Goal: Check status: Check status

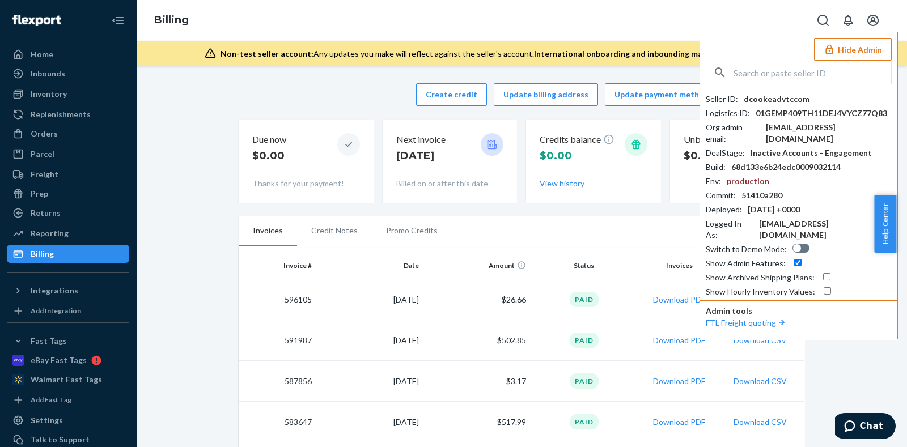
click at [856, 50] on button "Hide Admin" at bounding box center [853, 49] width 78 height 23
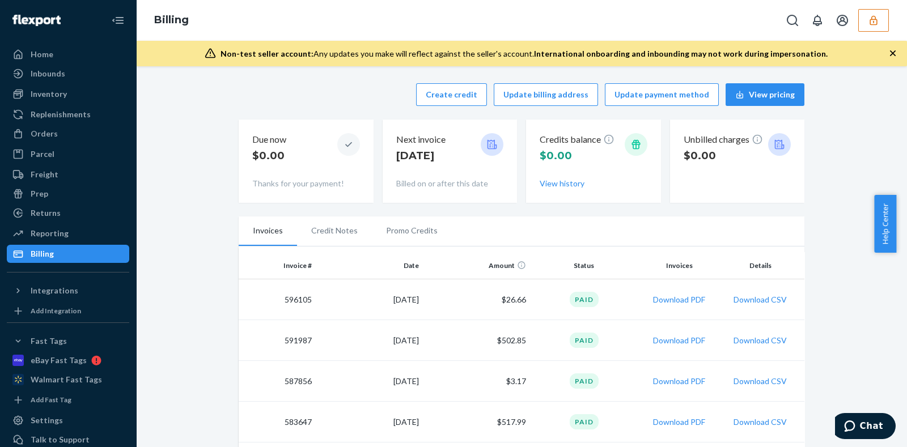
click at [883, 21] on button "button" at bounding box center [874, 20] width 31 height 23
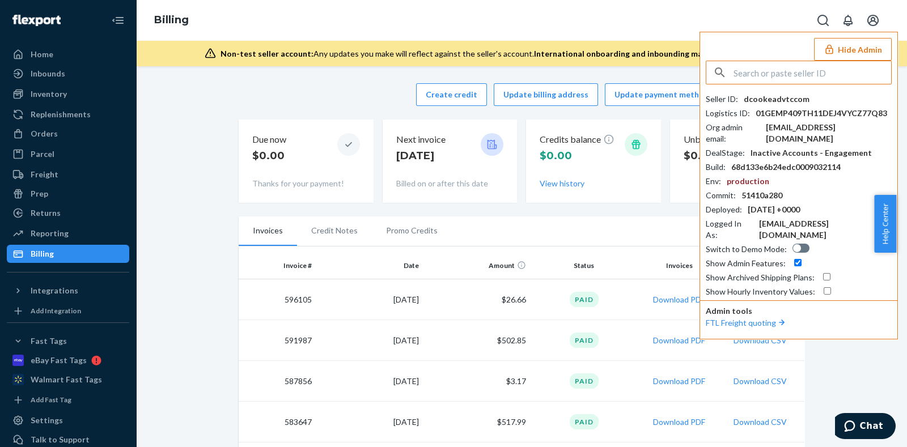
click at [852, 49] on button "Hide Admin" at bounding box center [853, 49] width 78 height 23
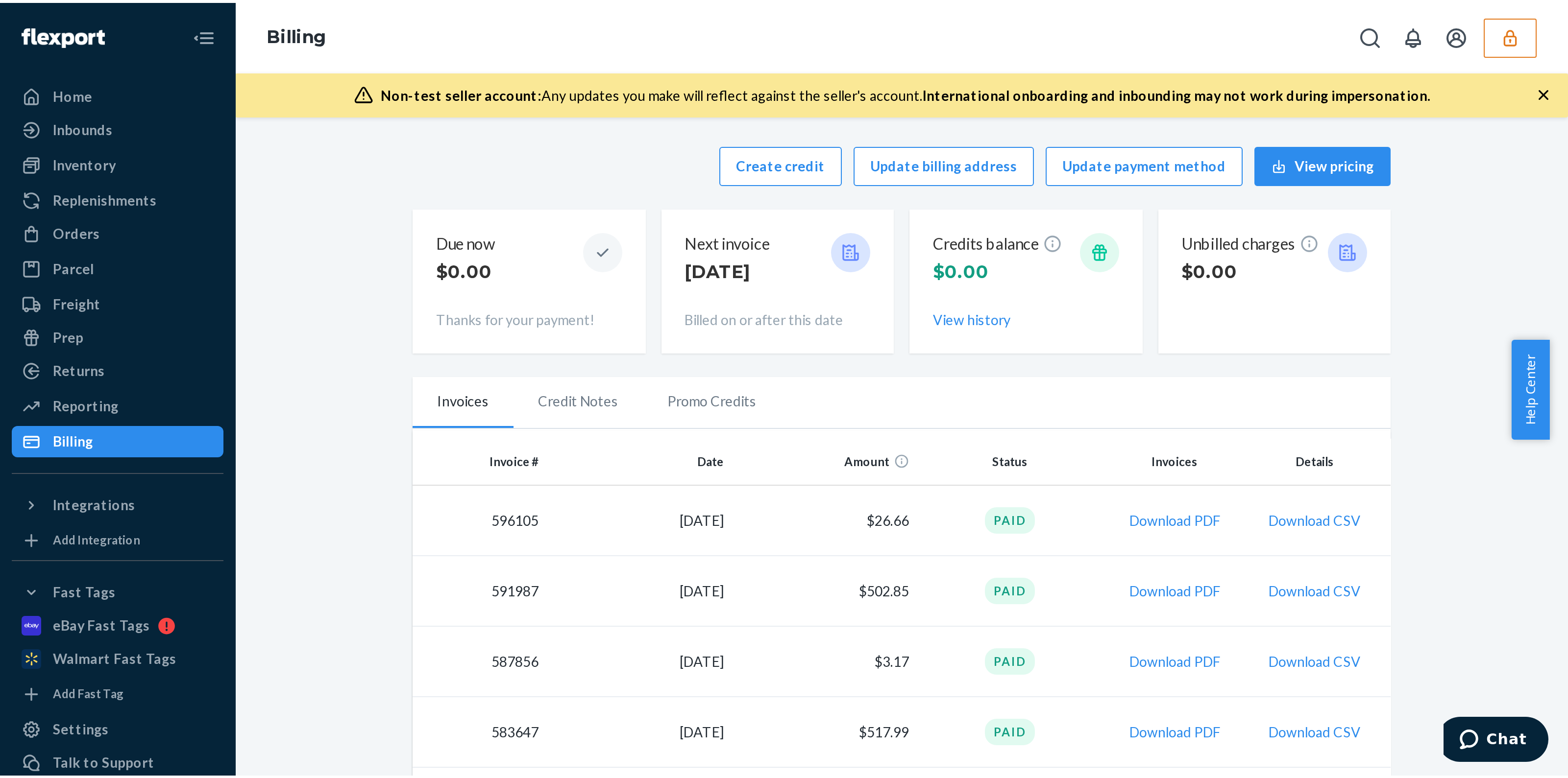
scroll to position [60, 0]
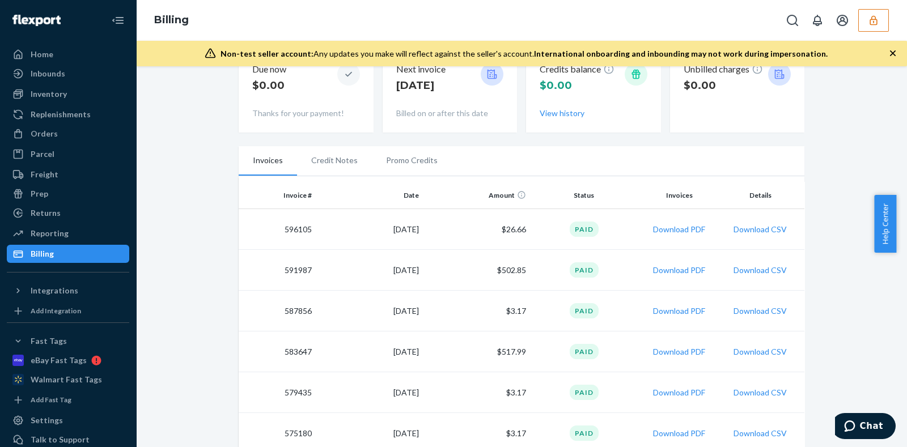
click at [298, 270] on td "591987" at bounding box center [278, 270] width 78 height 41
copy td "591987"
click at [298, 353] on td "583647" at bounding box center [278, 352] width 78 height 41
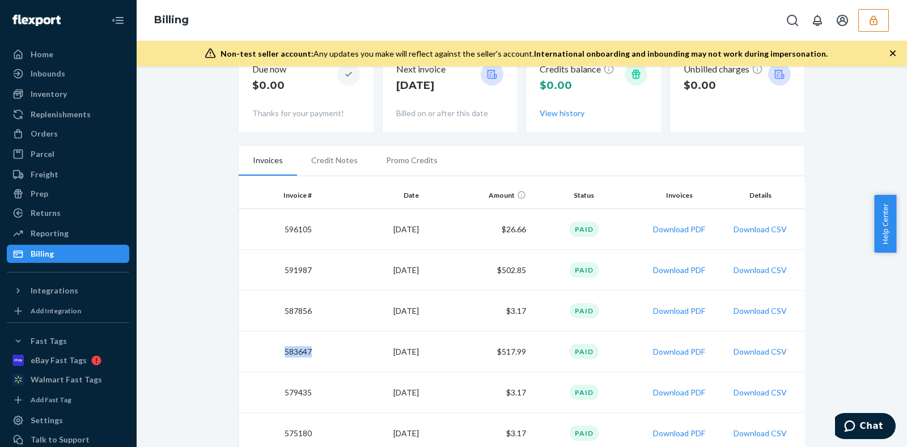
click at [298, 353] on td "583647" at bounding box center [278, 352] width 78 height 41
copy td "583647"
click at [864, 27] on button "button" at bounding box center [874, 20] width 31 height 23
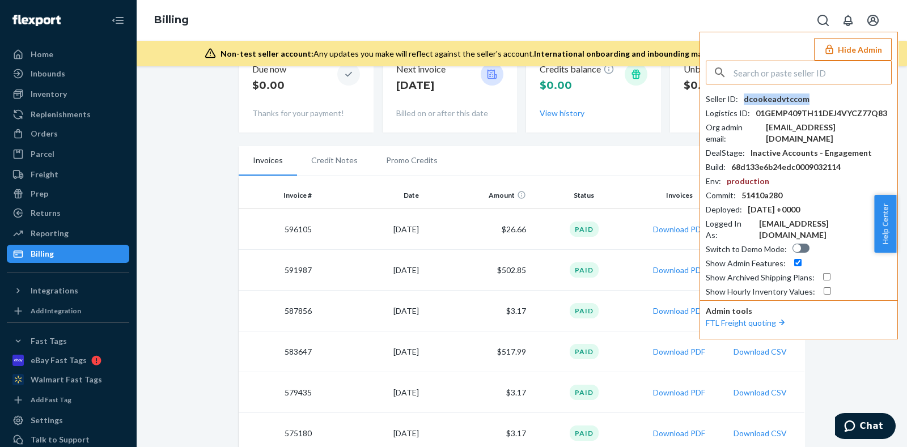
click at [796, 103] on div "dcookeadvtccom" at bounding box center [777, 99] width 66 height 11
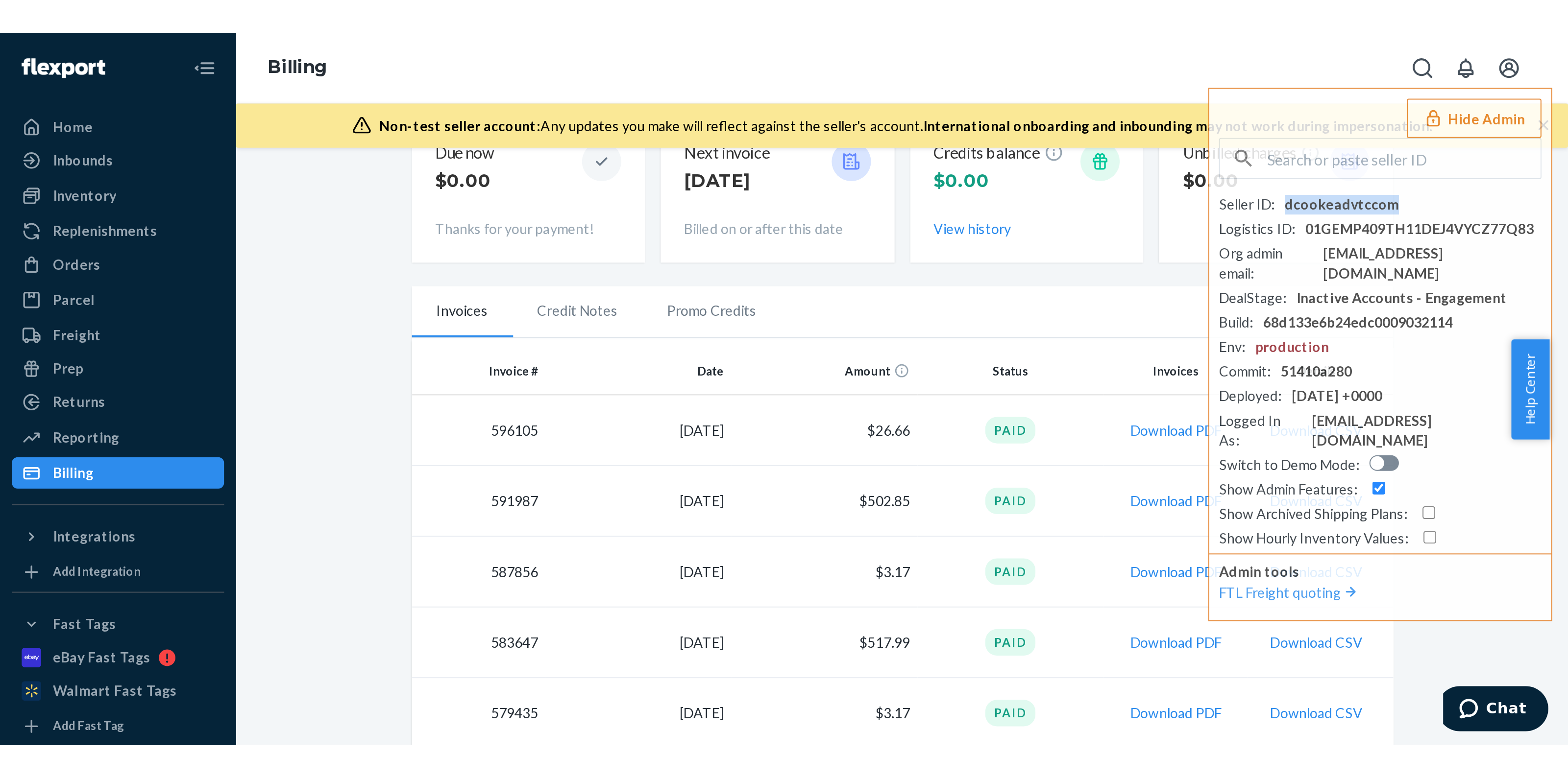
scroll to position [0, 0]
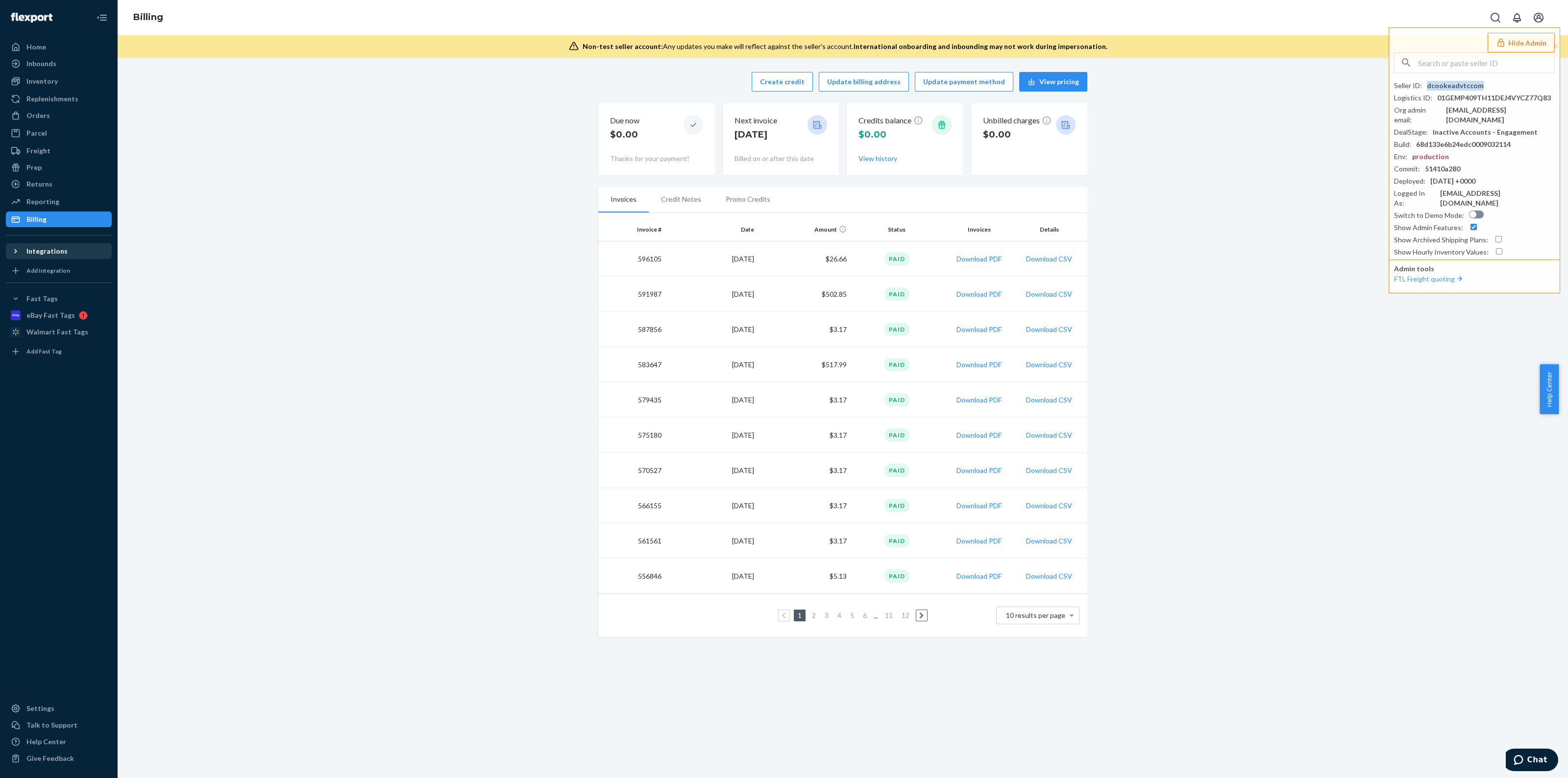
click at [51, 258] on button "Integrations" at bounding box center [59, 251] width 105 height 16
click at [64, 270] on div "GeekSeller" at bounding box center [59, 268] width 104 height 14
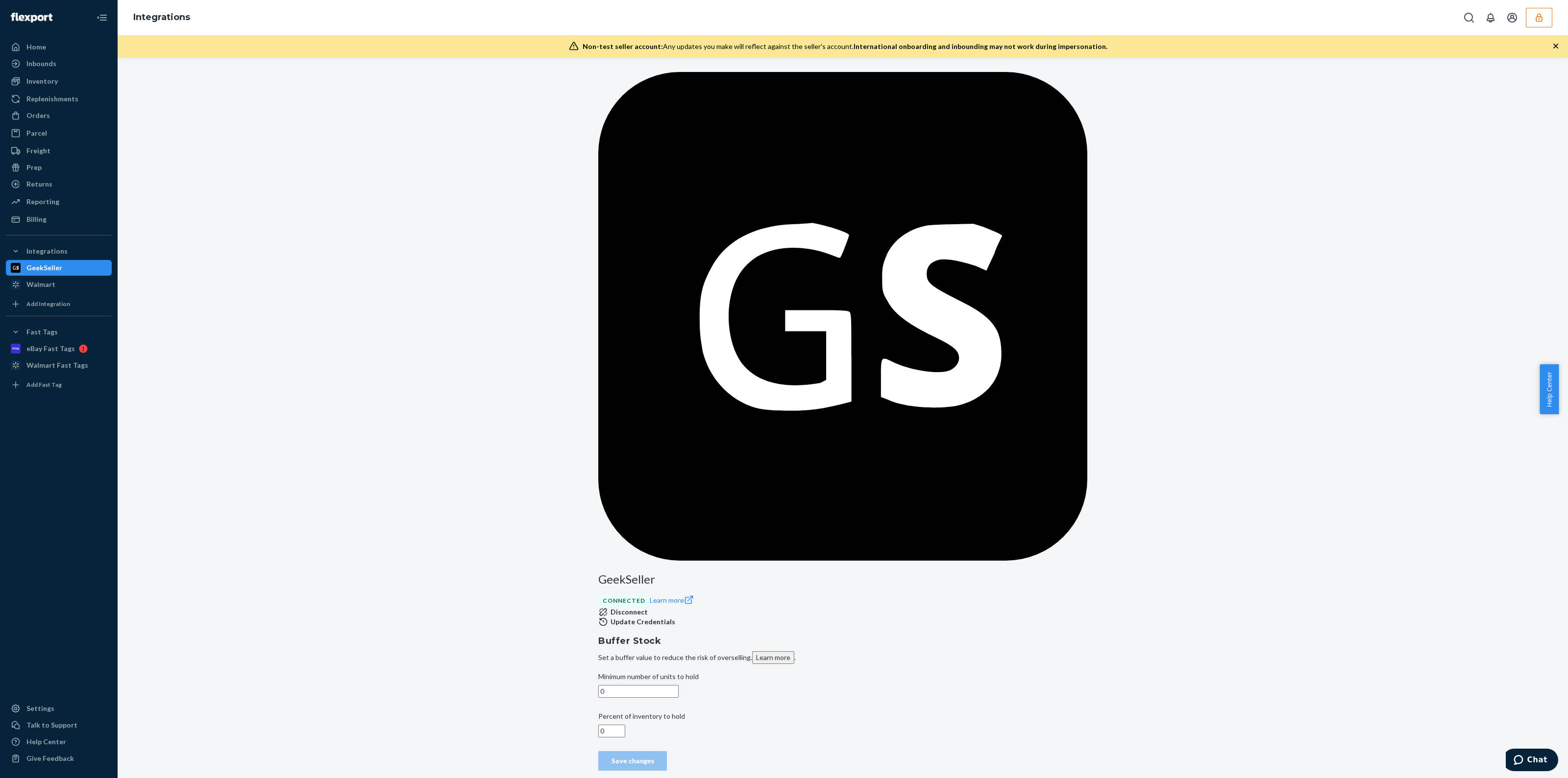
click at [648, 386] on button "Disconnect" at bounding box center [622, 611] width 49 height 9
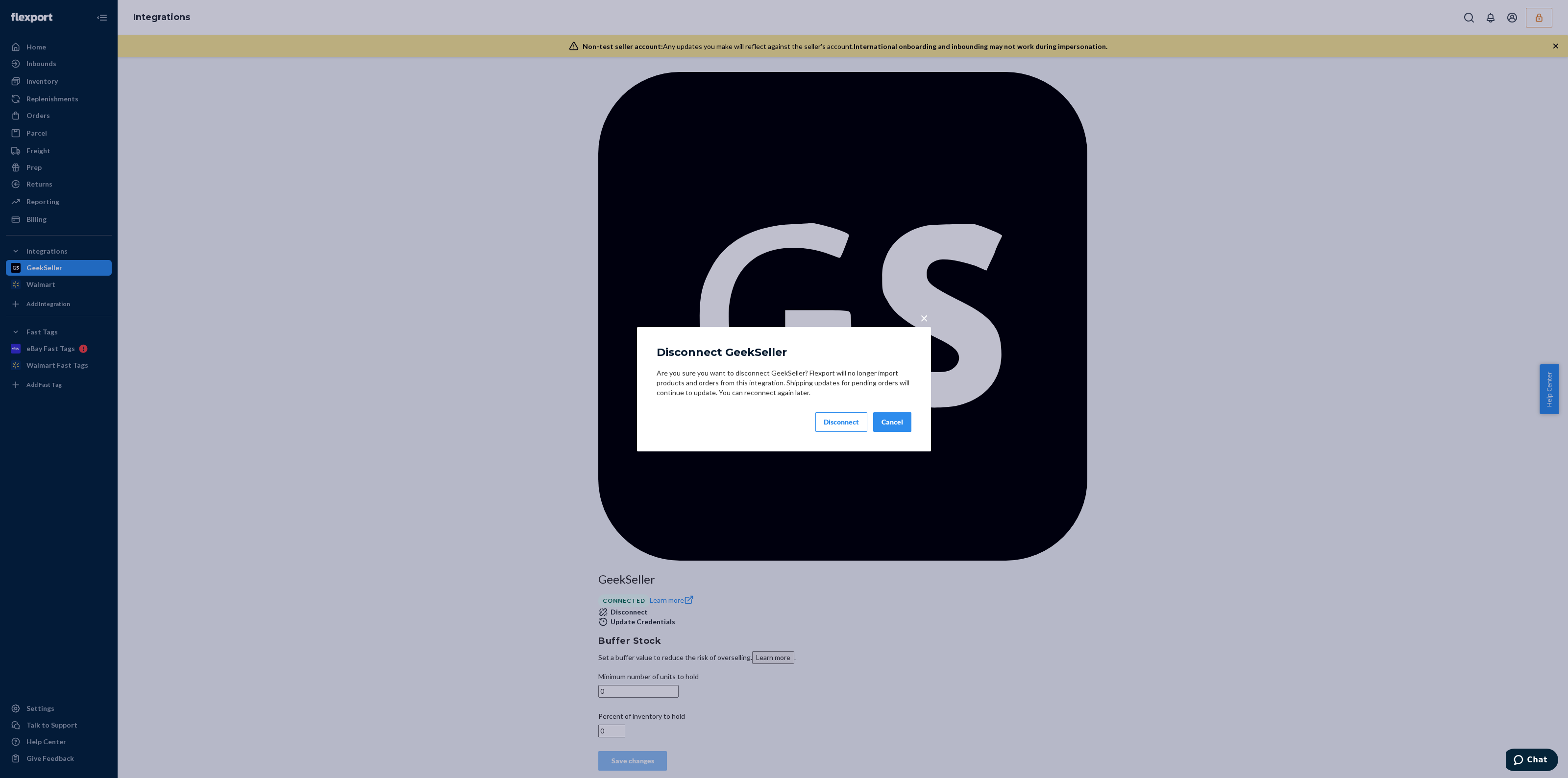
click at [784, 386] on button "Cancel" at bounding box center [892, 421] width 38 height 20
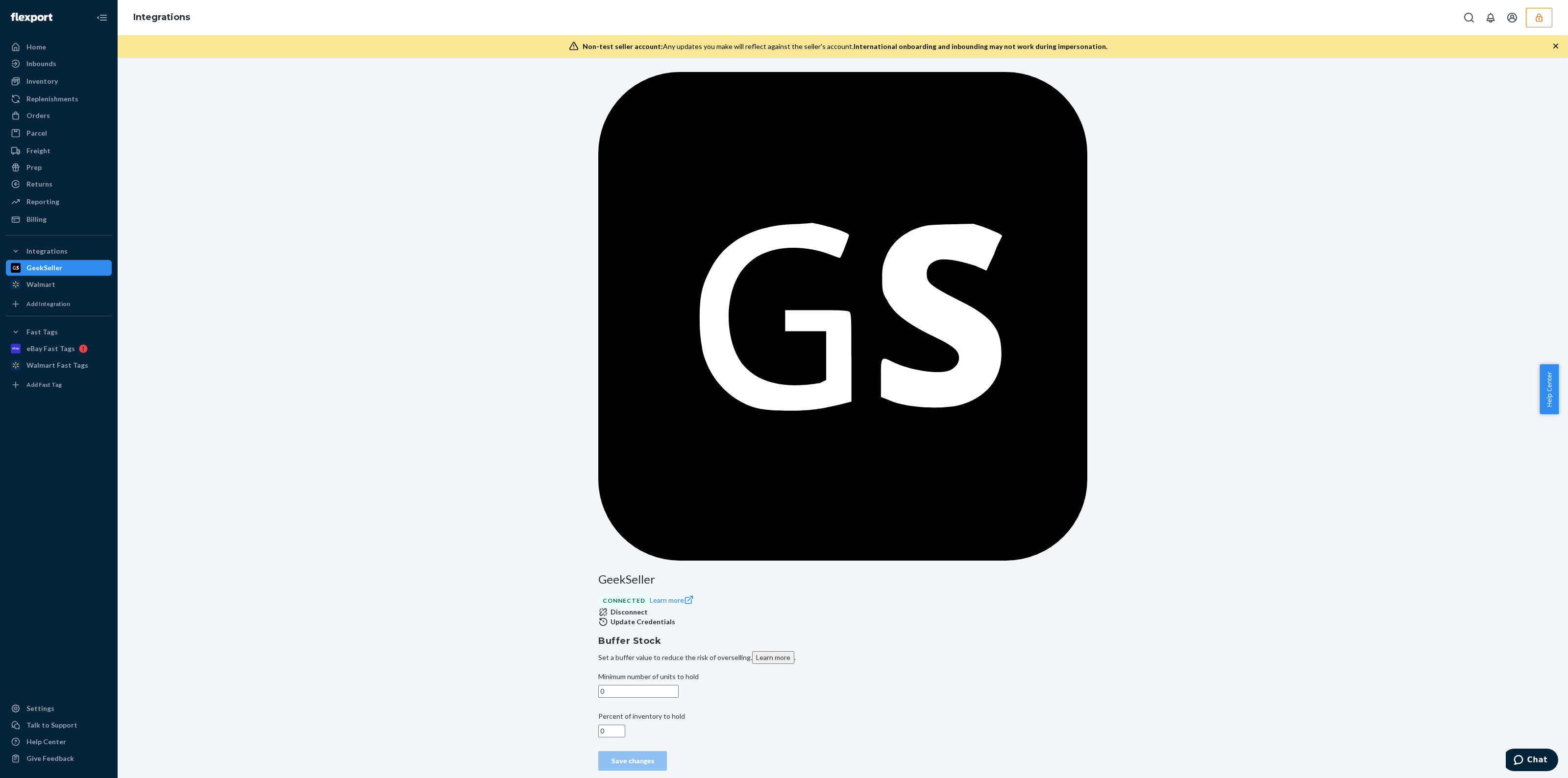
click at [648, 386] on button "Disconnect" at bounding box center [622, 611] width 49 height 9
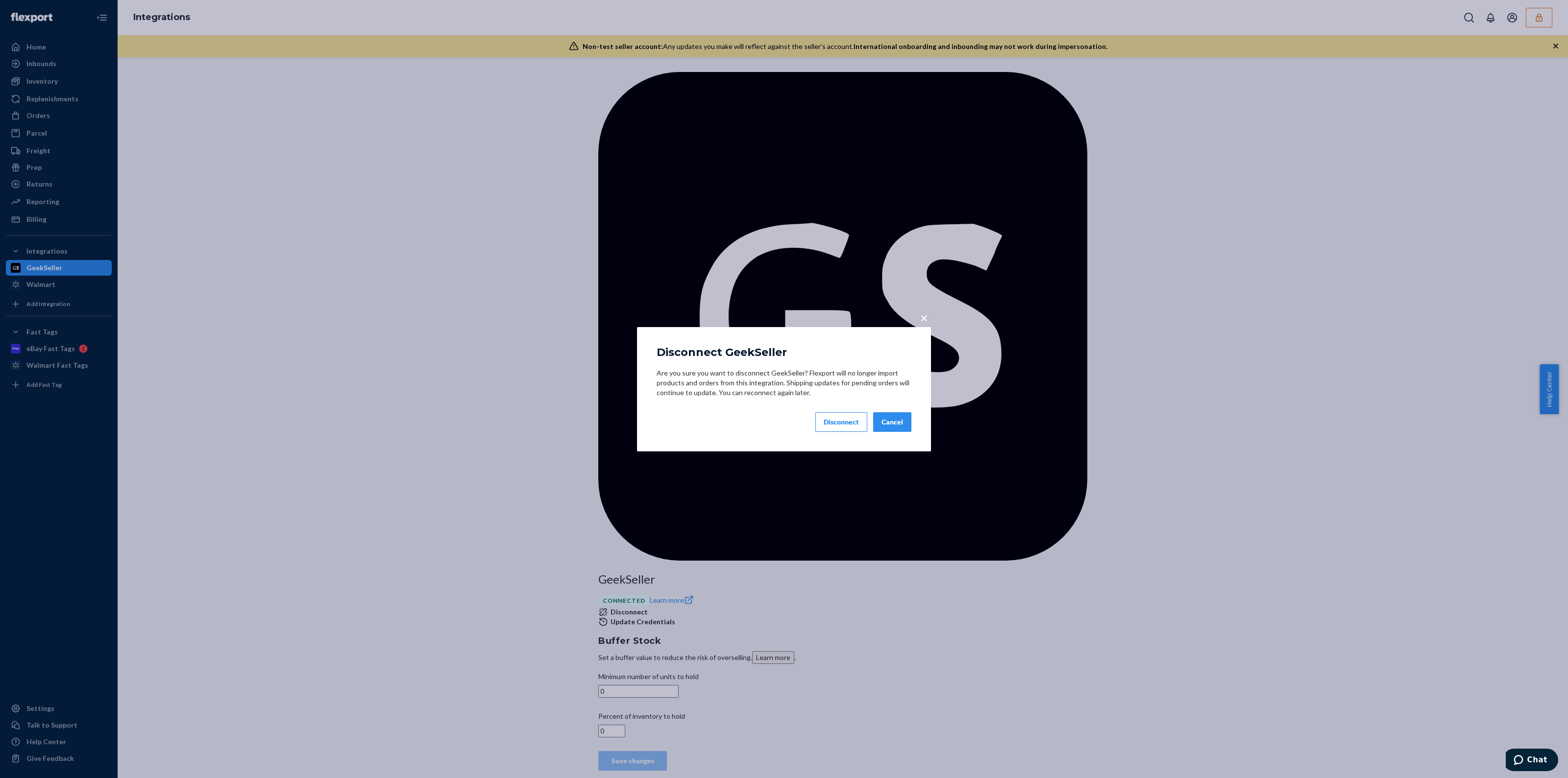
click at [784, 386] on div "Disconnect" at bounding box center [841, 421] width 35 height 9
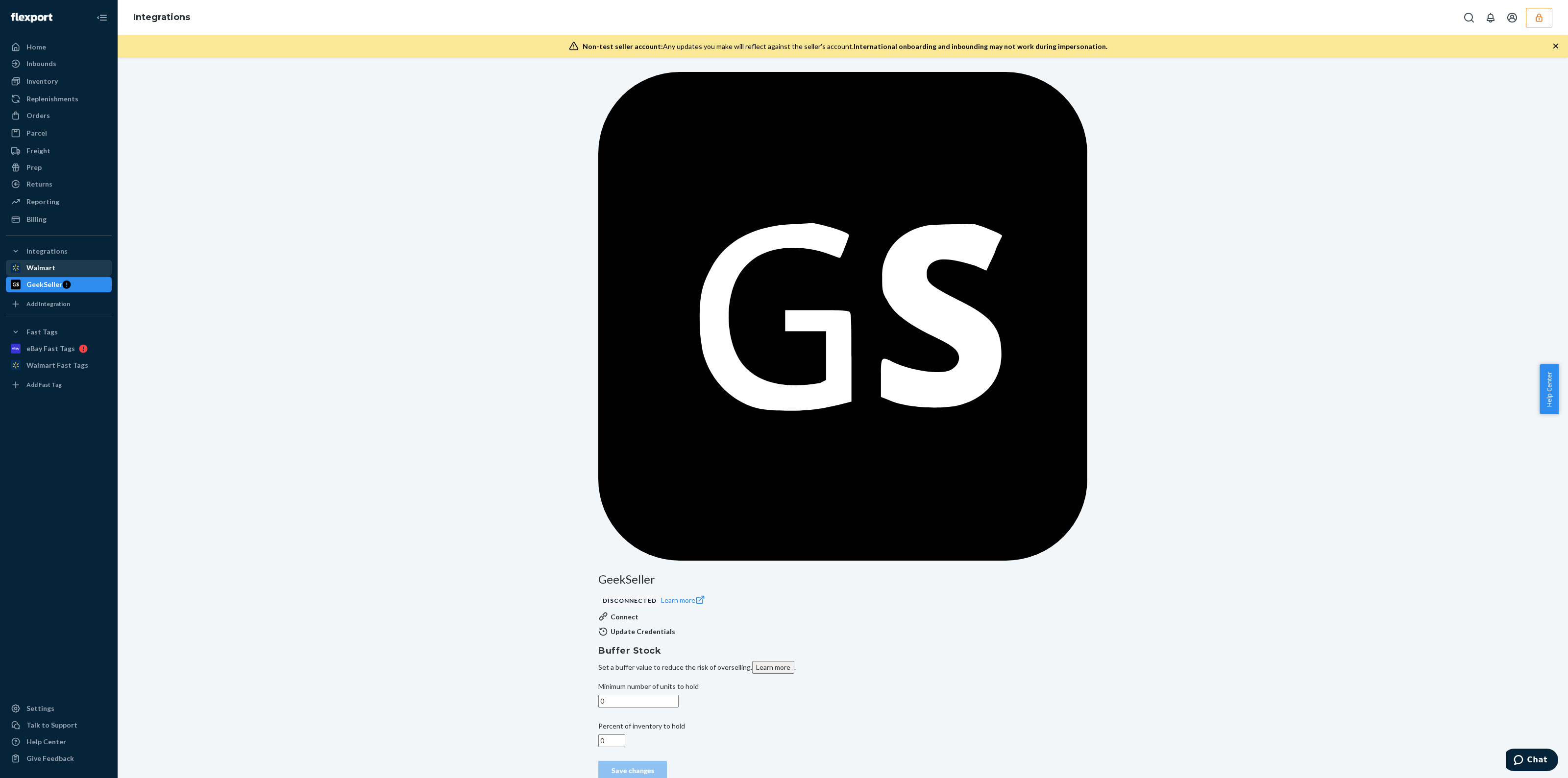
click at [59, 269] on div "Walmart" at bounding box center [59, 268] width 104 height 14
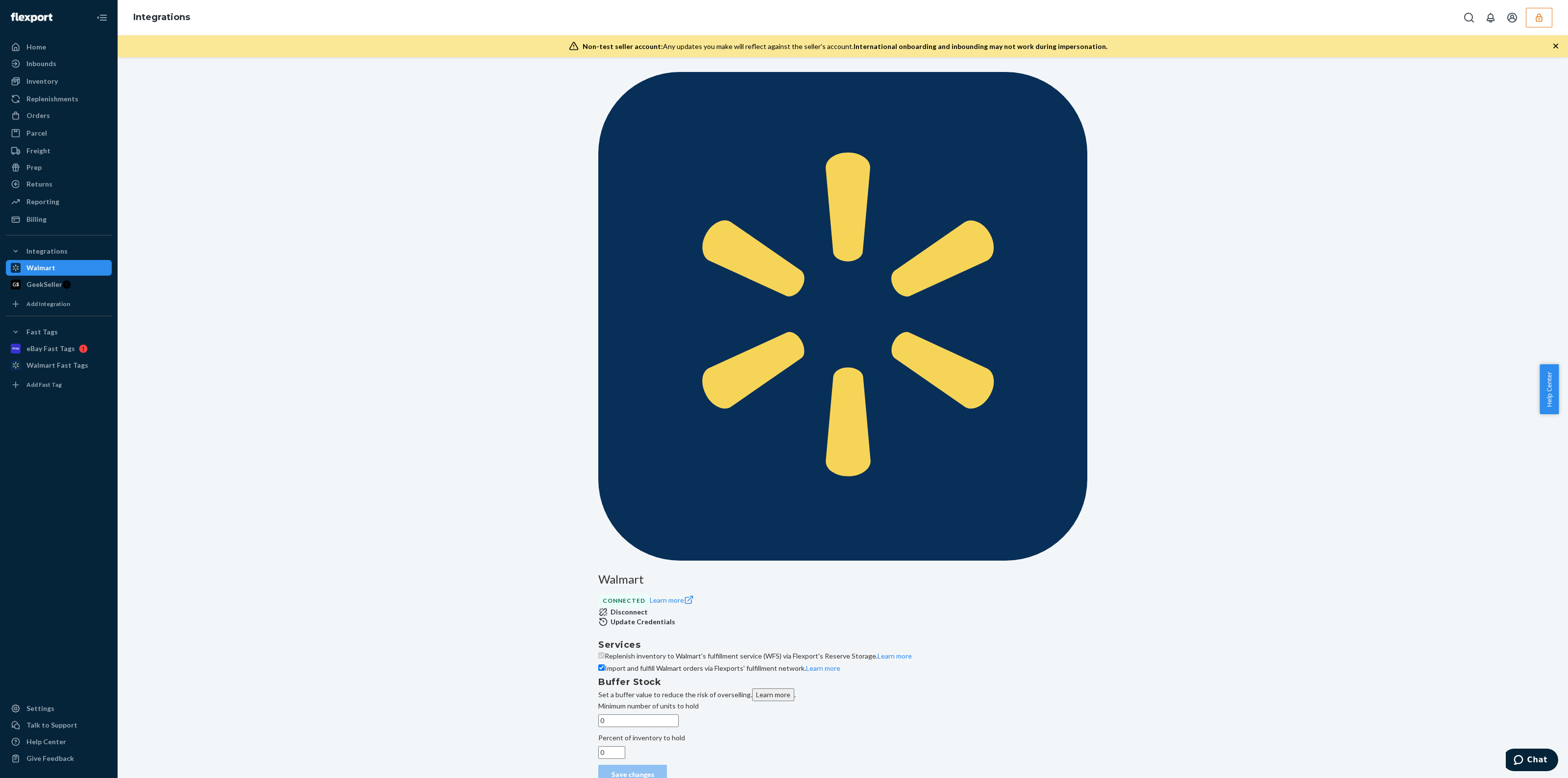
click at [648, 386] on button "Disconnect" at bounding box center [622, 611] width 49 height 9
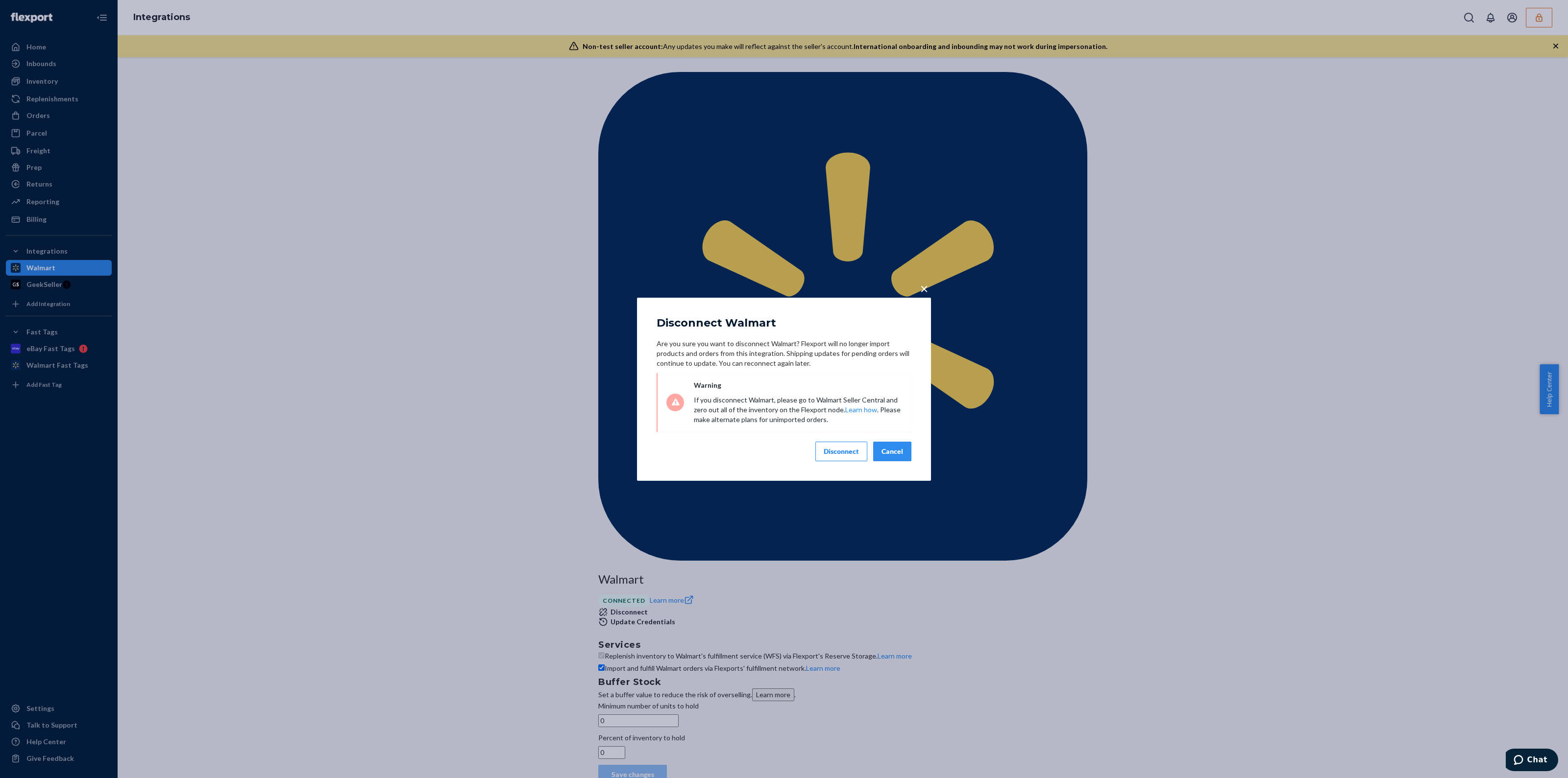
click at [784, 386] on div "Disconnect" at bounding box center [841, 451] width 35 height 9
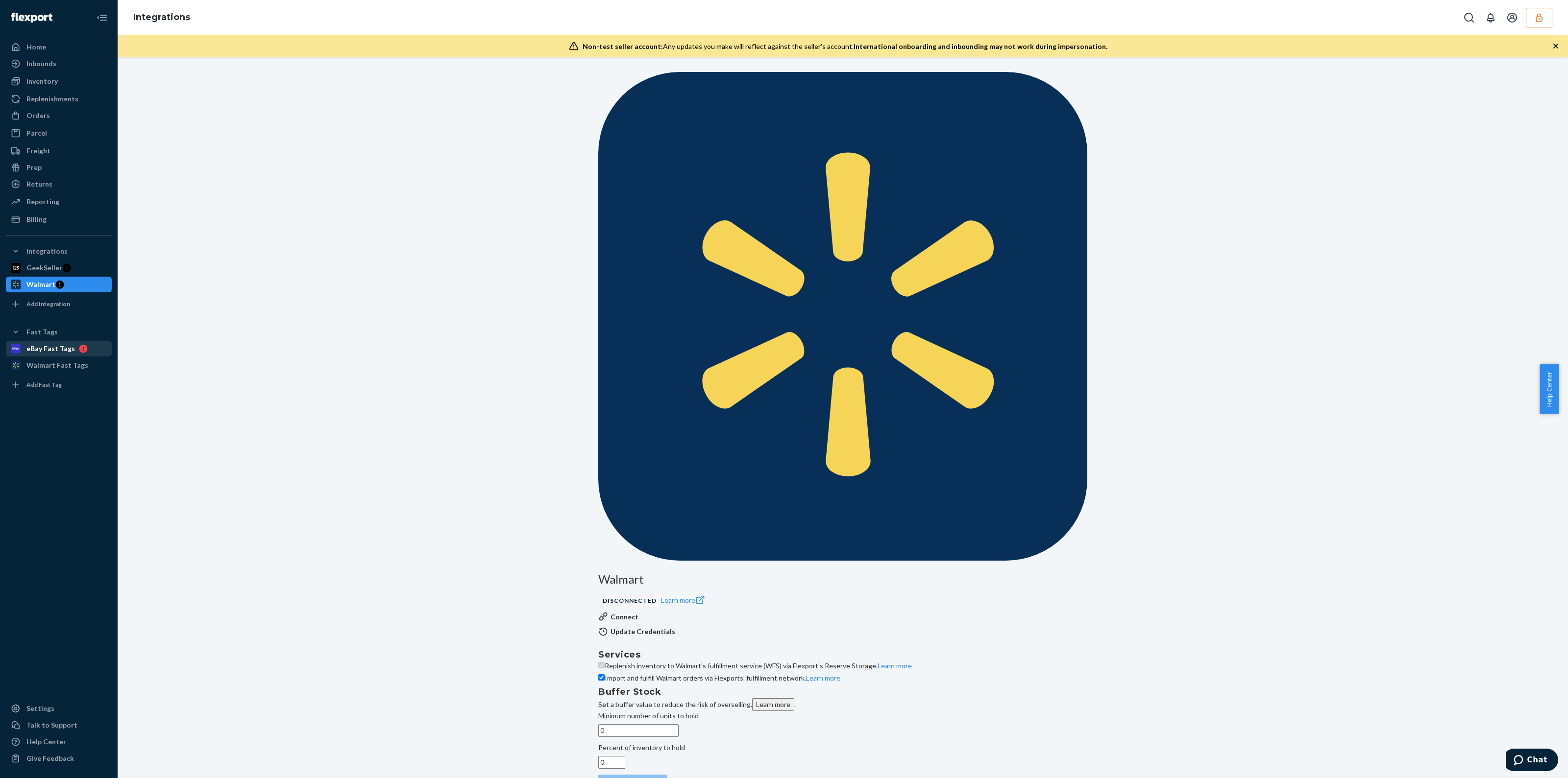
click at [64, 352] on div "eBay Fast Tags" at bounding box center [51, 348] width 48 height 9
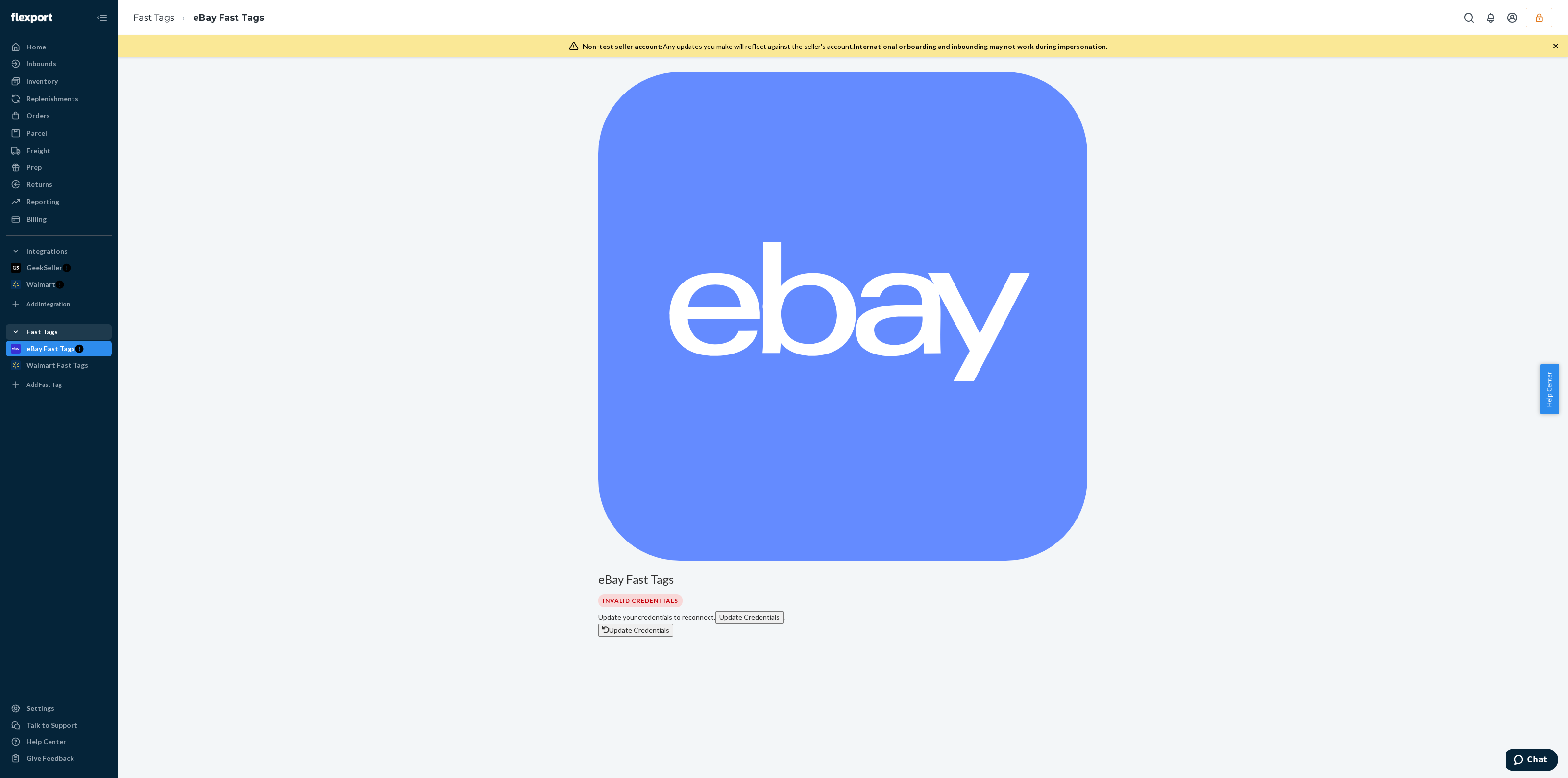
click at [64, 338] on div "Fast Tags" at bounding box center [59, 332] width 104 height 14
click at [70, 335] on div "Fast Tags" at bounding box center [59, 332] width 104 height 14
click at [64, 366] on div "Walmart Fast Tags" at bounding box center [57, 364] width 61 height 9
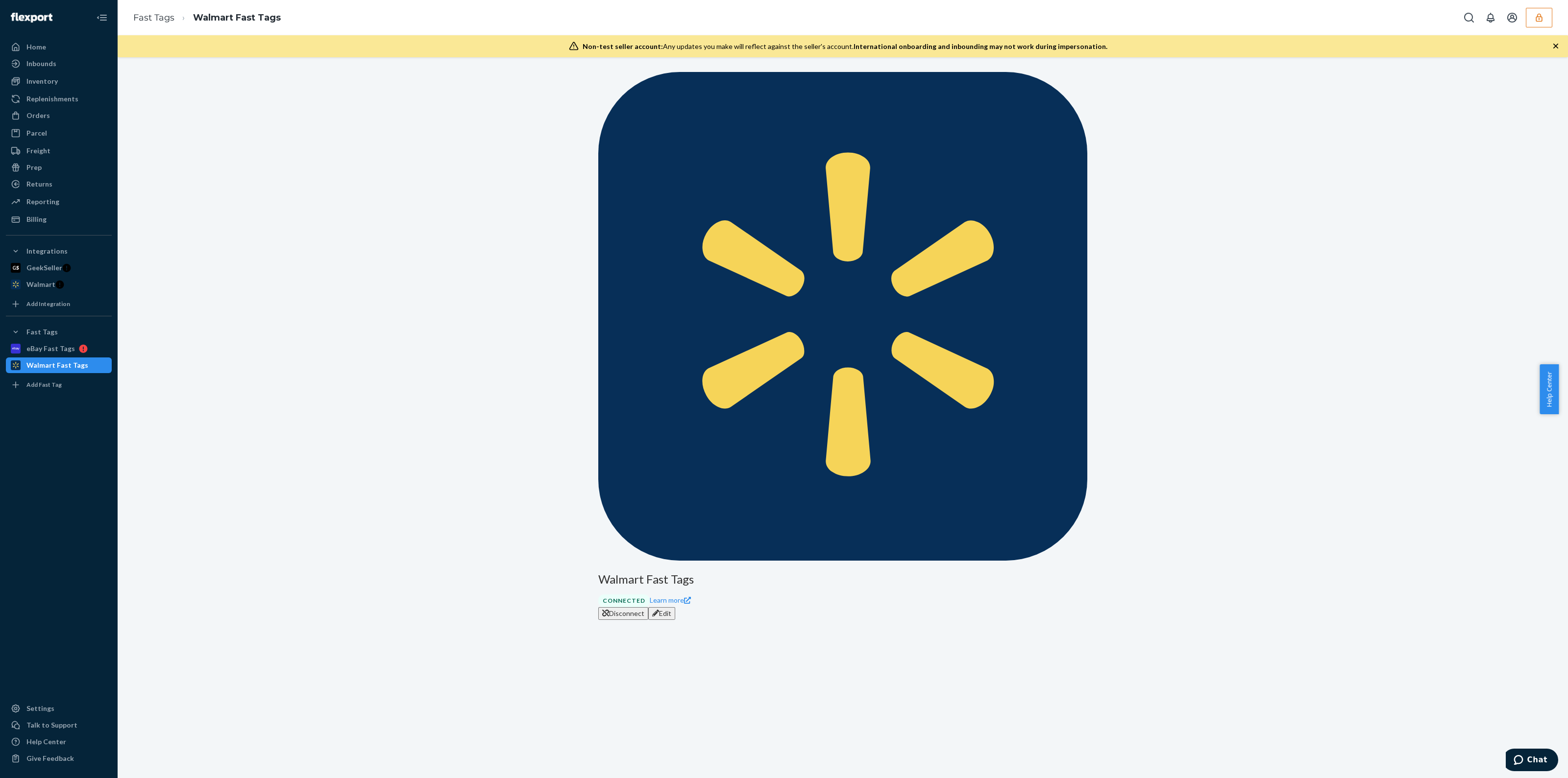
click at [648, 386] on button "Disconnect" at bounding box center [623, 613] width 50 height 13
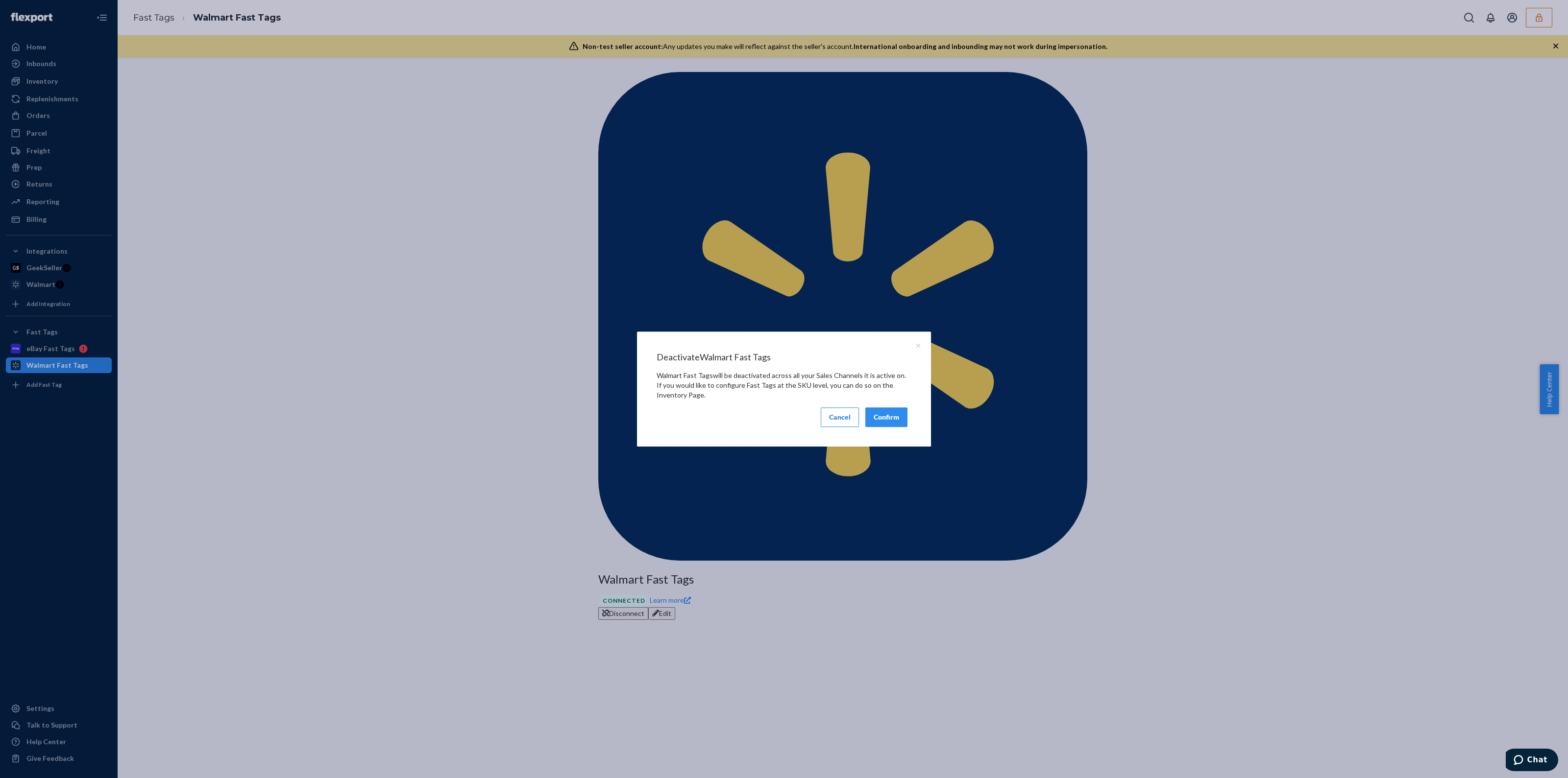
click at [784, 386] on button "Confirm" at bounding box center [886, 417] width 42 height 20
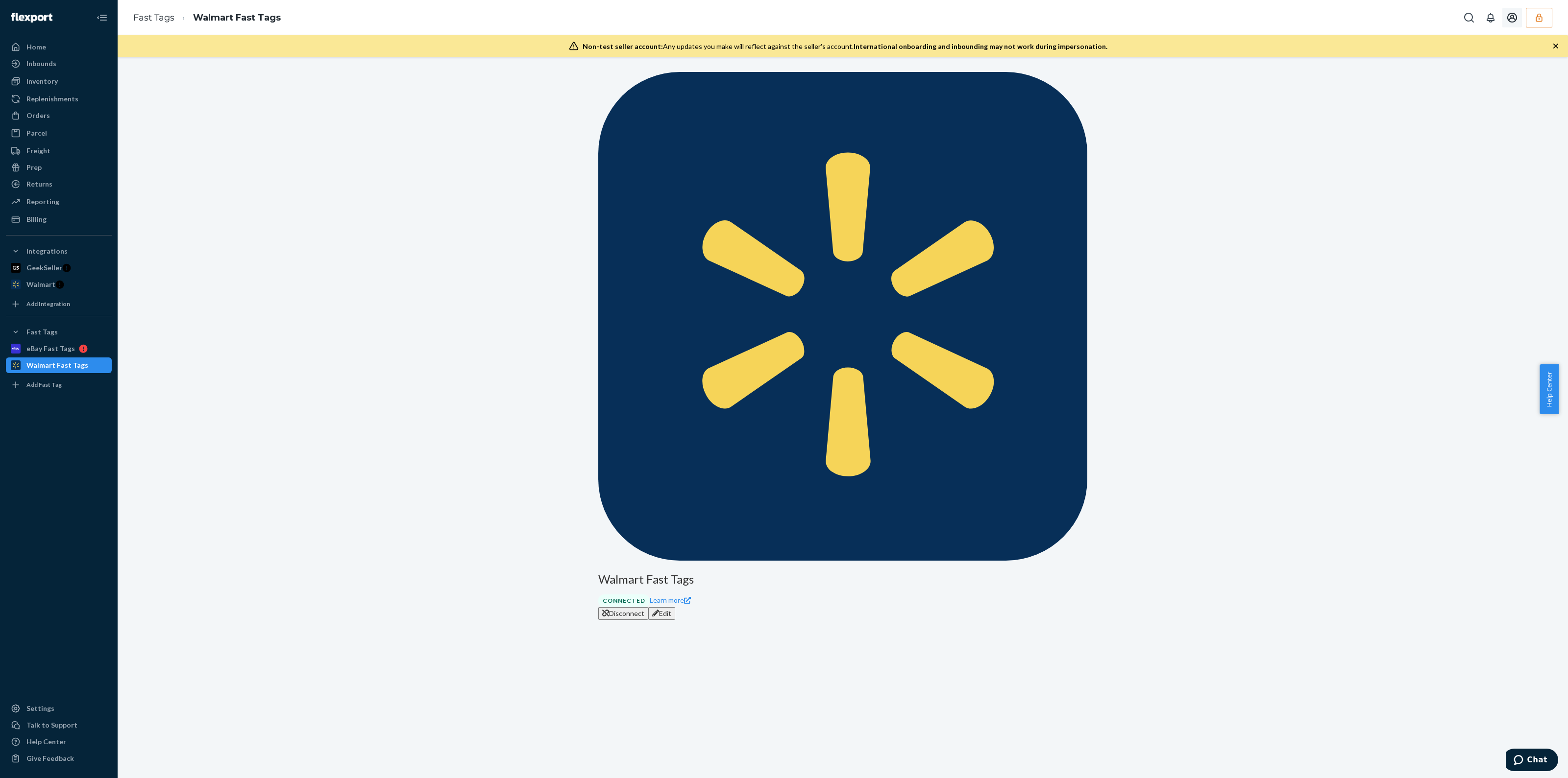
click at [784, 27] on button "button" at bounding box center [1539, 17] width 27 height 20
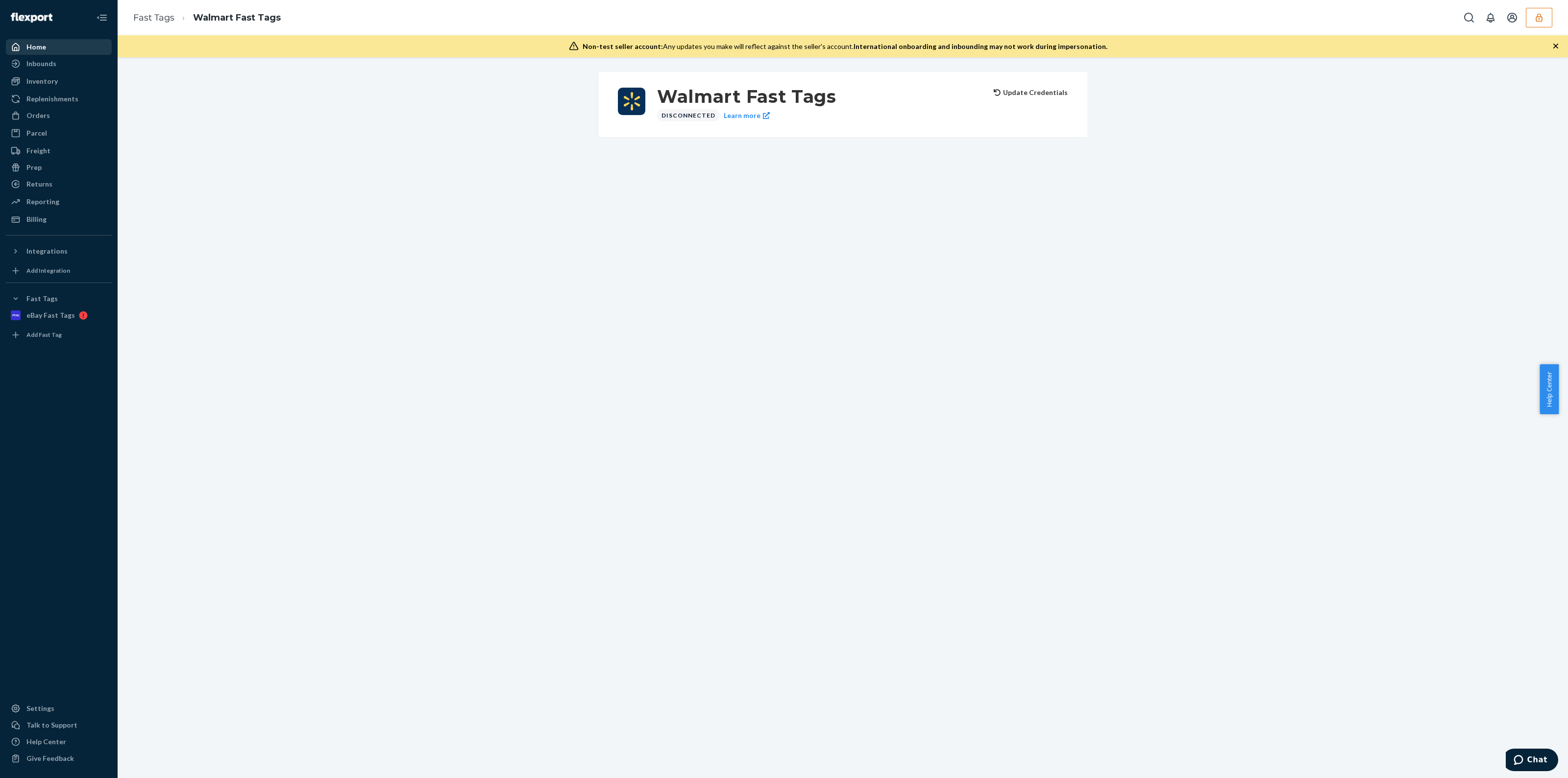
click at [52, 50] on div "Home" at bounding box center [59, 47] width 104 height 14
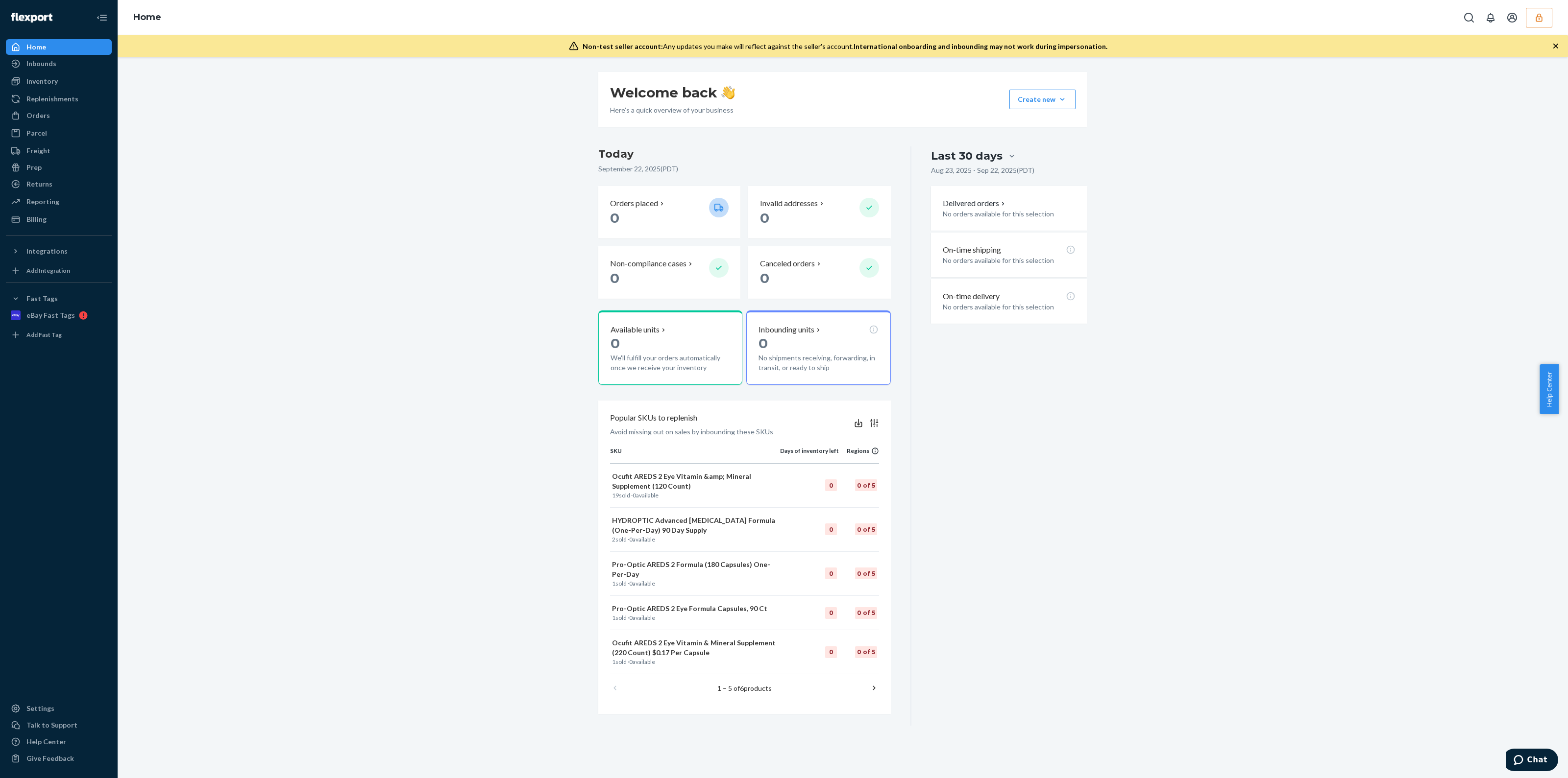
click at [1546, 25] on button "button" at bounding box center [1539, 17] width 27 height 20
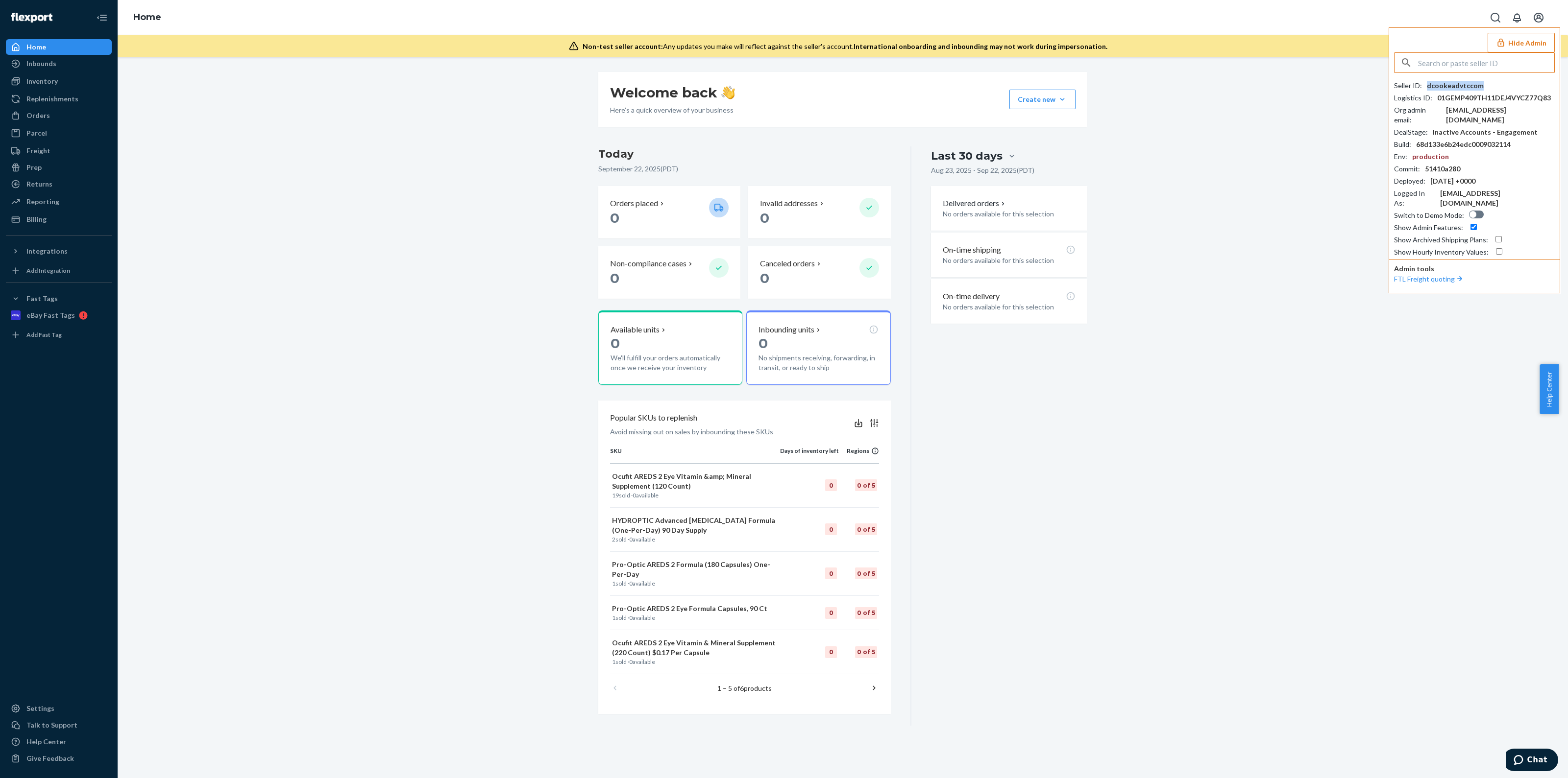
click at [1444, 85] on div "dcookeadvtccom" at bounding box center [1455, 85] width 57 height 9
copy div "dcookeadvtccom"
drag, startPoint x: 41, startPoint y: 703, endPoint x: 59, endPoint y: 674, distance: 34.1
click at [41, 703] on div "Settings" at bounding box center [59, 709] width 104 height 14
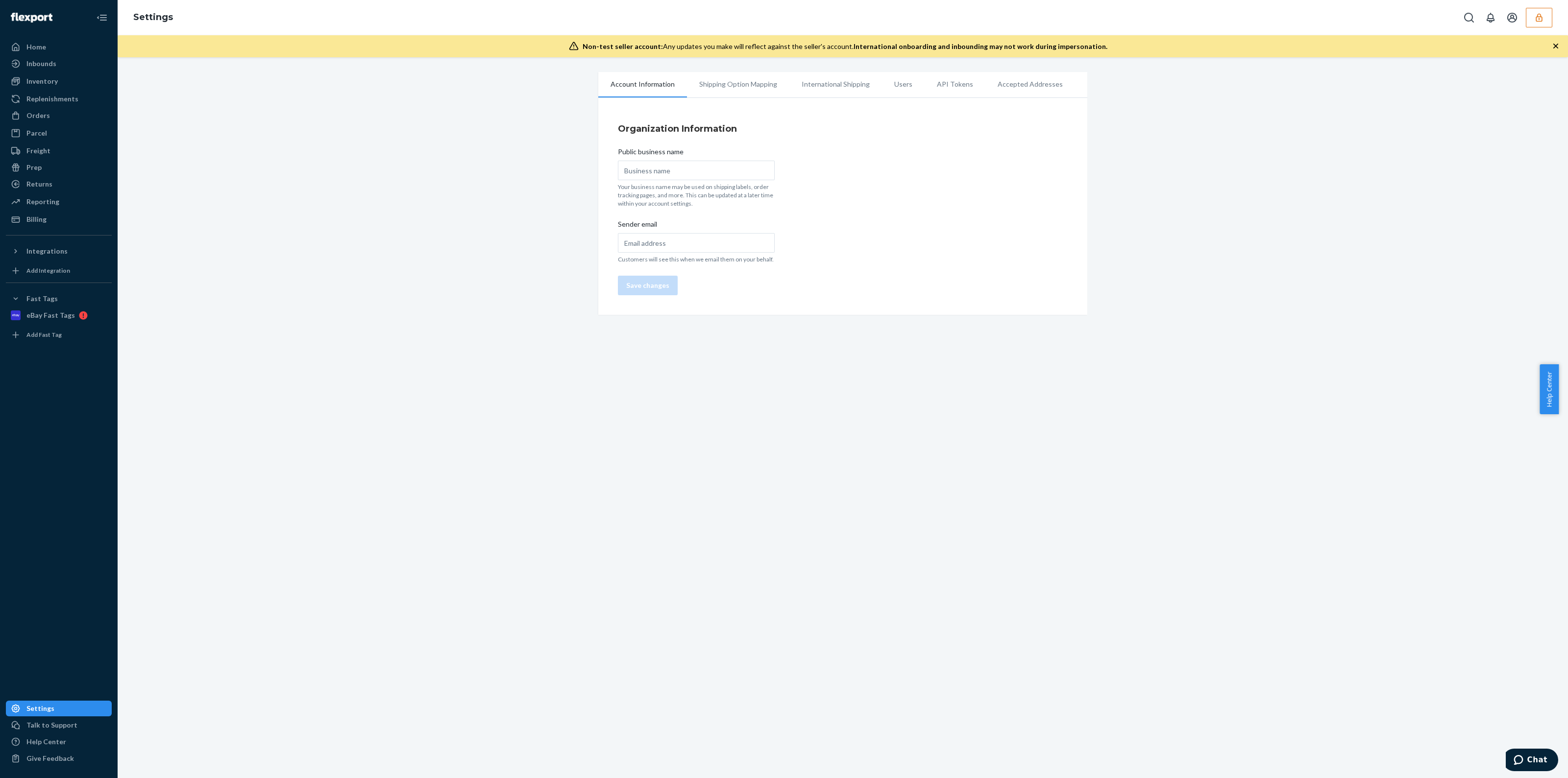
click at [801, 85] on li "International Shipping" at bounding box center [835, 84] width 92 height 24
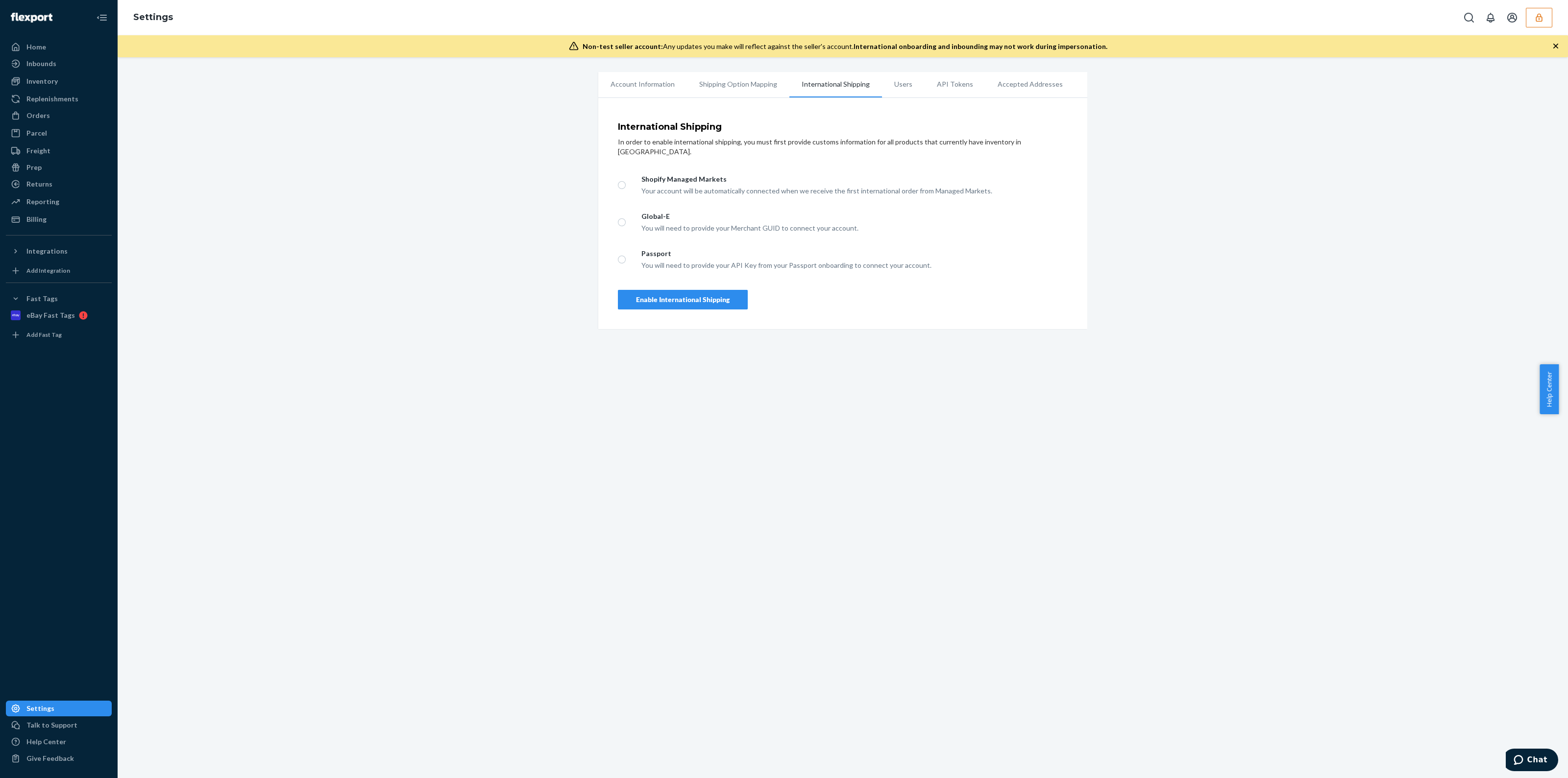
click at [882, 76] on li "Users" at bounding box center [903, 84] width 42 height 24
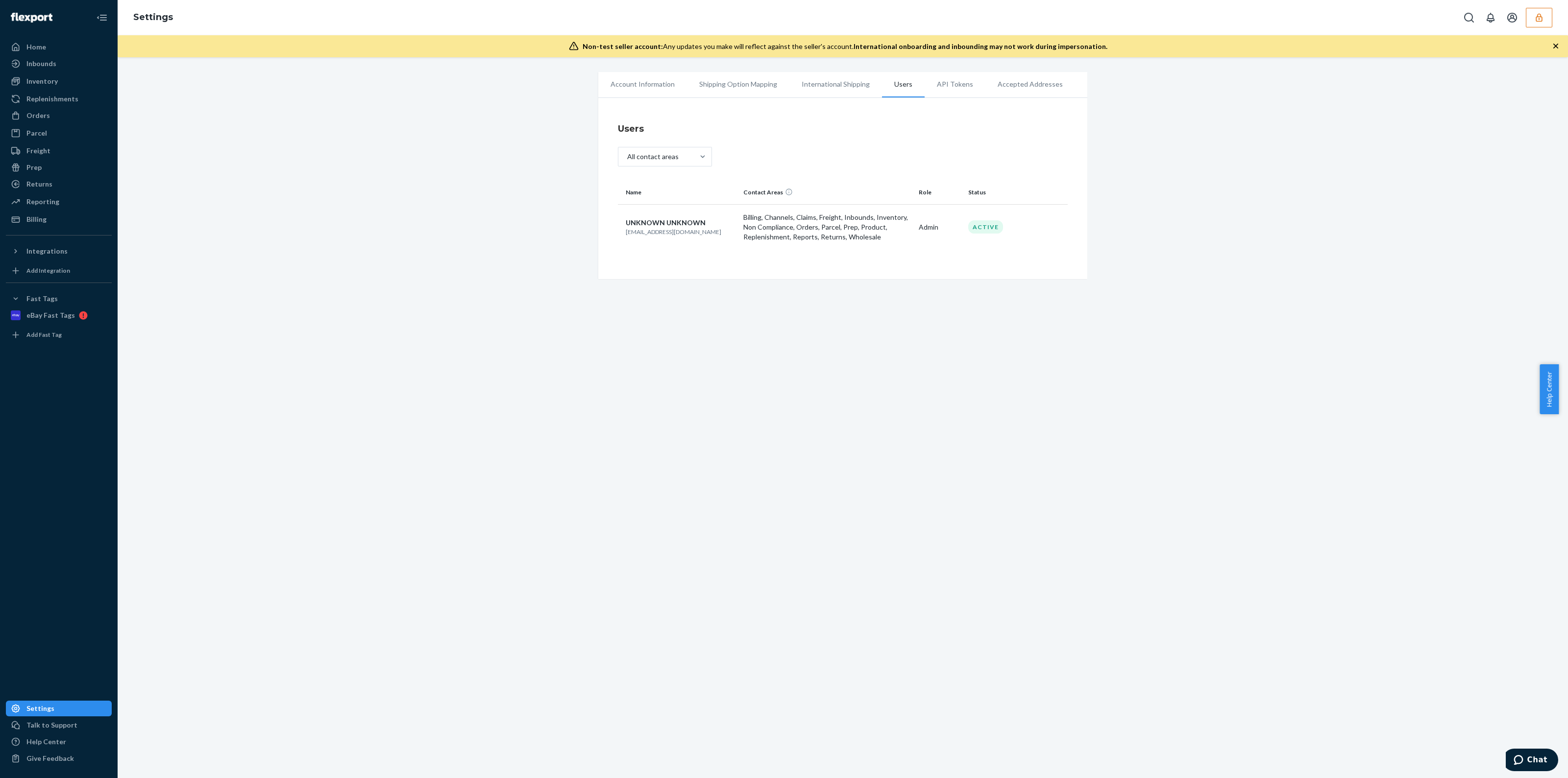
click at [658, 233] on p "sales@adv-tc.com" at bounding box center [680, 232] width 110 height 9
copy p "sales@adv-tc.com"
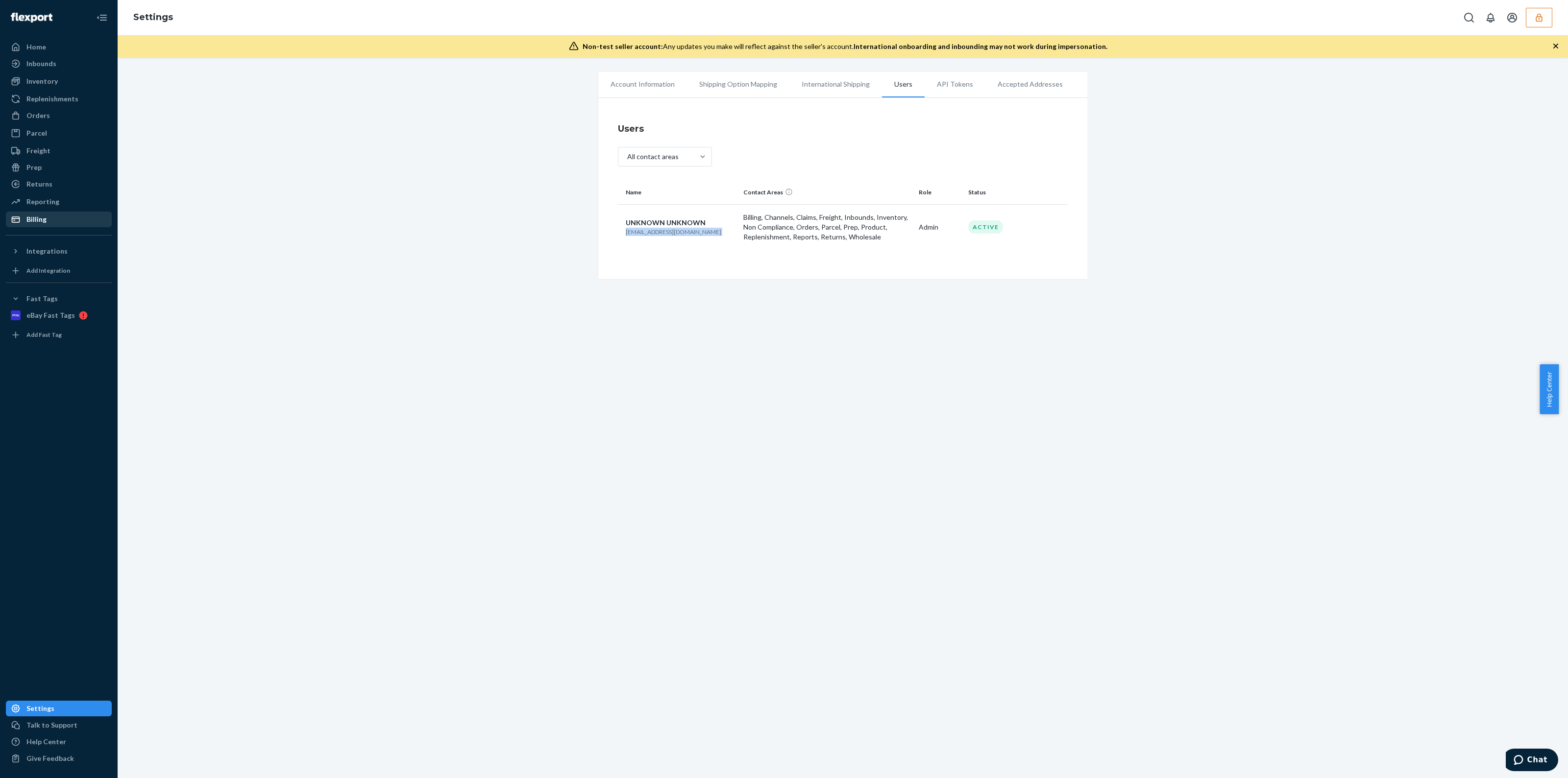
click at [49, 218] on div "Billing" at bounding box center [59, 219] width 104 height 14
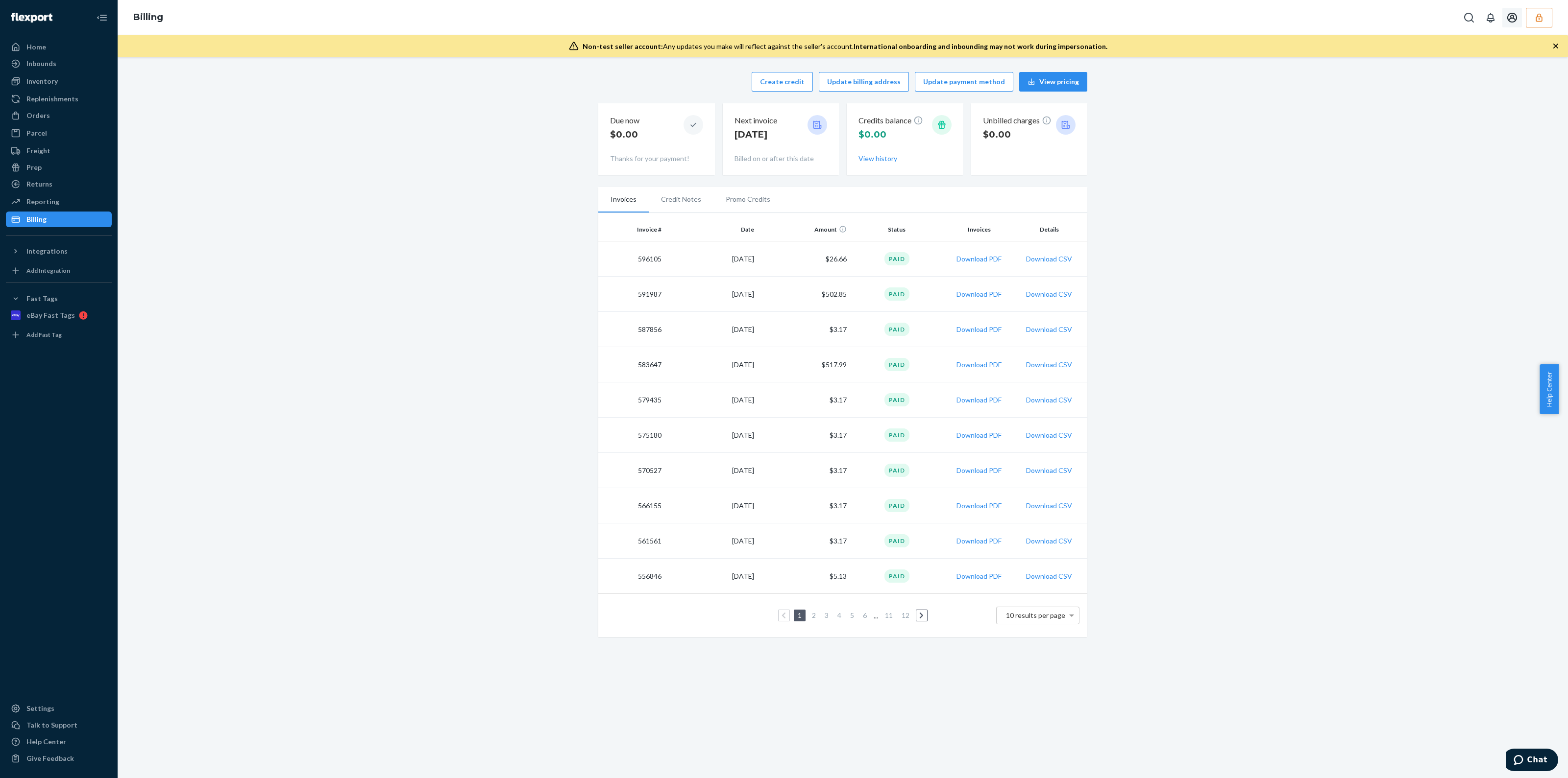
click at [1539, 17] on icon "button" at bounding box center [1538, 17] width 10 height 9
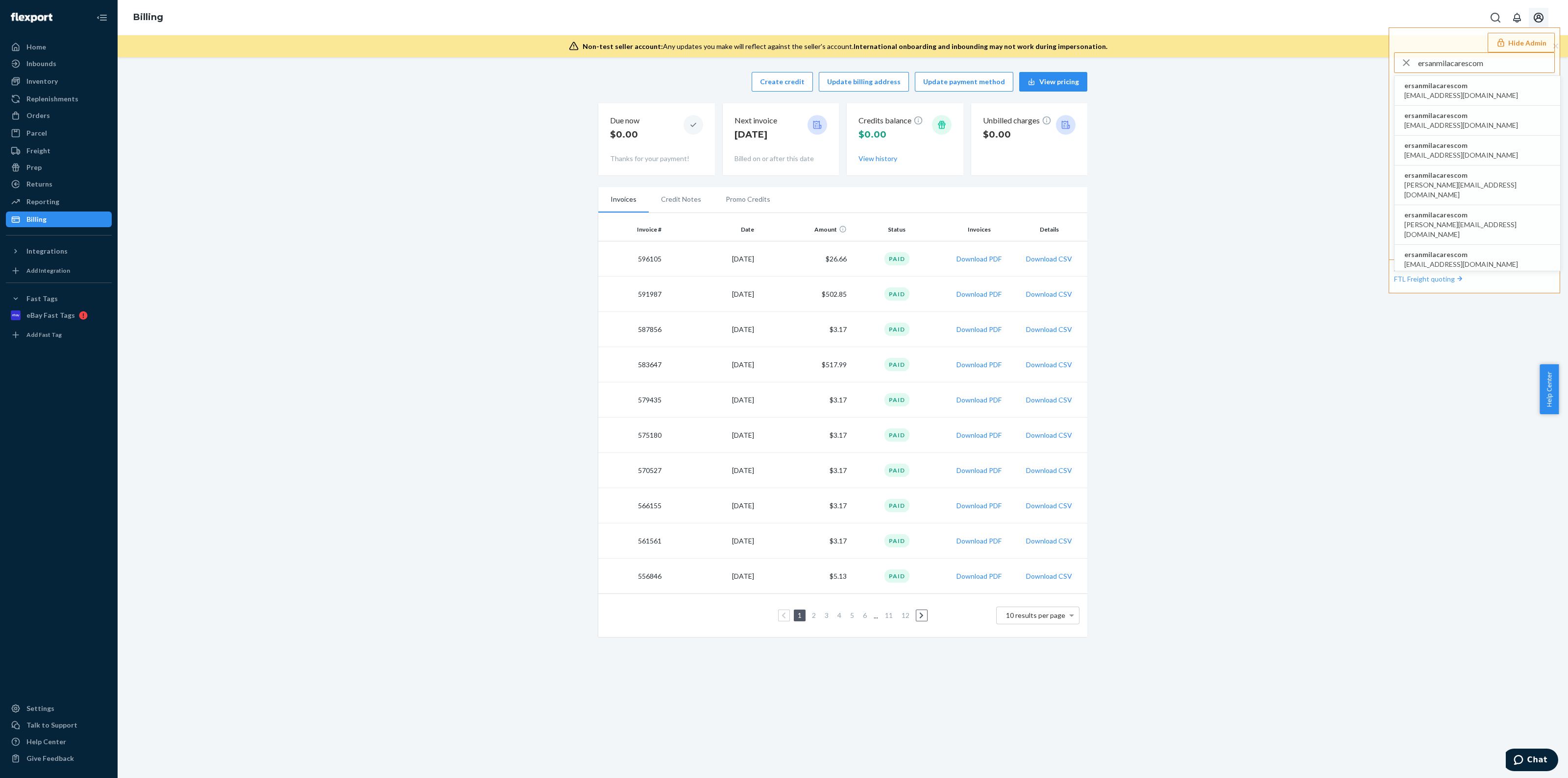
type input "ersanmilacarescom"
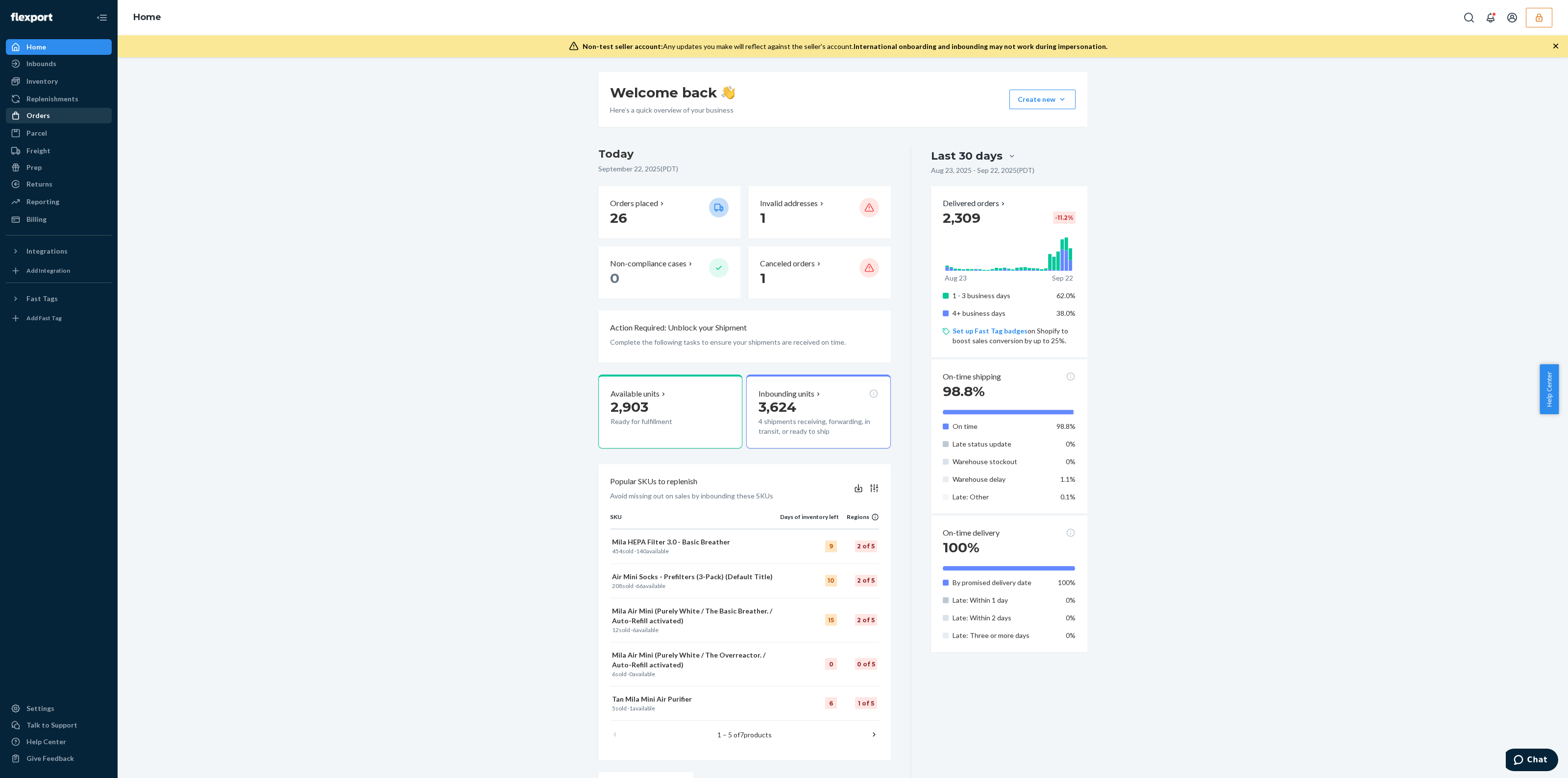
click at [78, 109] on div "Orders" at bounding box center [59, 116] width 104 height 14
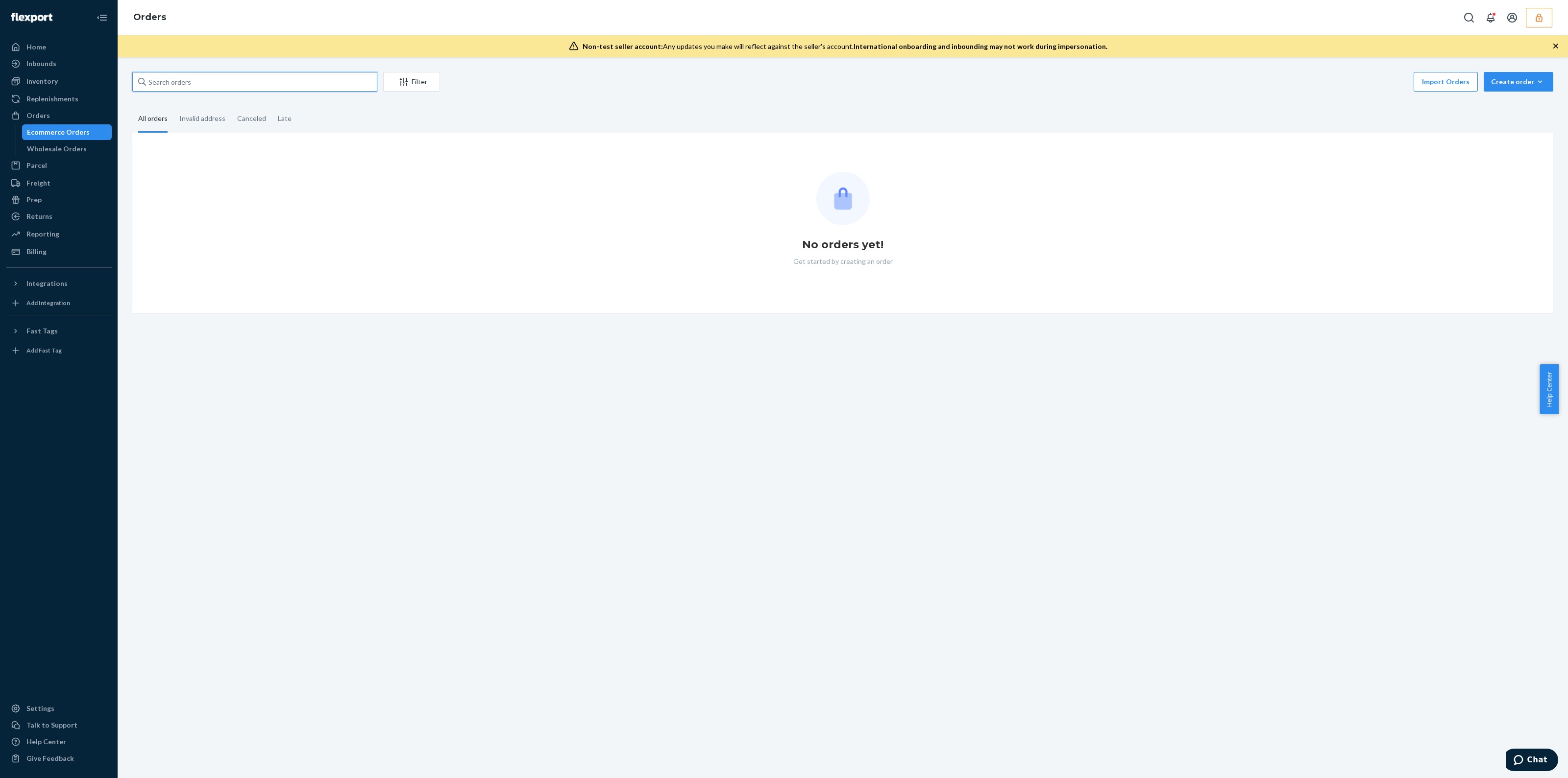
click at [234, 81] on input "text" at bounding box center [255, 81] width 245 height 20
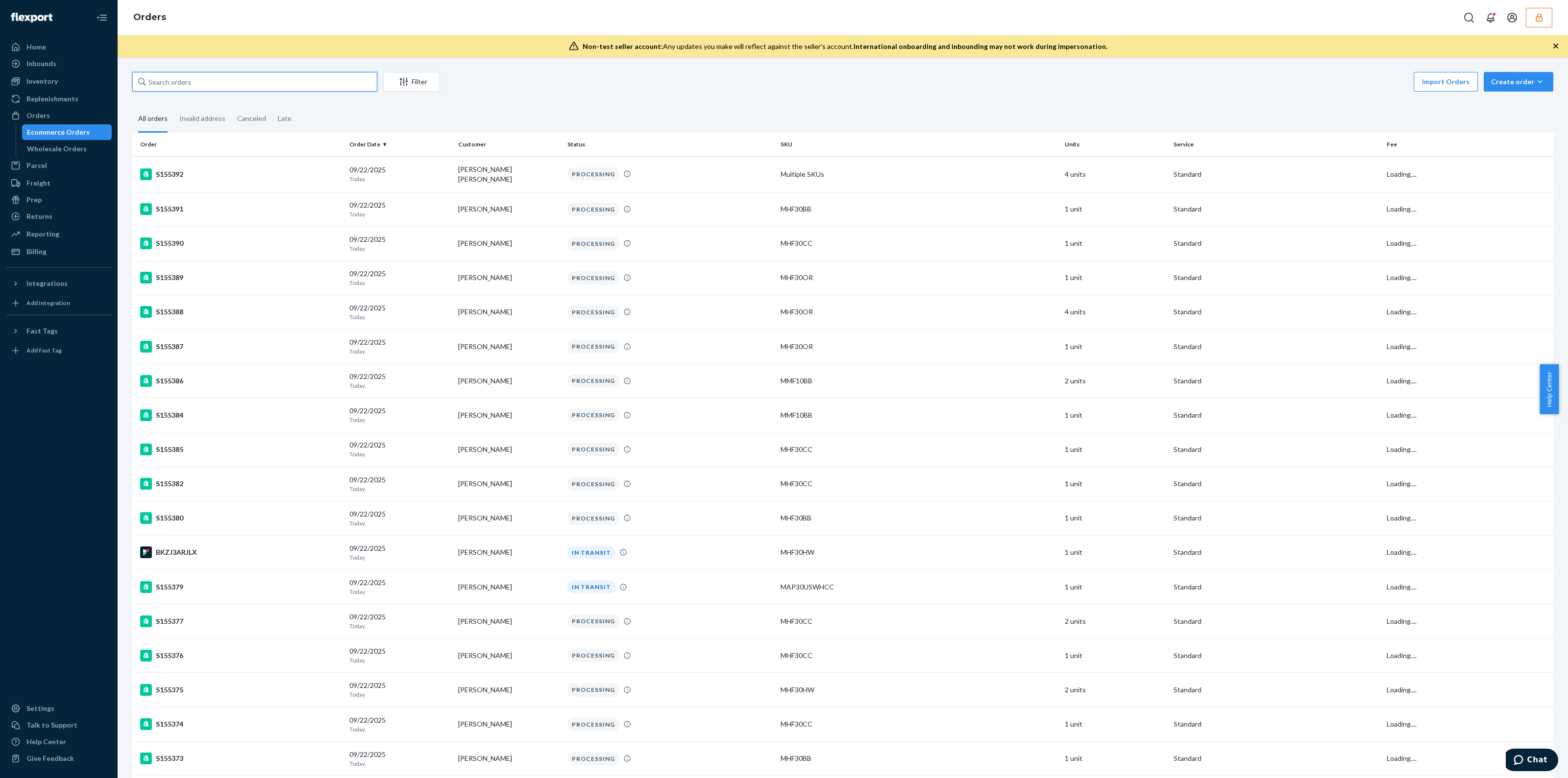
paste input "S148589DELIVERRSPLIT7450556662061"
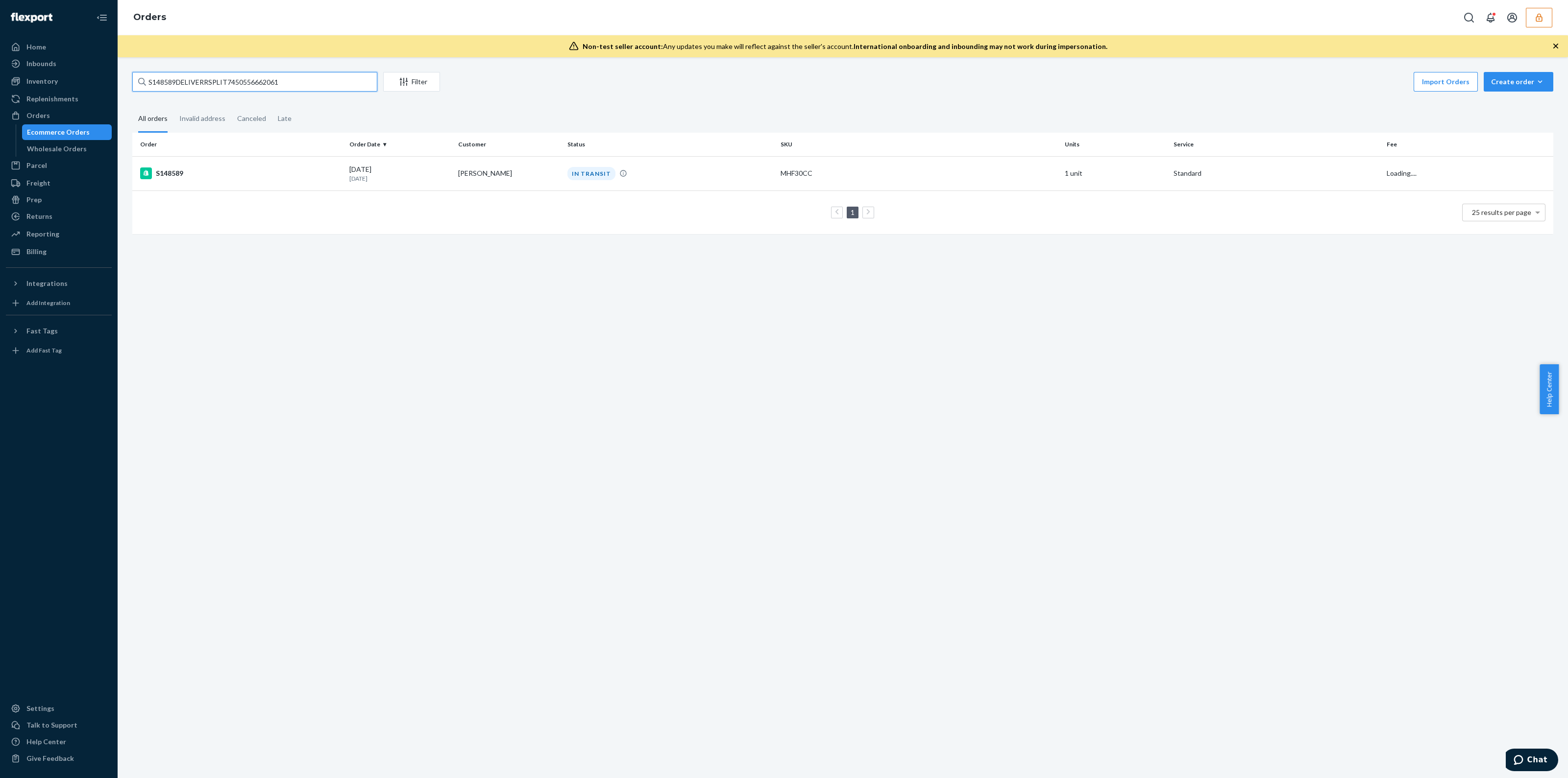
type input "S148589DELIVERRSPLIT7450556662061"
click at [664, 162] on td "IN TRANSIT" at bounding box center [670, 174] width 213 height 35
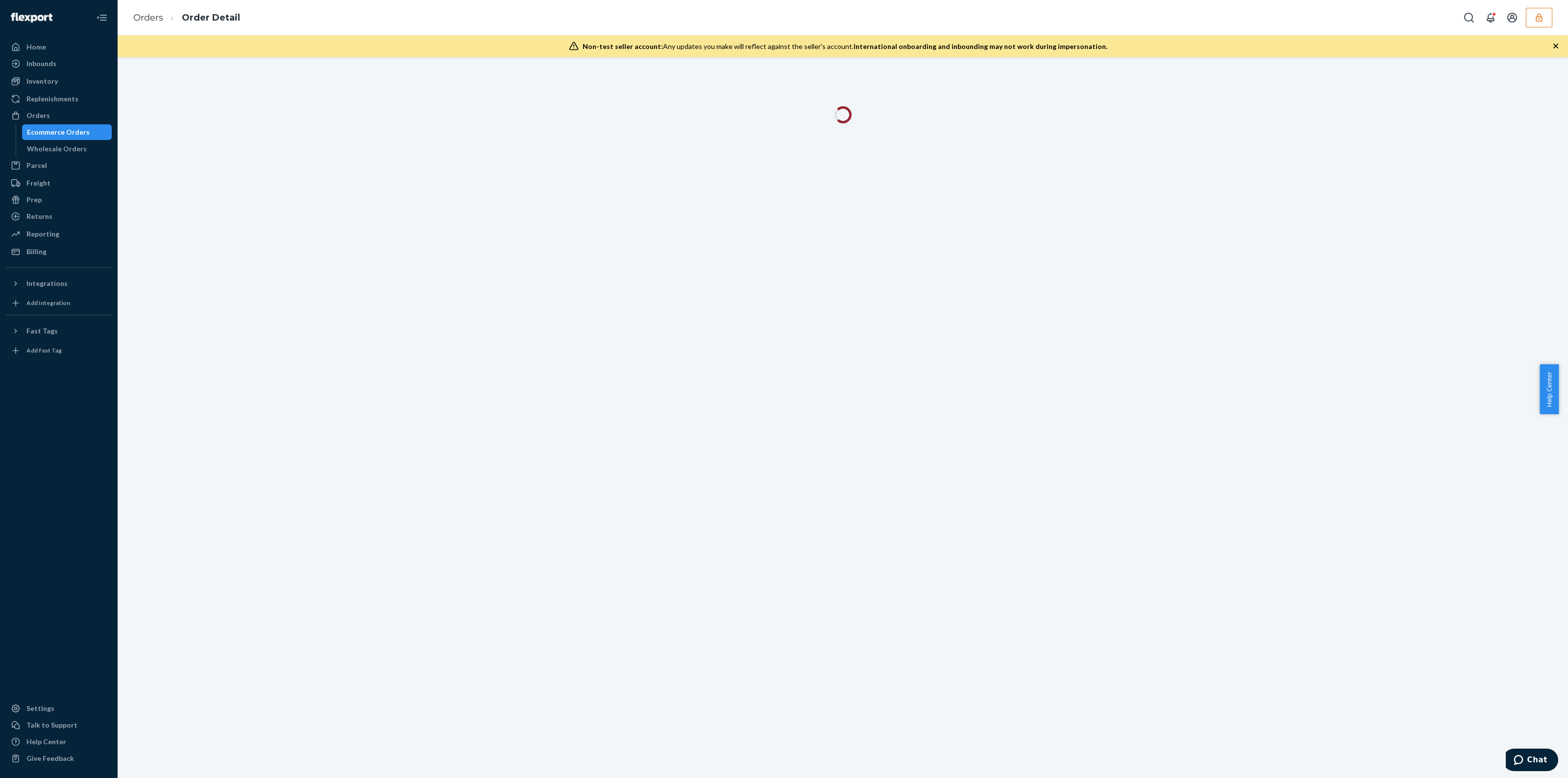
click at [1558, 43] on icon "button" at bounding box center [1555, 46] width 10 height 9
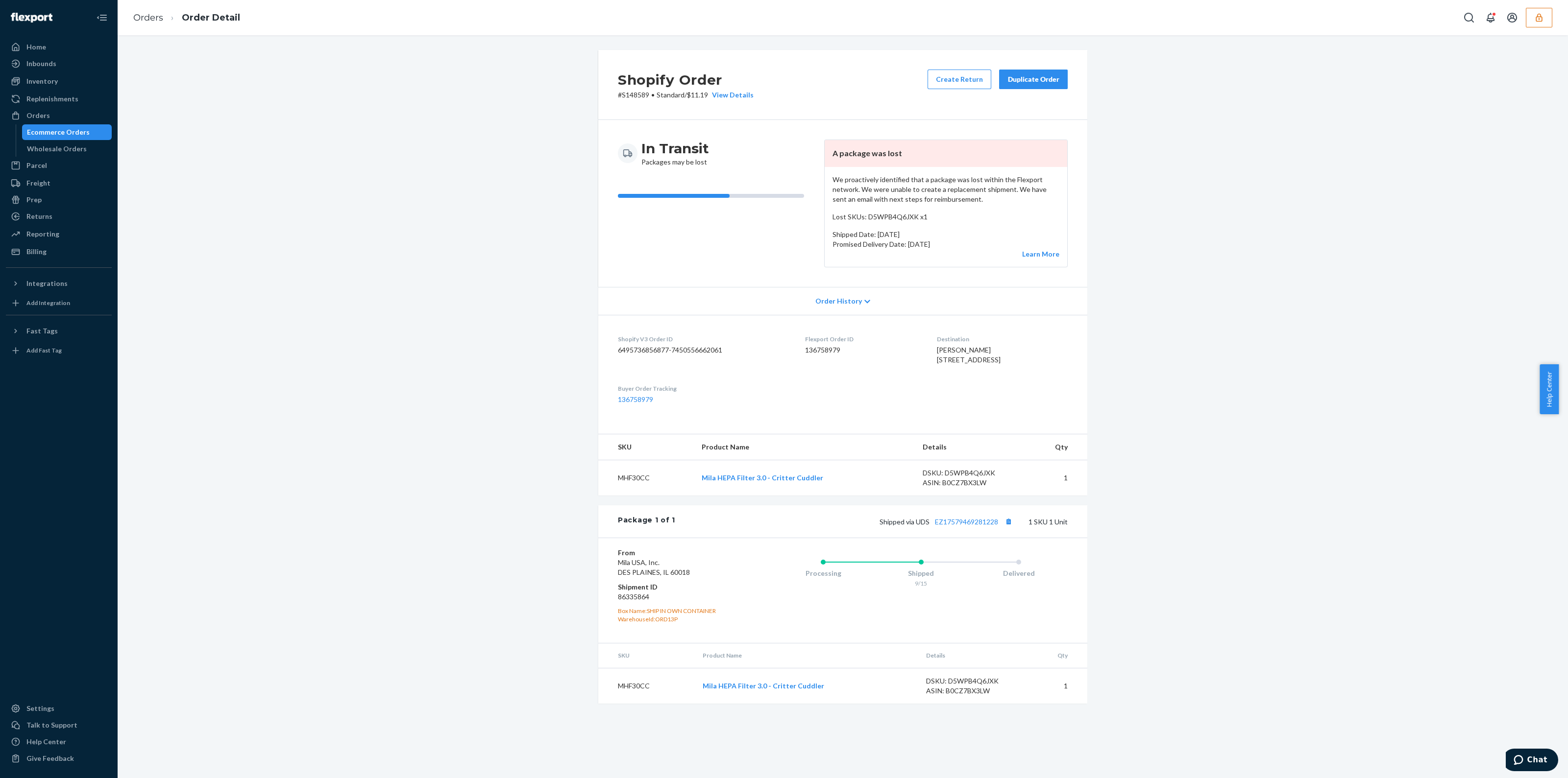
click at [960, 528] on div "Shipped via UDS EZ17579469281228 1 SKU 1 Unit" at bounding box center [871, 522] width 392 height 13
click at [962, 526] on link "EZ17579469281228" at bounding box center [966, 522] width 63 height 9
click at [1002, 528] on button "Copy tracking number" at bounding box center [1008, 522] width 13 height 13
drag, startPoint x: 53, startPoint y: 138, endPoint x: 88, endPoint y: 123, distance: 38.1
click at [53, 138] on div "Ecommerce Orders" at bounding box center [67, 132] width 88 height 14
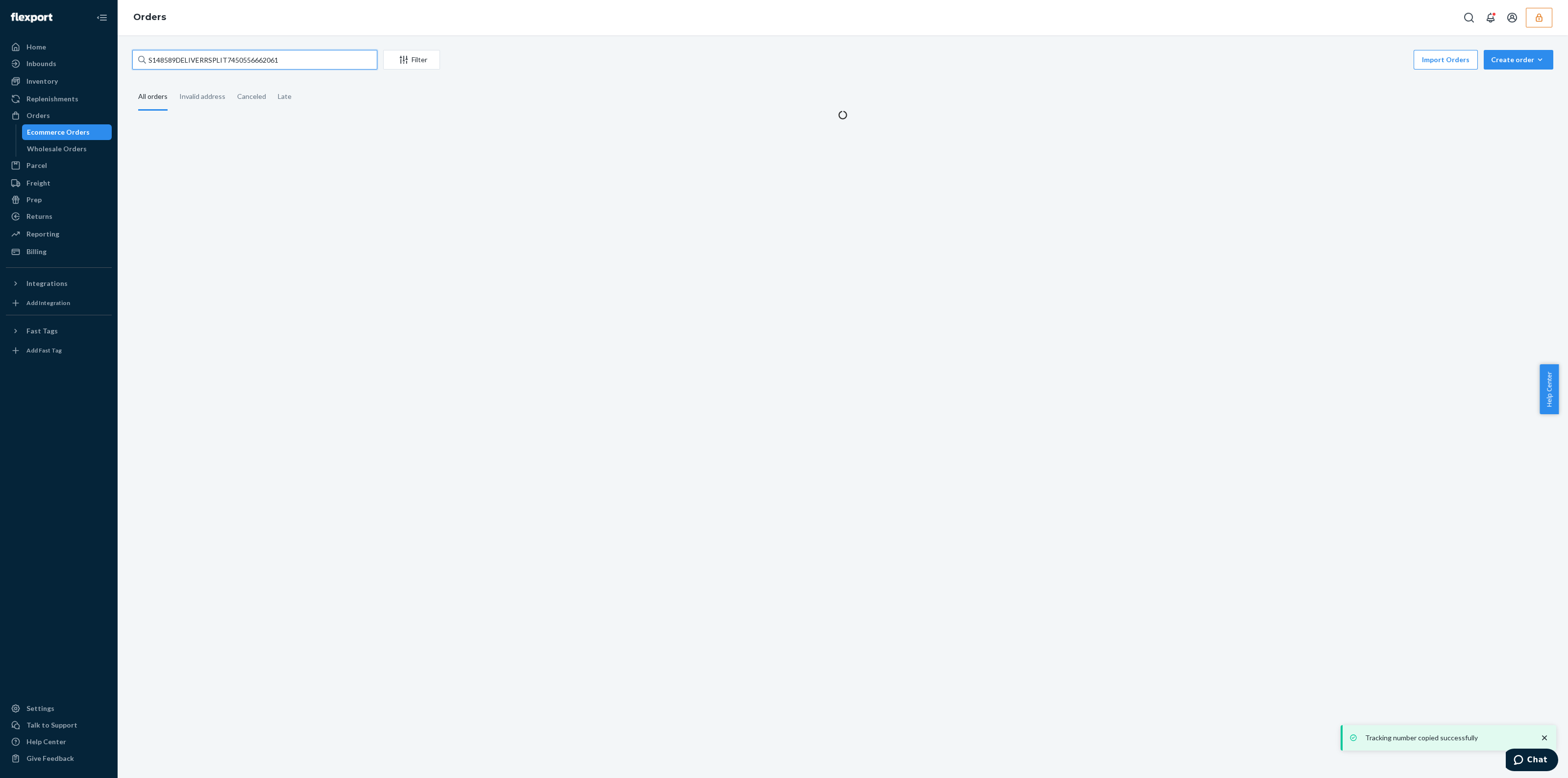
click at [258, 56] on input "S148589DELIVERRSPLIT7450556662061" at bounding box center [255, 60] width 245 height 20
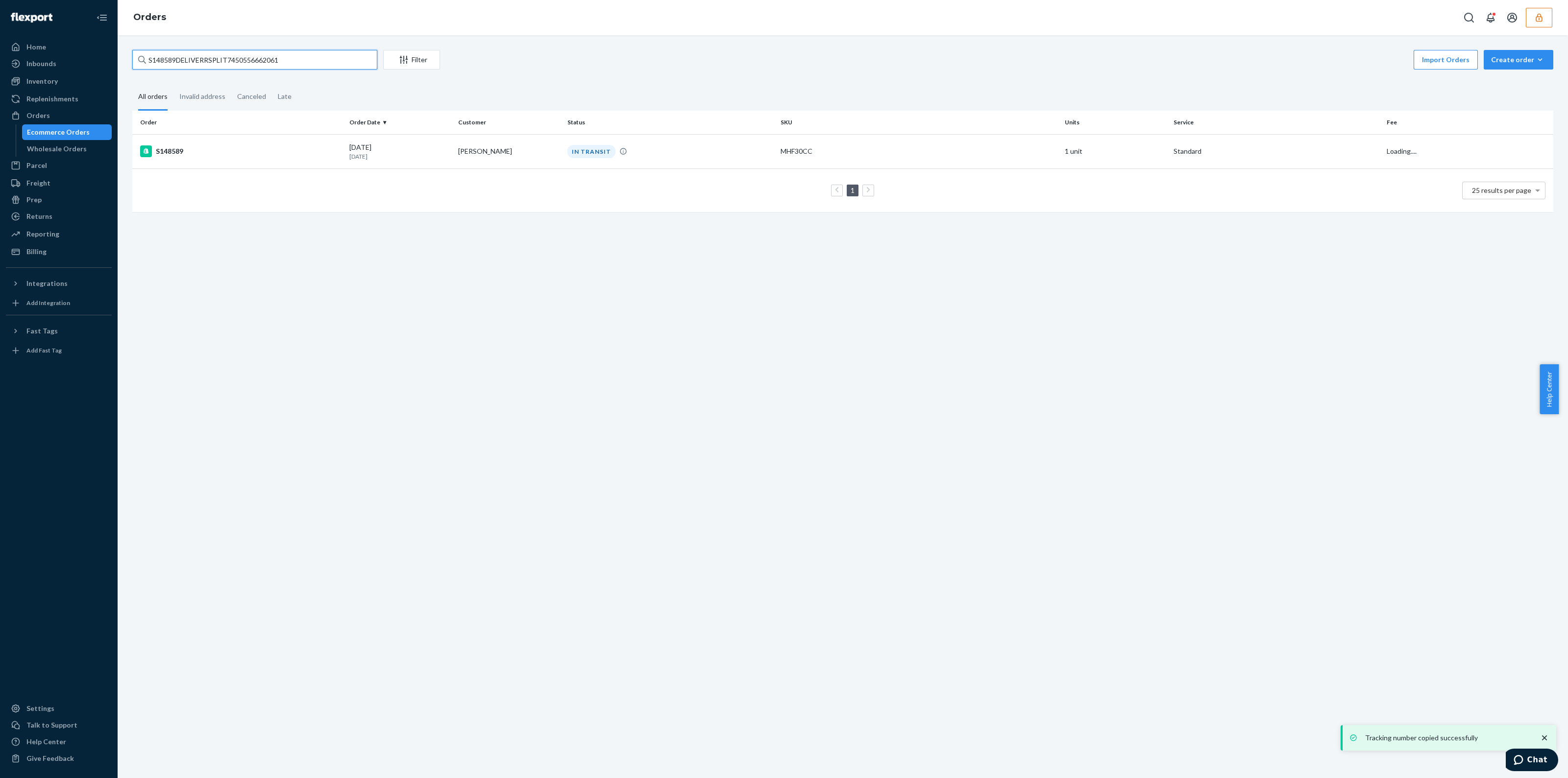
click at [258, 56] on input "S148589DELIVERRSPLIT7450556662061" at bounding box center [255, 60] width 245 height 20
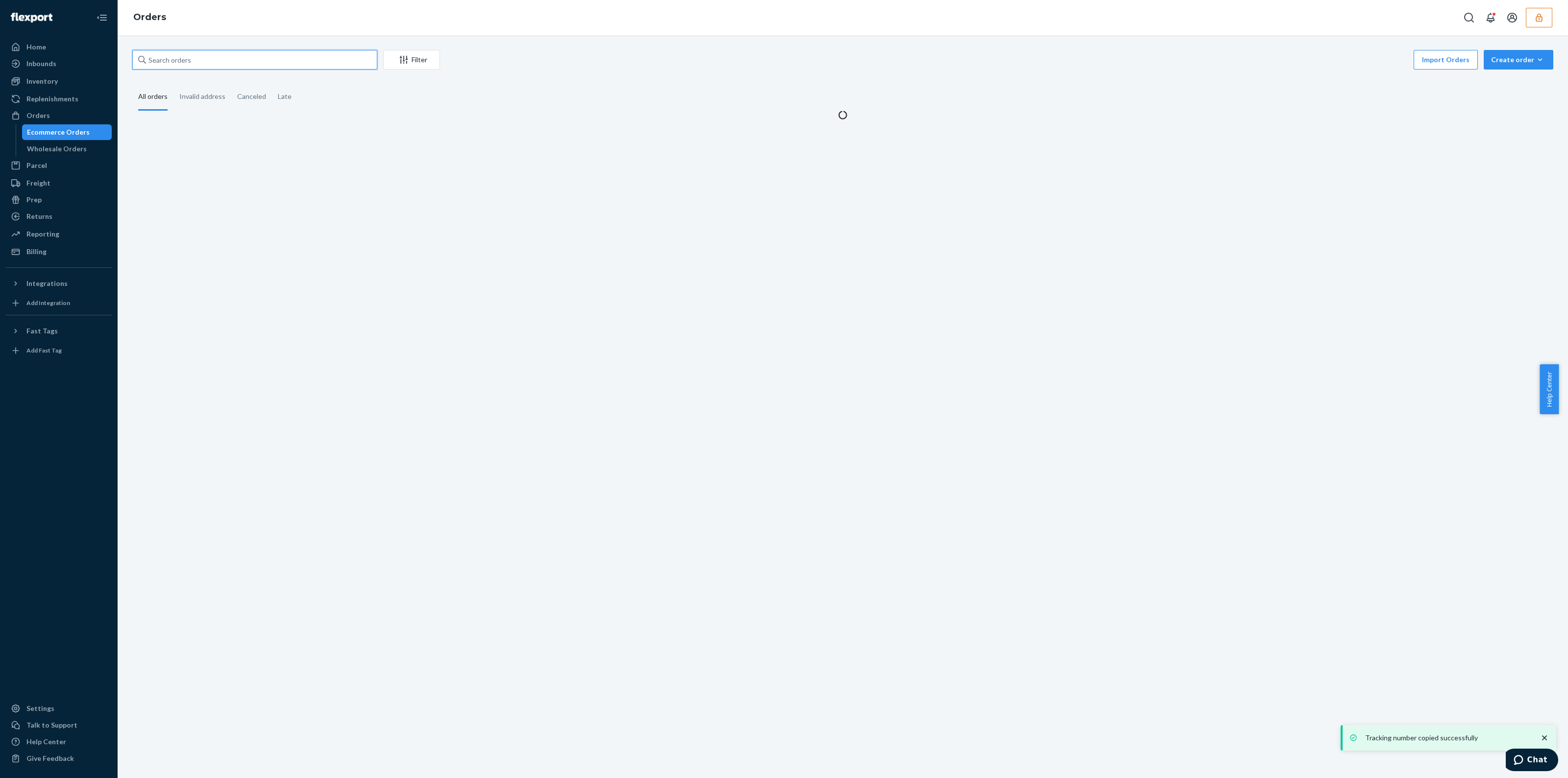
paste input "S147968DELIVERRSPLIT7445527494957"
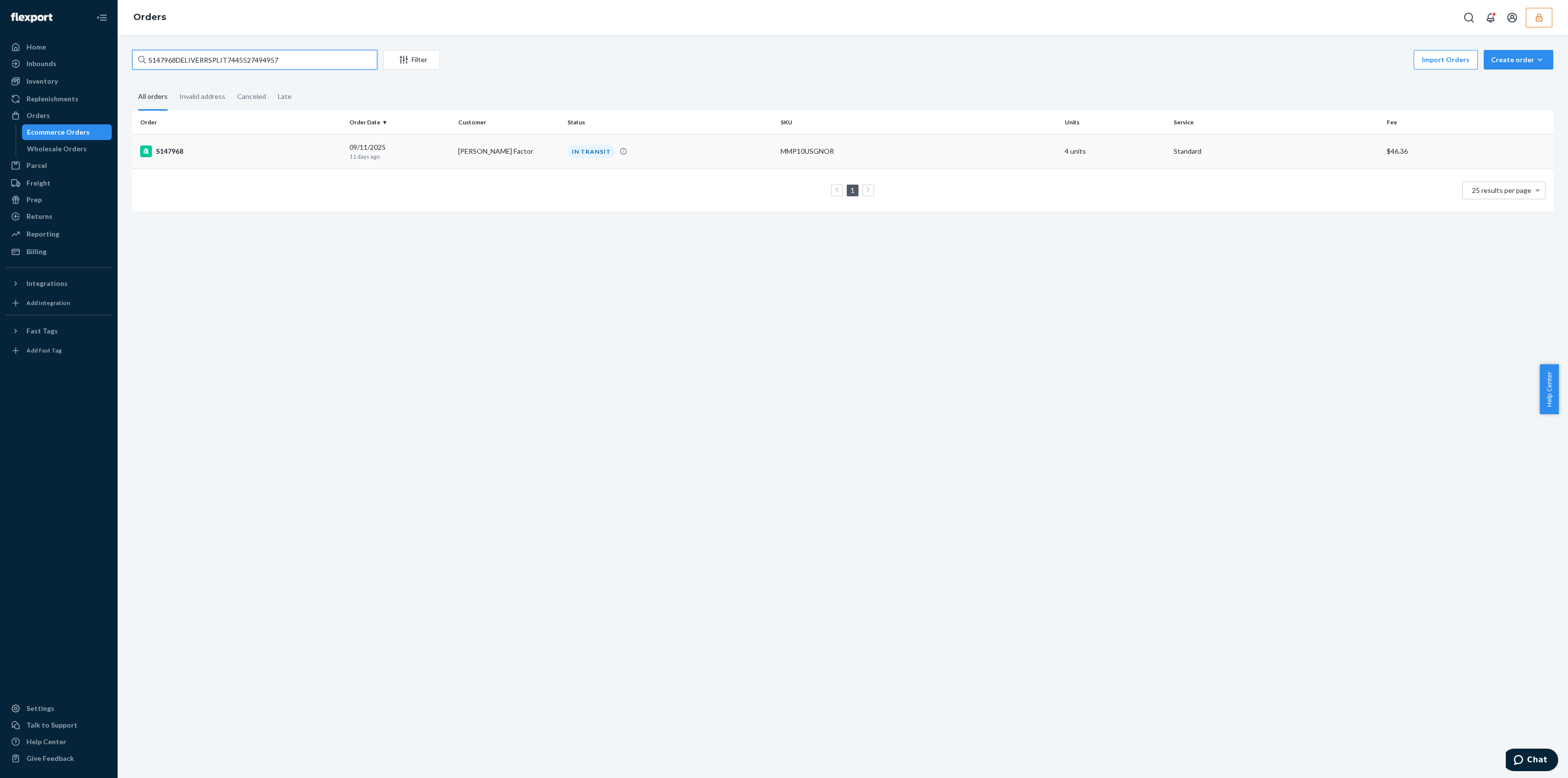
type input "S147968DELIVERRSPLIT7445527494957"
click at [698, 149] on div "IN TRANSIT" at bounding box center [670, 151] width 209 height 13
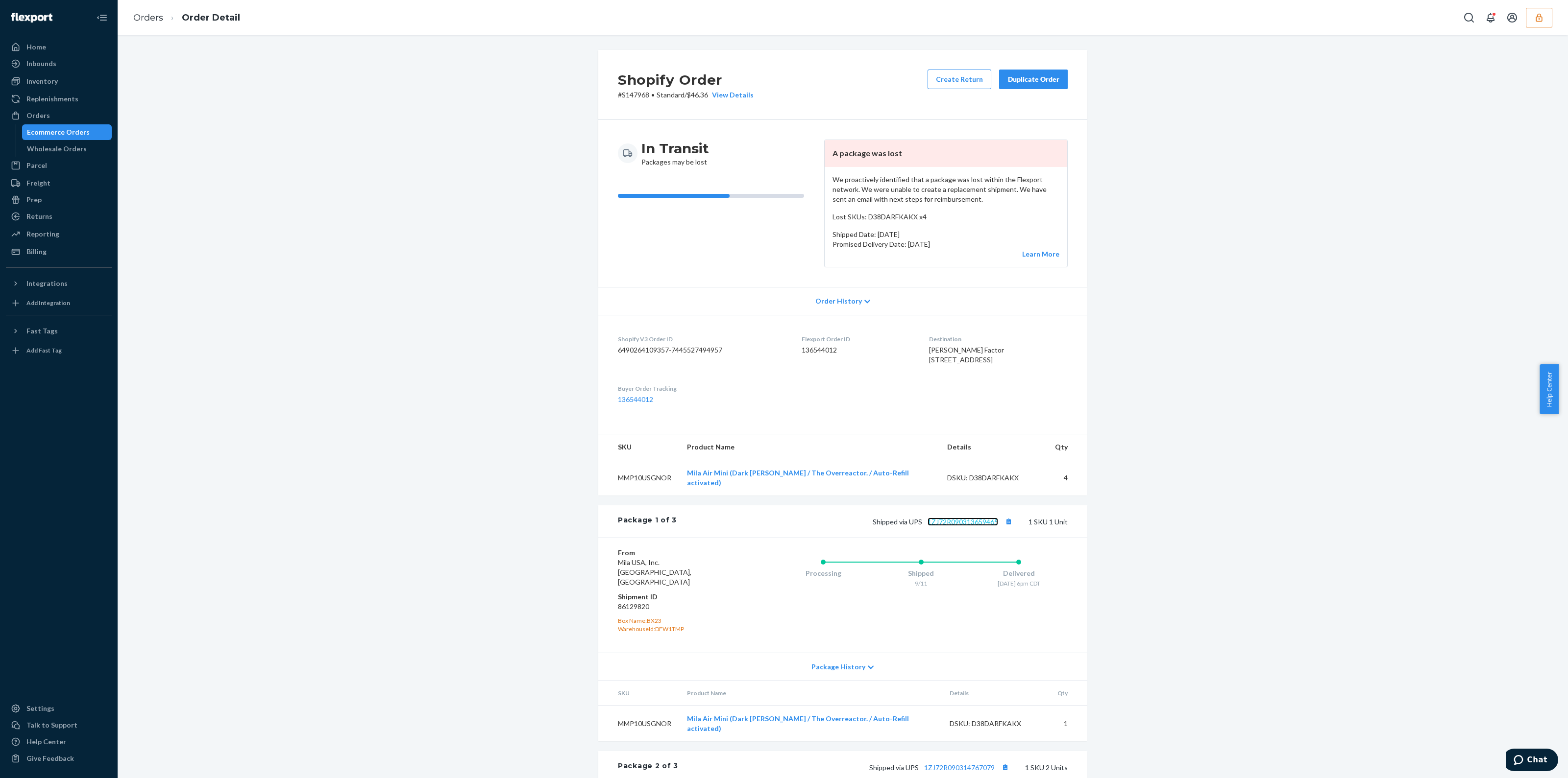
click at [951, 526] on link "1ZJ72R090313659465" at bounding box center [962, 522] width 71 height 9
drag, startPoint x: 1556, startPoint y: 10, endPoint x: 1548, endPoint y: 13, distance: 8.5
click at [1552, 11] on div "Orders Order Detail" at bounding box center [842, 17] width 1450 height 35
click at [1548, 14] on button "button" at bounding box center [1539, 17] width 27 height 20
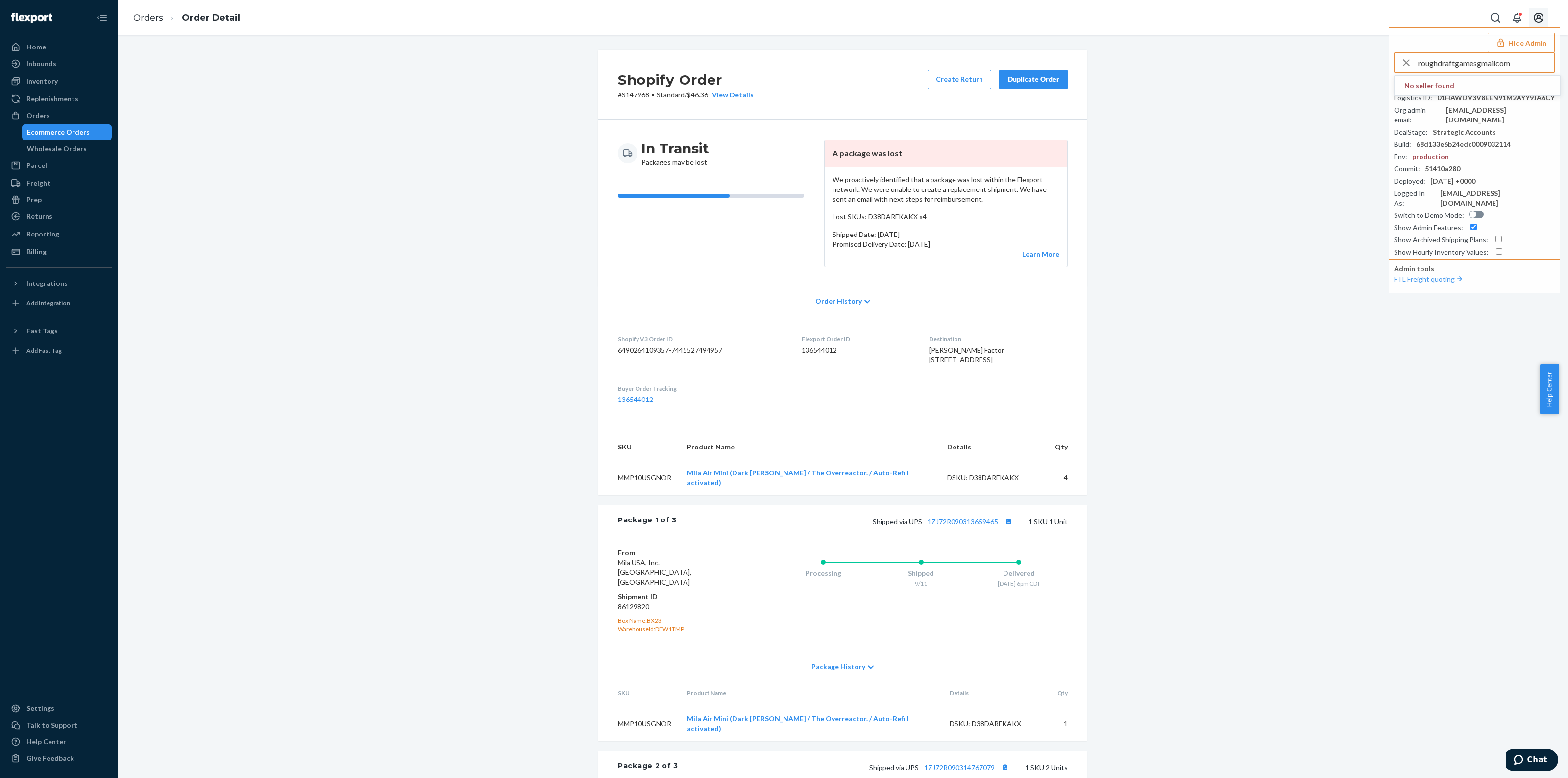
type input "roughdraftgamesgmailcom"
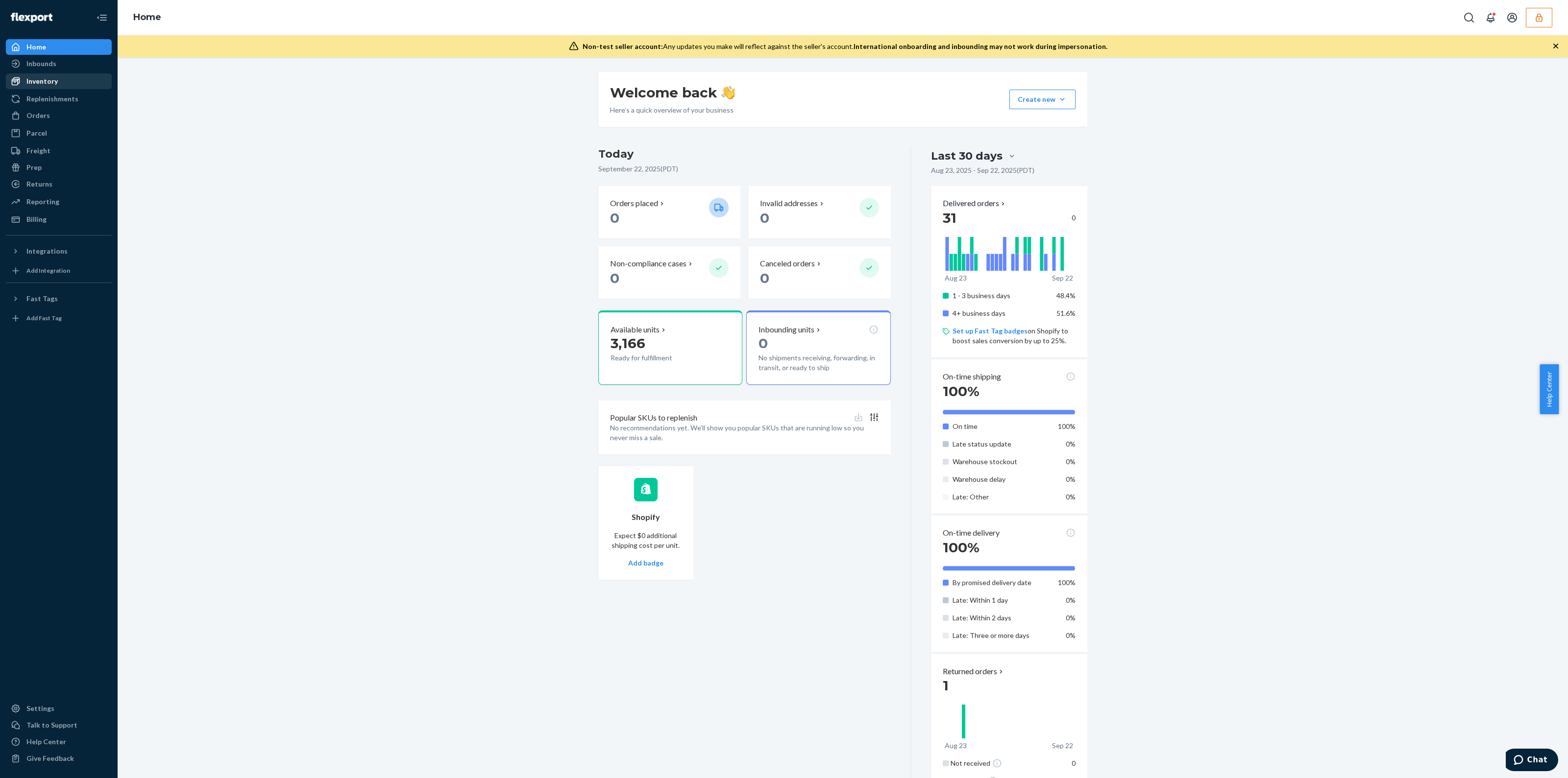
click at [45, 82] on div "Inventory" at bounding box center [42, 80] width 31 height 9
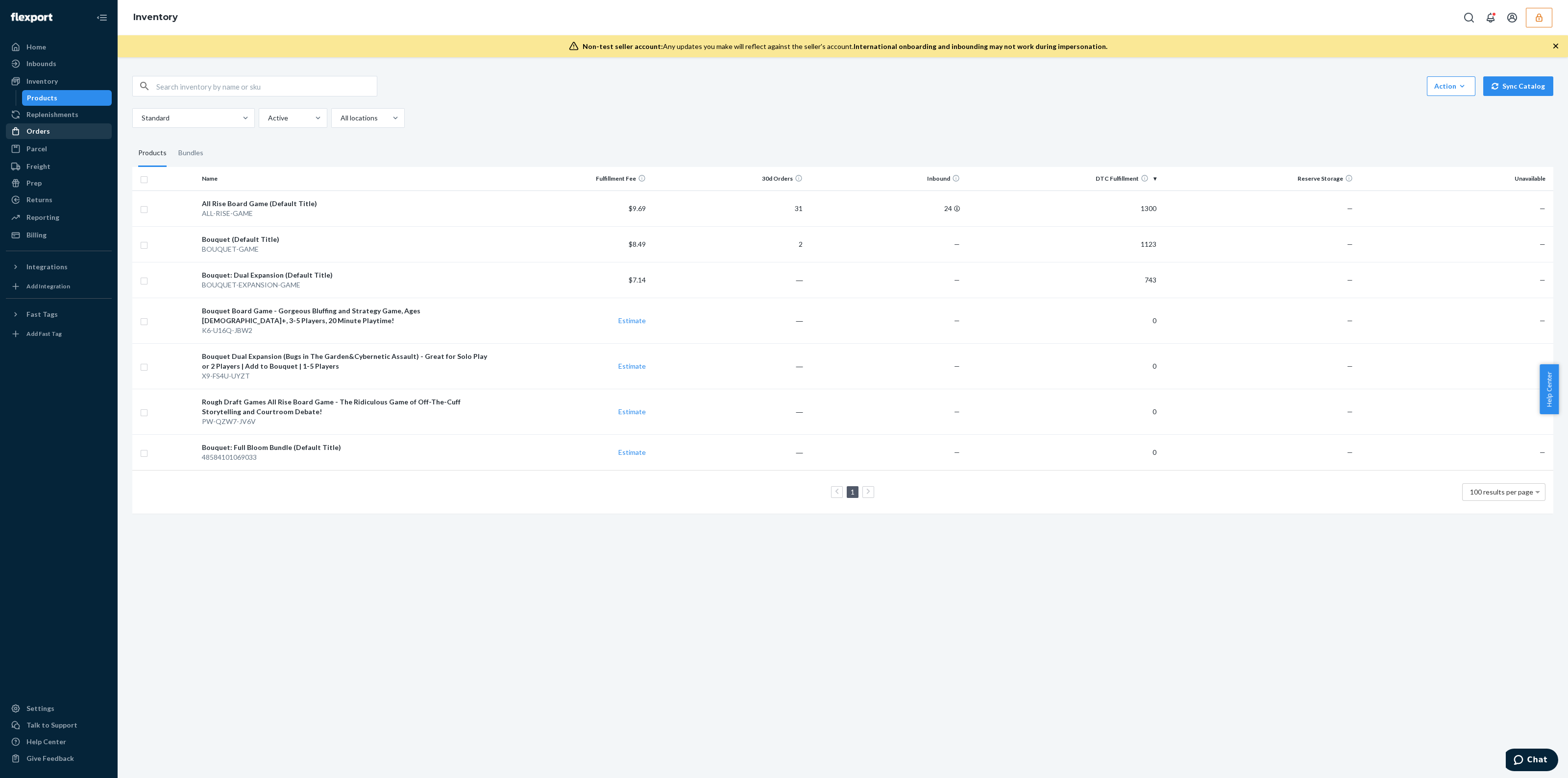
click at [37, 136] on div "Orders" at bounding box center [59, 131] width 104 height 14
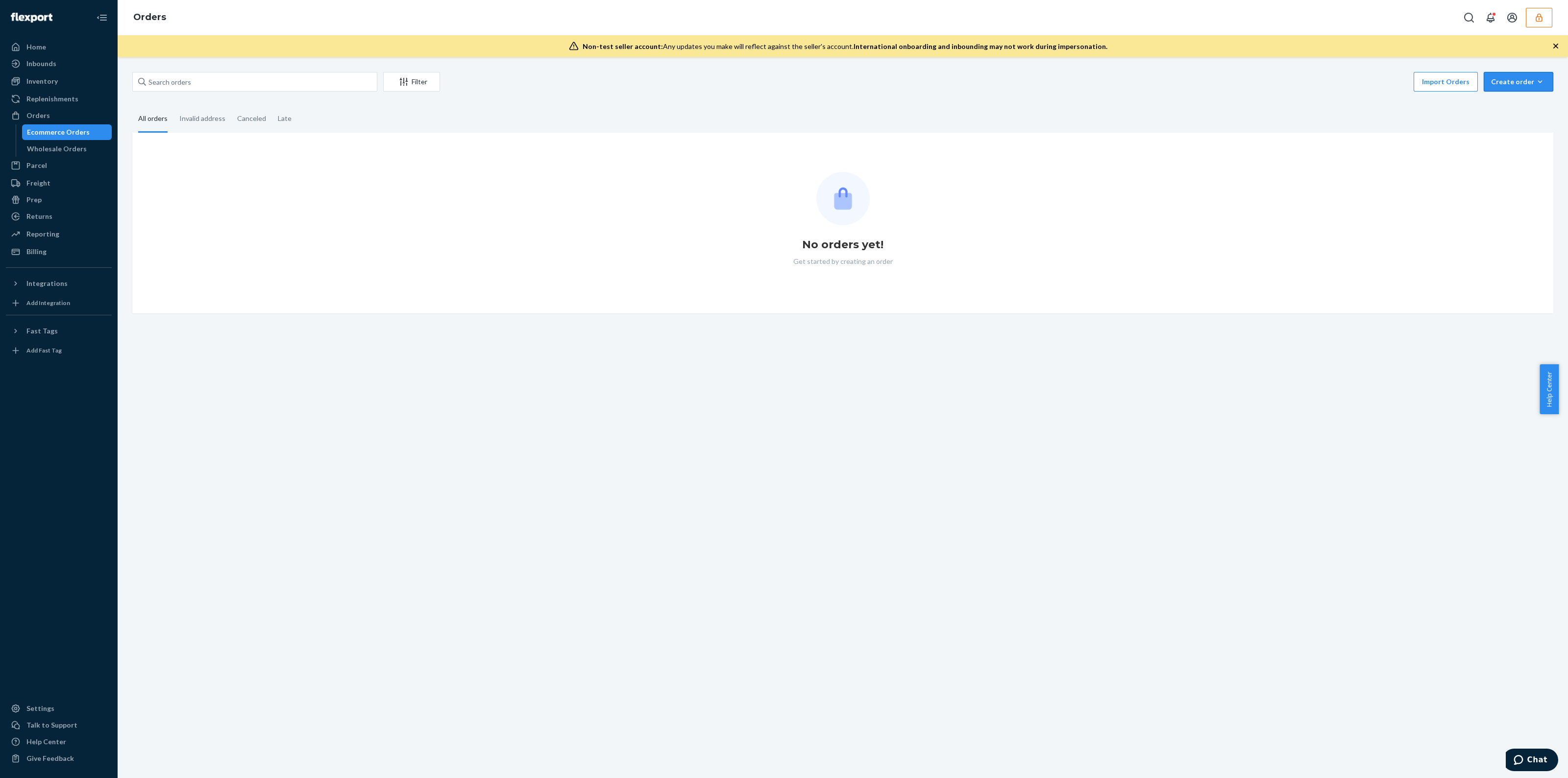
click at [1499, 89] on button "Create order Ecommerce order Removal order" at bounding box center [1518, 81] width 70 height 20
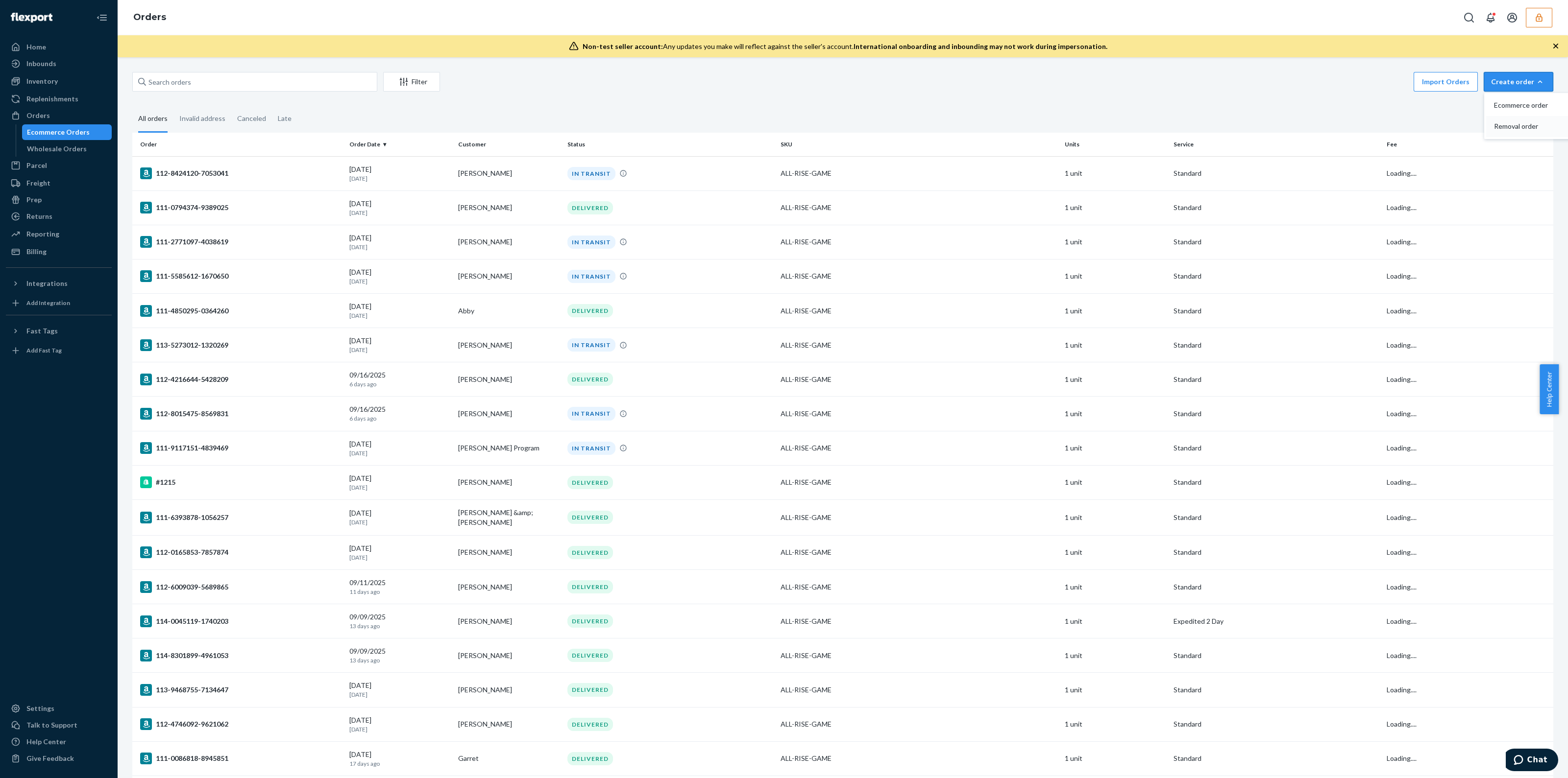
click at [1497, 130] on span "Removal order" at bounding box center [1524, 126] width 60 height 7
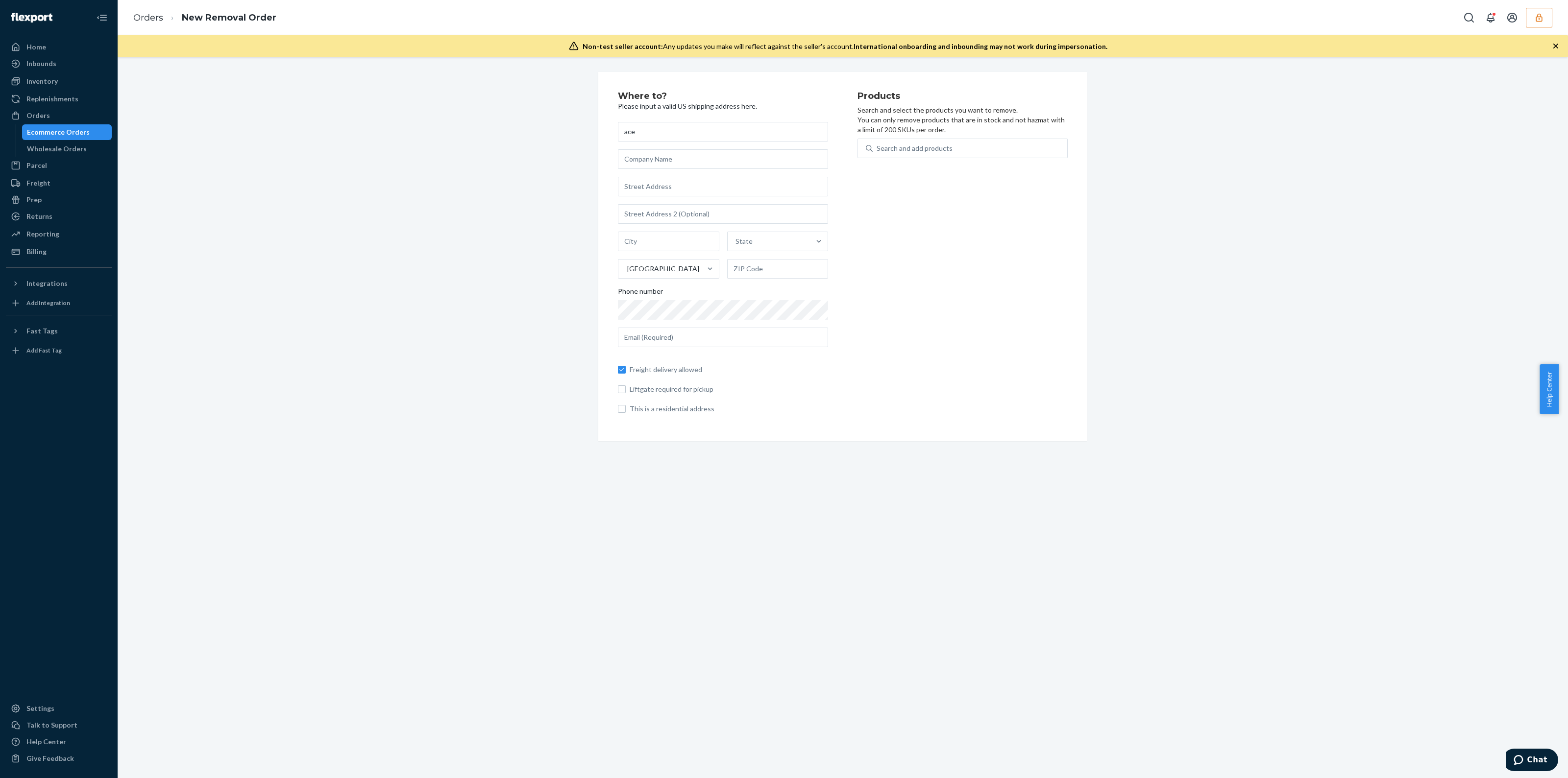
type input "ace"
click at [706, 193] on input "text" at bounding box center [722, 187] width 210 height 20
type input "1233 W Grand Ave"
type input "Pomona"
type input "91766"
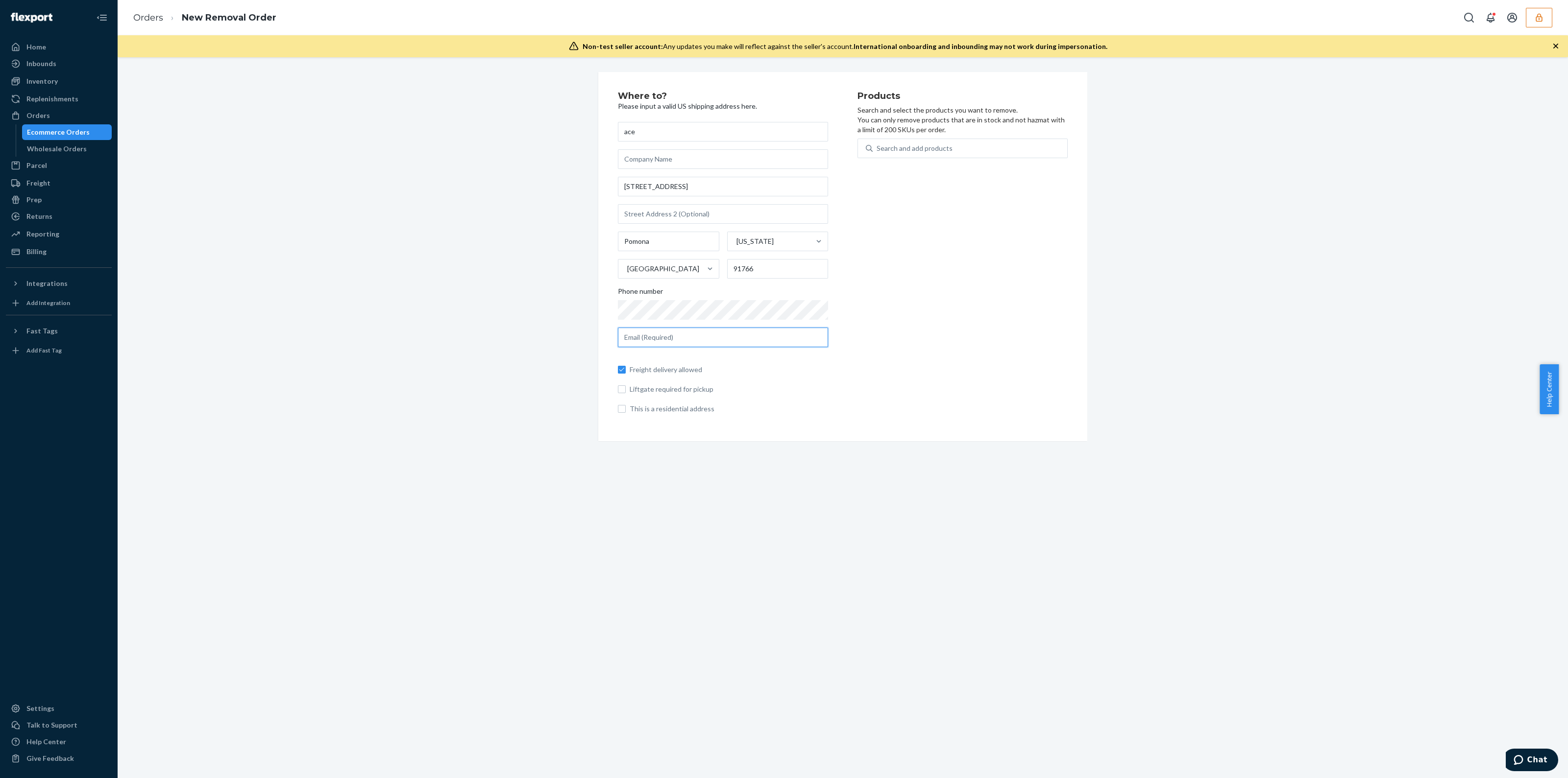
click at [658, 339] on input "text" at bounding box center [722, 337] width 210 height 20
type input "hotdogman710@gmail.com"
click at [918, 149] on div "Search and add products" at bounding box center [914, 148] width 76 height 9
click at [878, 149] on input "Search and add products" at bounding box center [876, 148] width 1 height 9
type input "a"
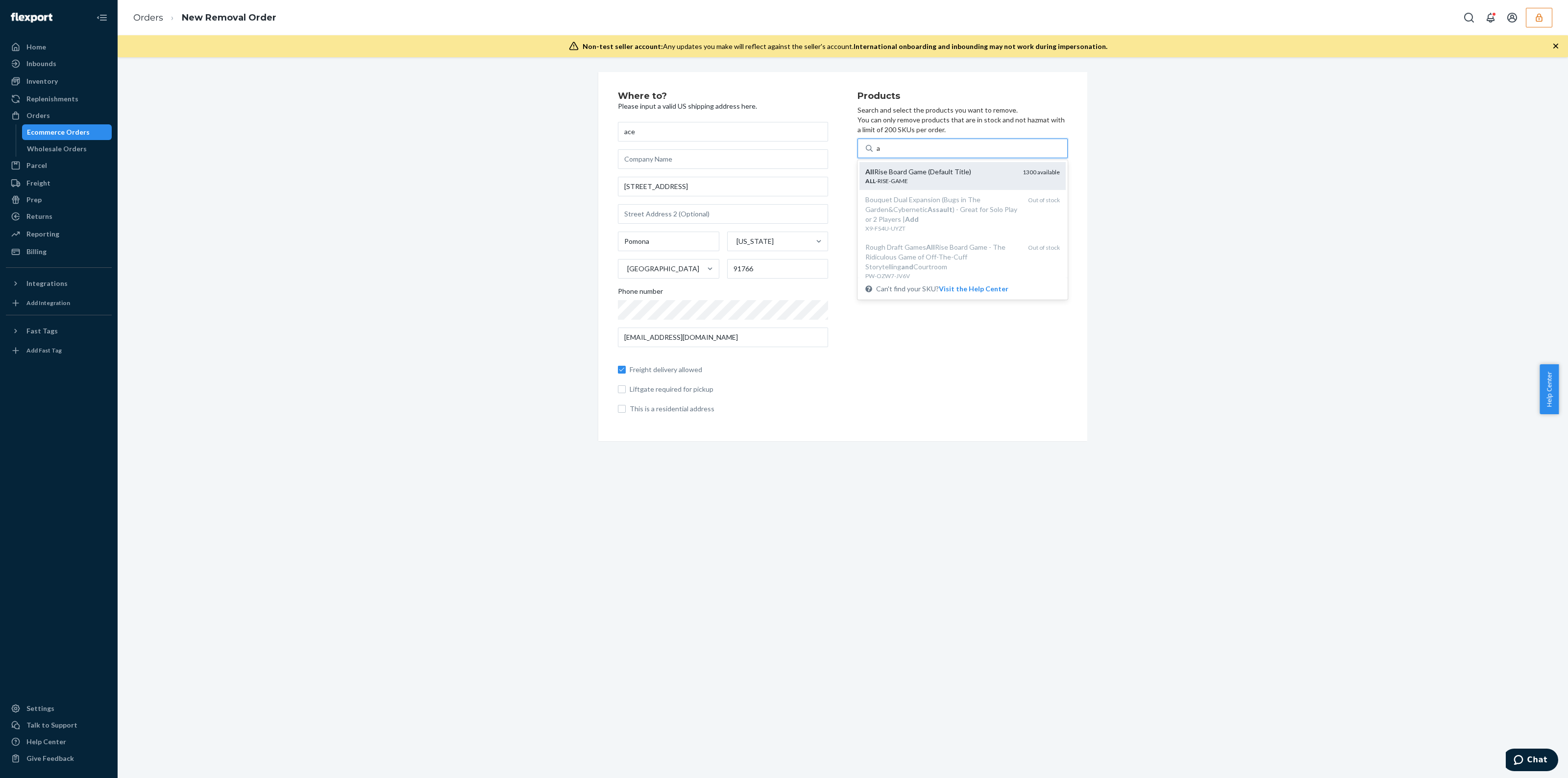
click at [1021, 162] on div "All Rise Board Game (Default Title) ALL -RISE-GAME 1300 available" at bounding box center [962, 176] width 206 height 28
click at [881, 153] on input "a" at bounding box center [878, 148] width 4 height 9
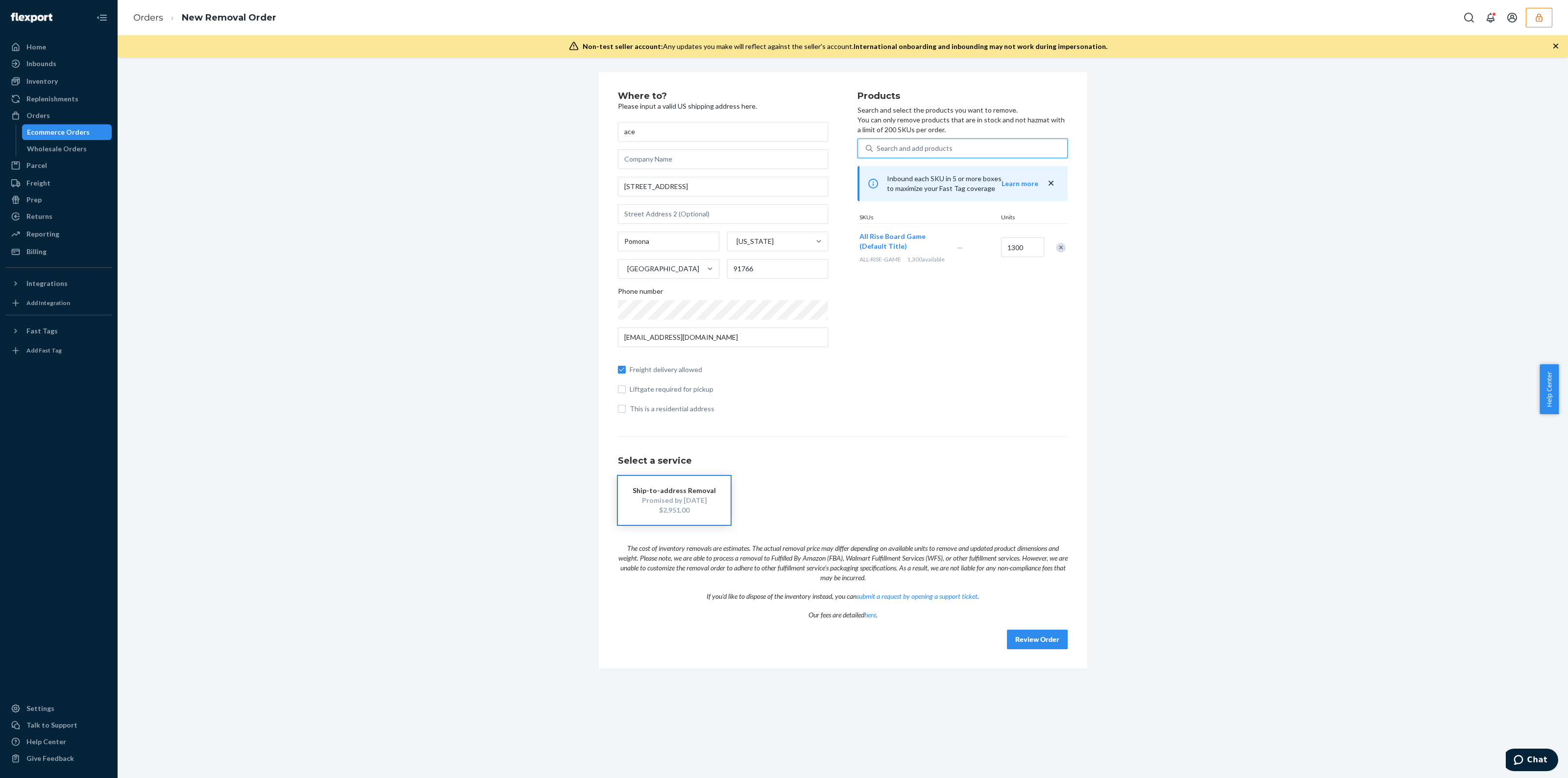
type input "b"
click at [981, 171] on div "Bouquet (Default Title)" at bounding box center [939, 171] width 149 height 9
click at [881, 153] on input "b" at bounding box center [879, 148] width 5 height 9
click at [978, 149] on div "Search and add products" at bounding box center [969, 149] width 194 height 17
click at [878, 149] on input "0 results available. Use Up and Down to choose options, press Enter to select t…" at bounding box center [876, 148] width 1 height 9
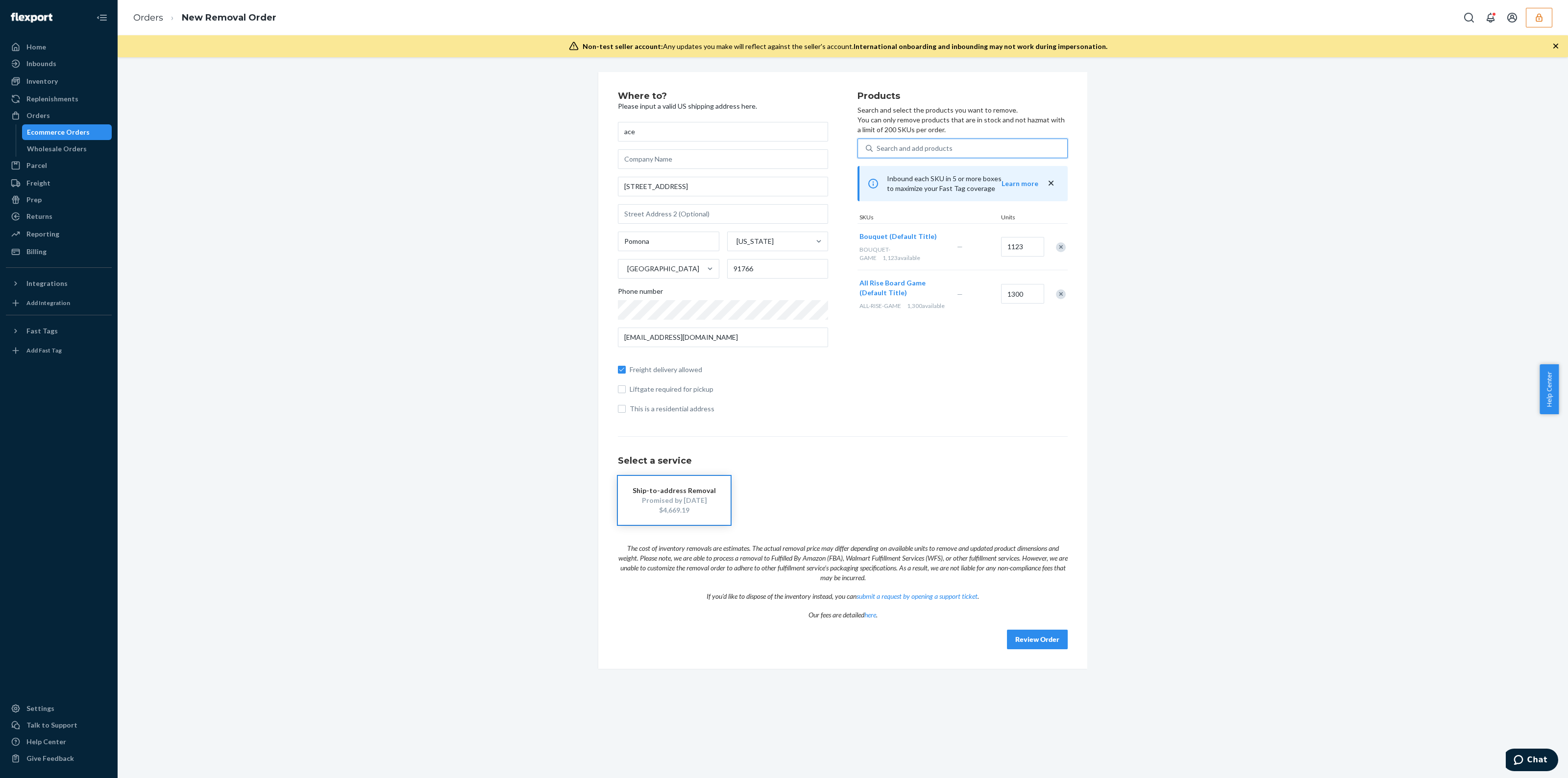
type input "b"
click at [973, 171] on div "Bouquet : Dual Expansion (Default Title)" at bounding box center [941, 171] width 153 height 9
click at [881, 153] on input "b" at bounding box center [879, 148] width 5 height 9
click at [1533, 14] on button "button" at bounding box center [1539, 17] width 27 height 20
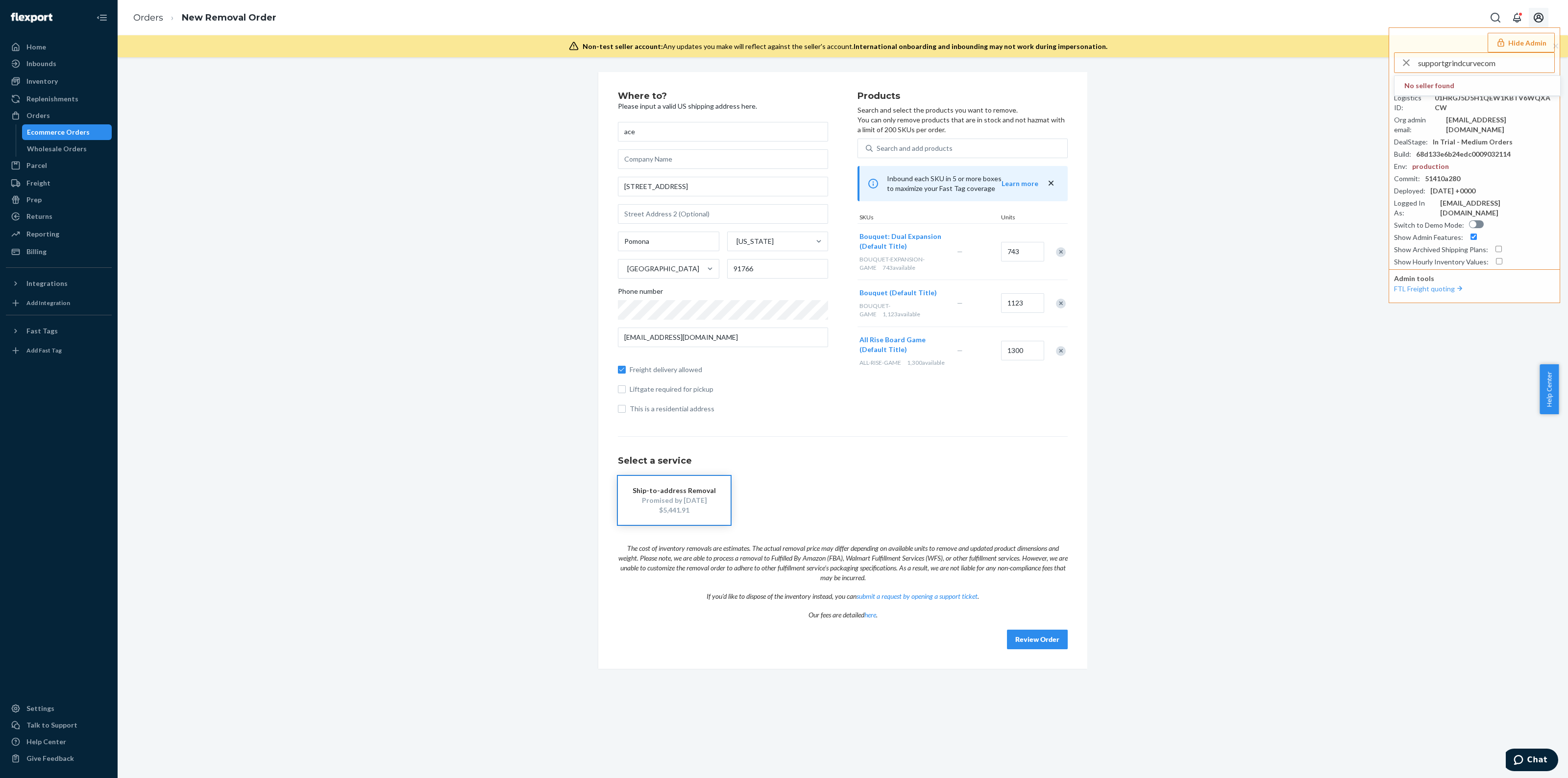
type input "supportgrindcurvecom"
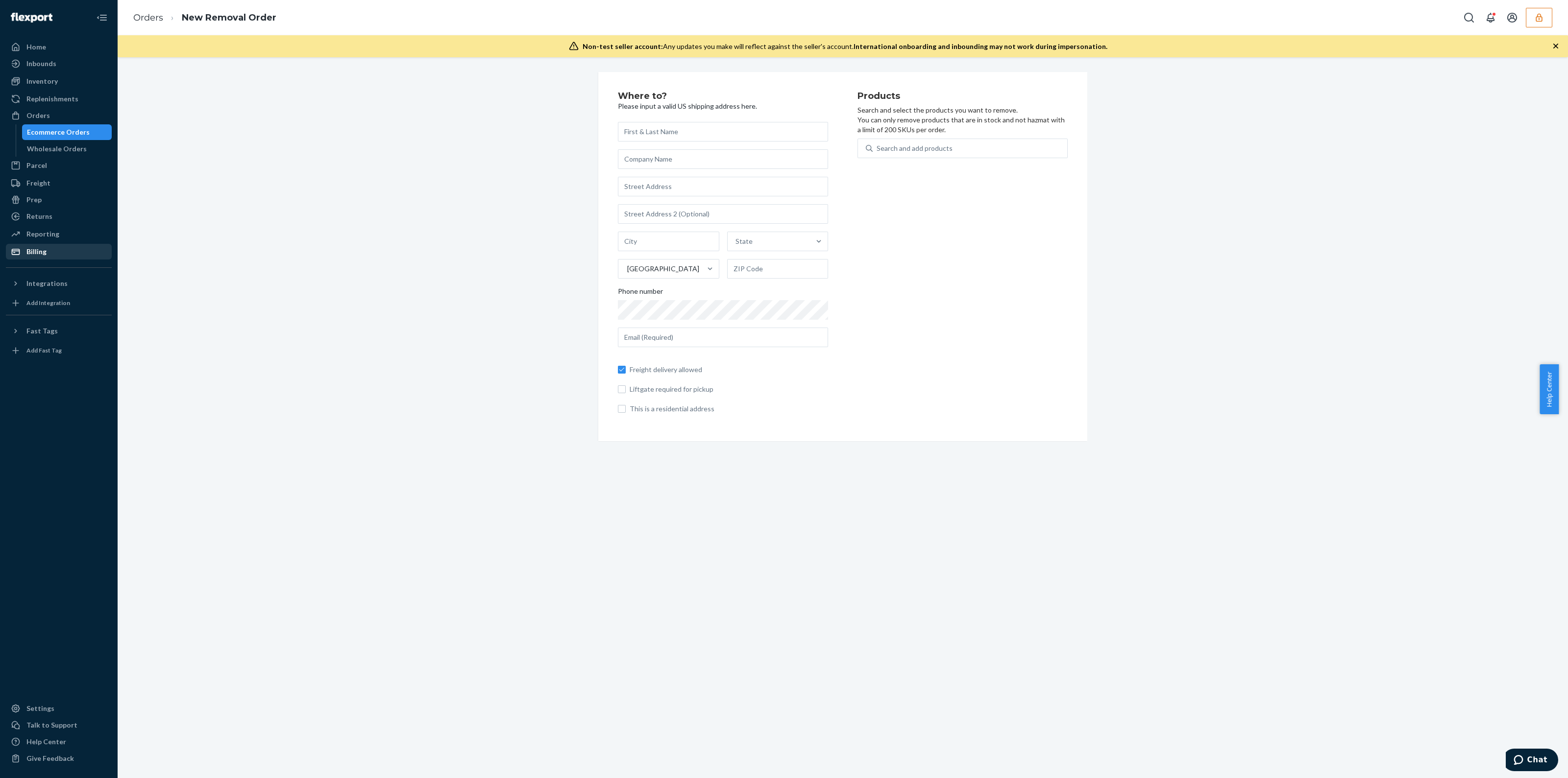
click at [52, 250] on div "Billing" at bounding box center [59, 252] width 104 height 14
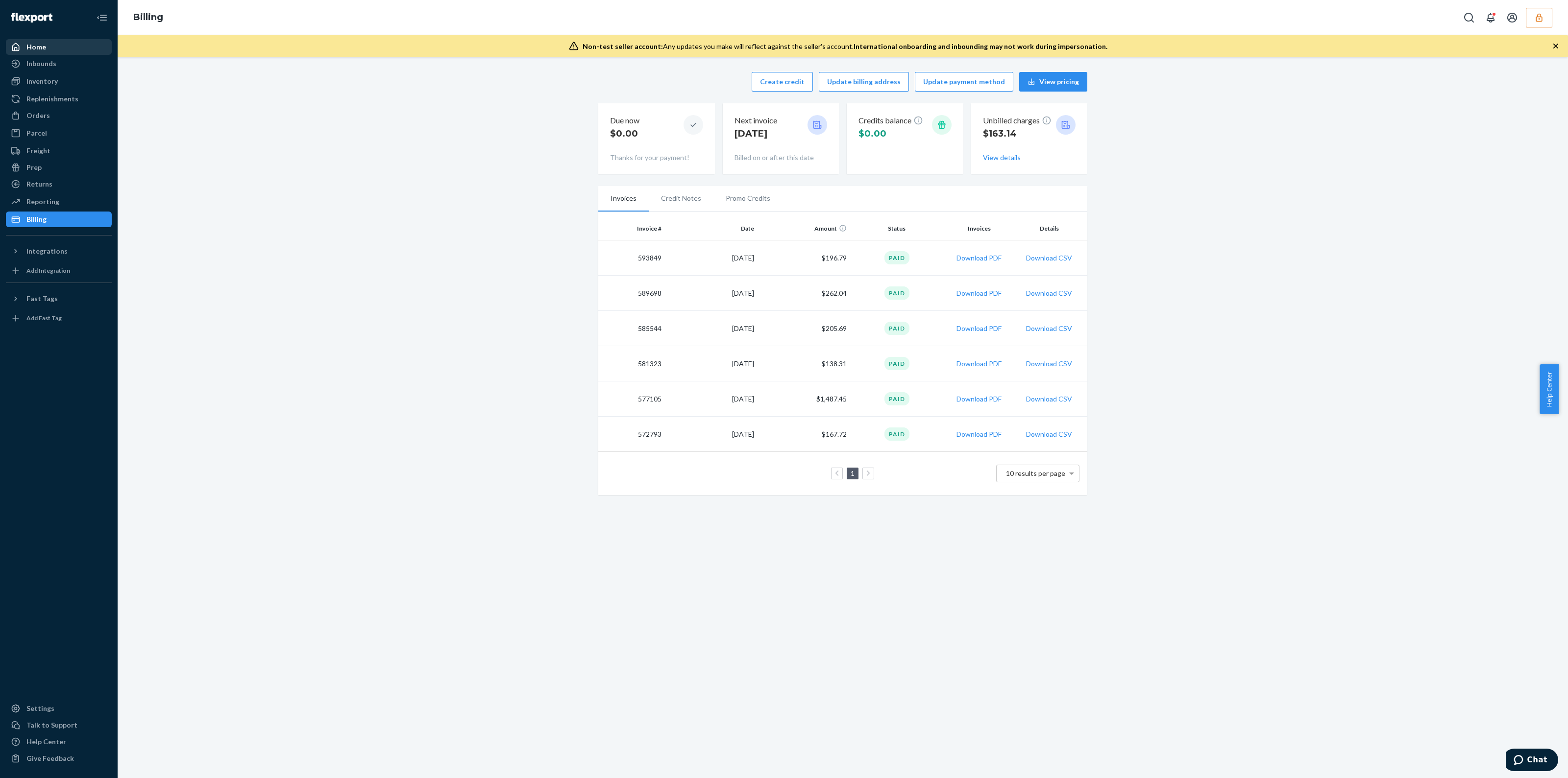
click at [47, 44] on div "Home" at bounding box center [59, 47] width 104 height 14
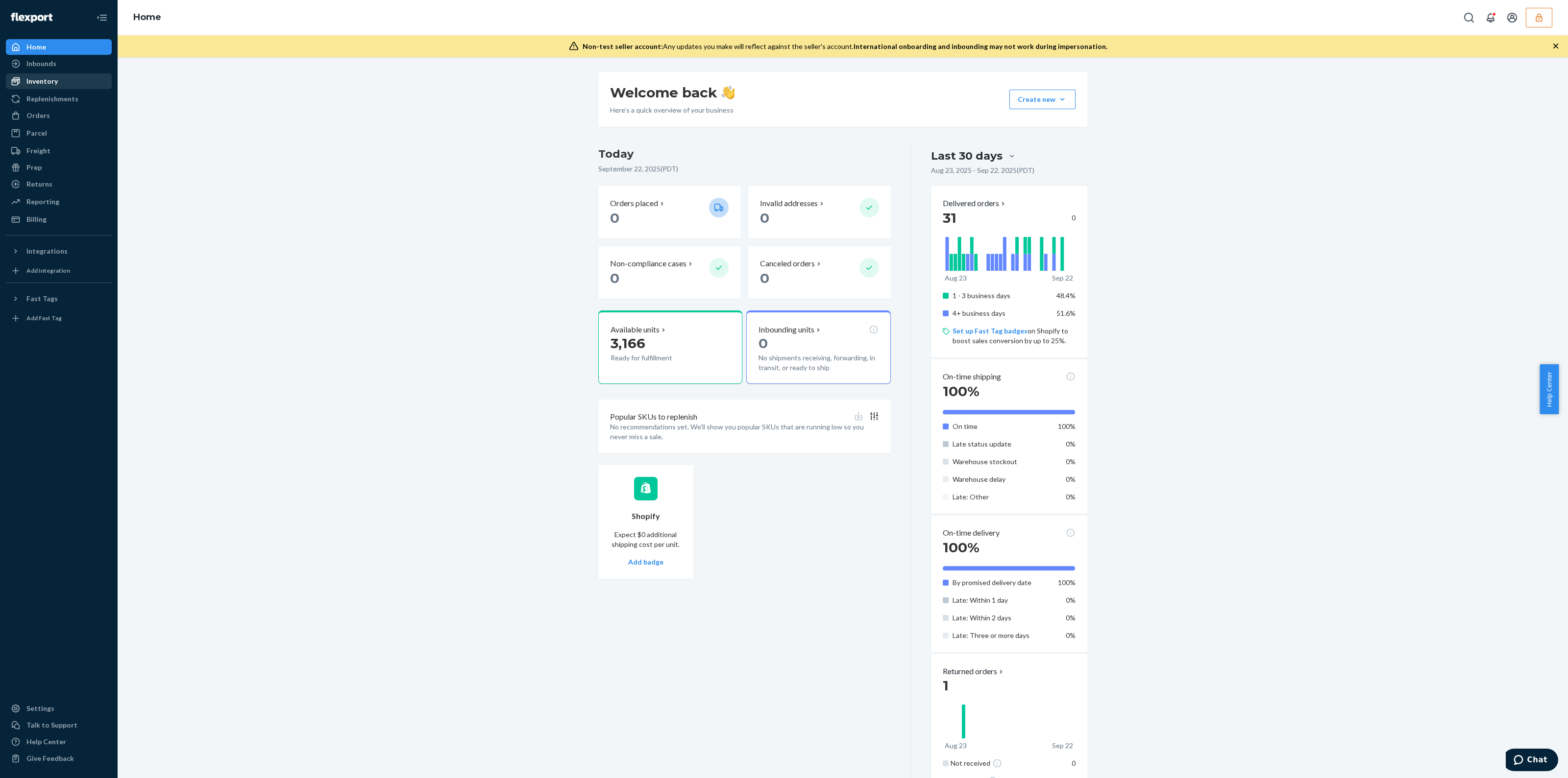
click at [60, 82] on div "Inventory" at bounding box center [59, 81] width 104 height 14
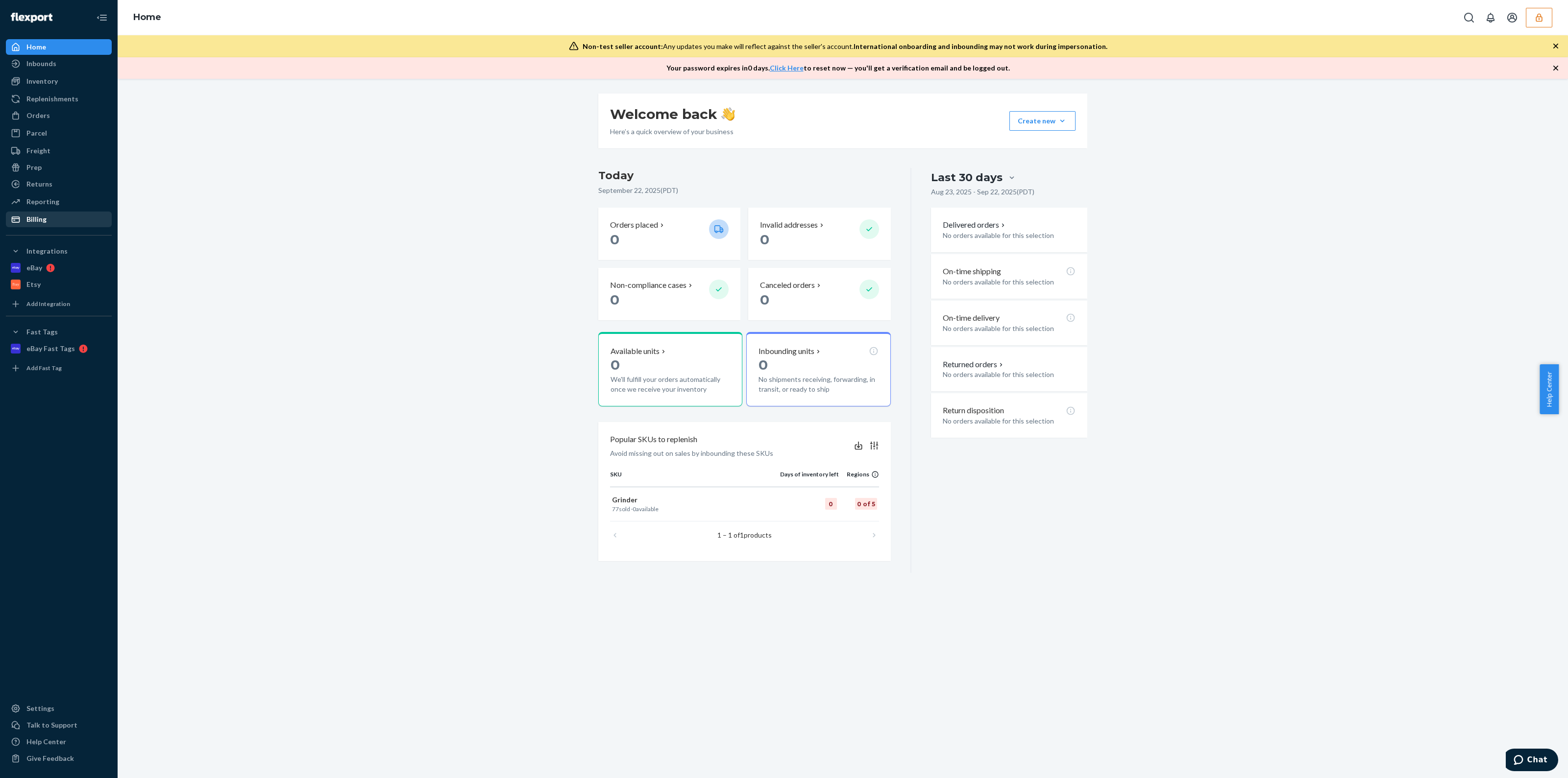
click at [73, 217] on div "Billing" at bounding box center [59, 219] width 104 height 14
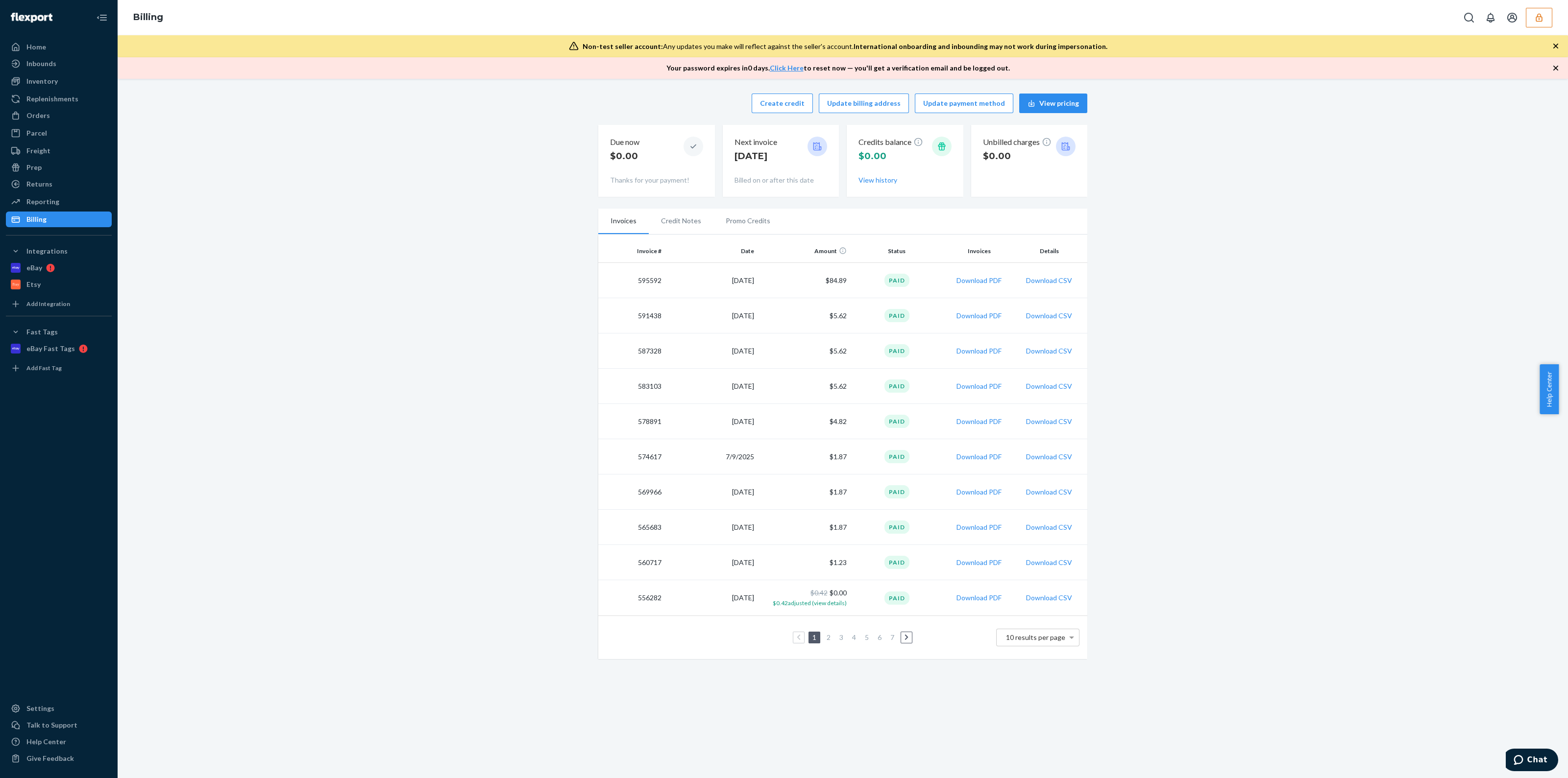
click at [1554, 45] on icon "button" at bounding box center [1556, 46] width 5 height 5
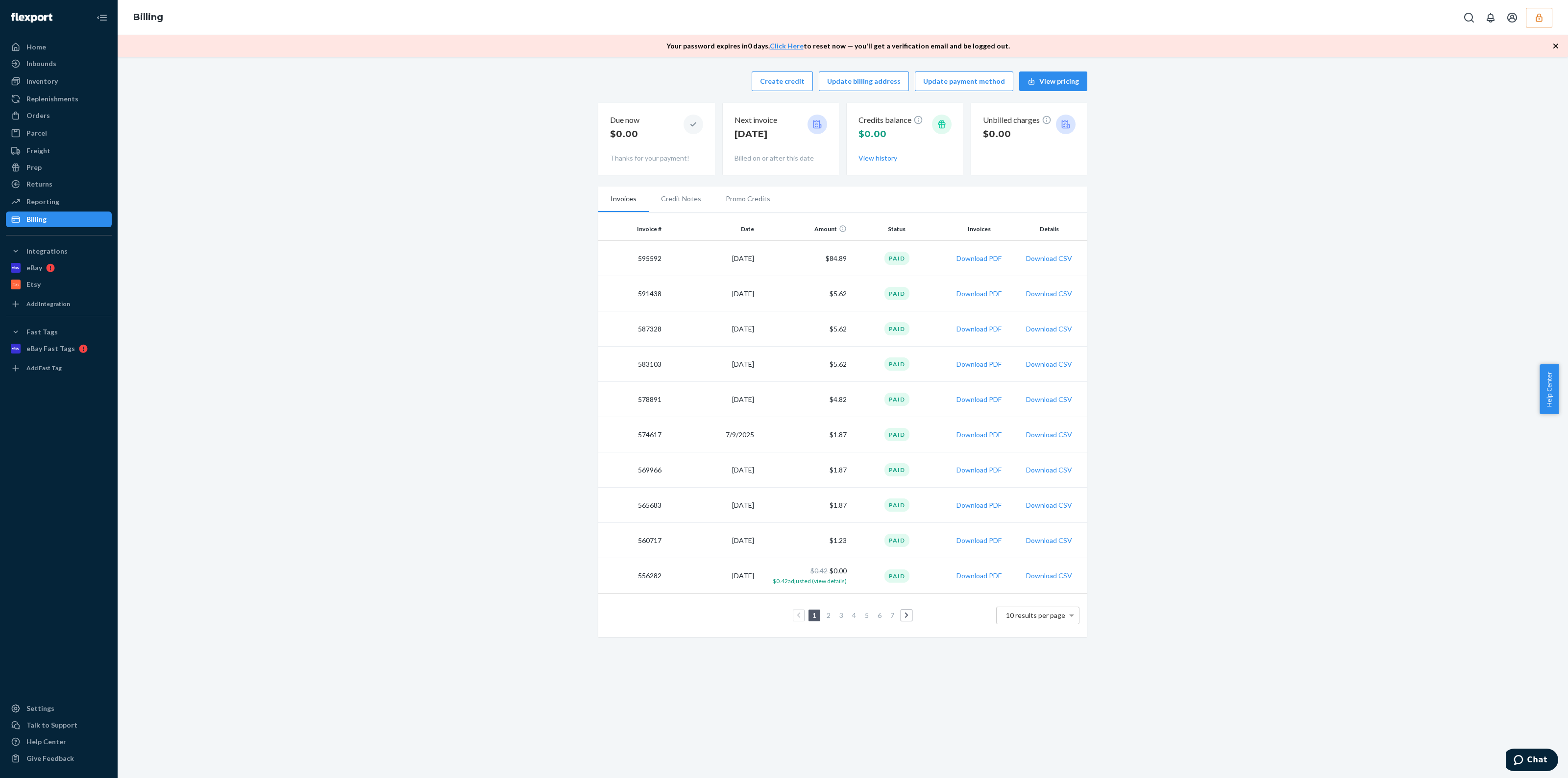
click at [1554, 45] on icon "button" at bounding box center [1556, 46] width 5 height 5
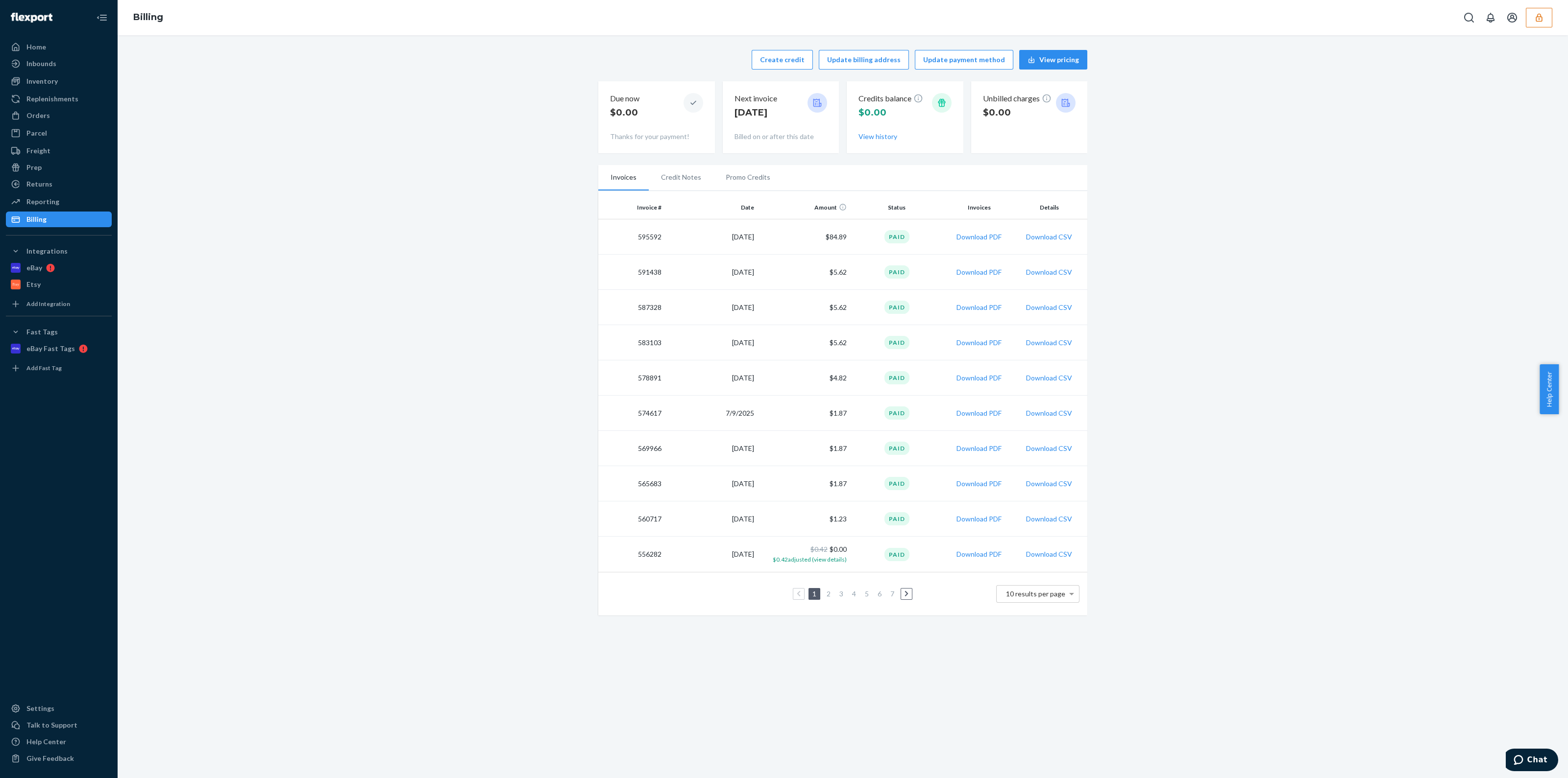
click at [1533, 28] on div "Billing" at bounding box center [842, 17] width 1450 height 35
click at [1535, 22] on button "button" at bounding box center [1539, 17] width 27 height 20
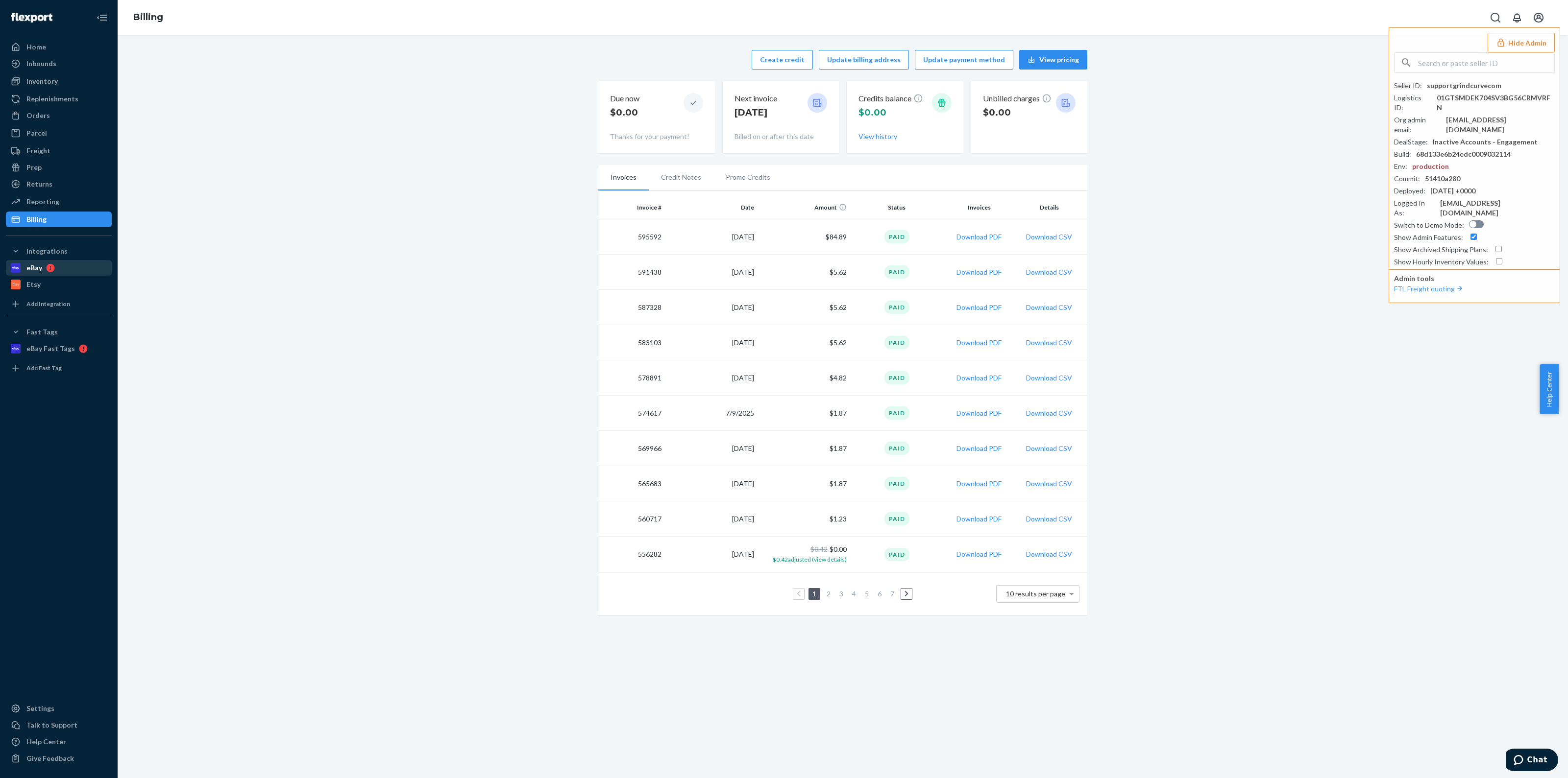
click at [56, 269] on div "eBay" at bounding box center [59, 268] width 104 height 14
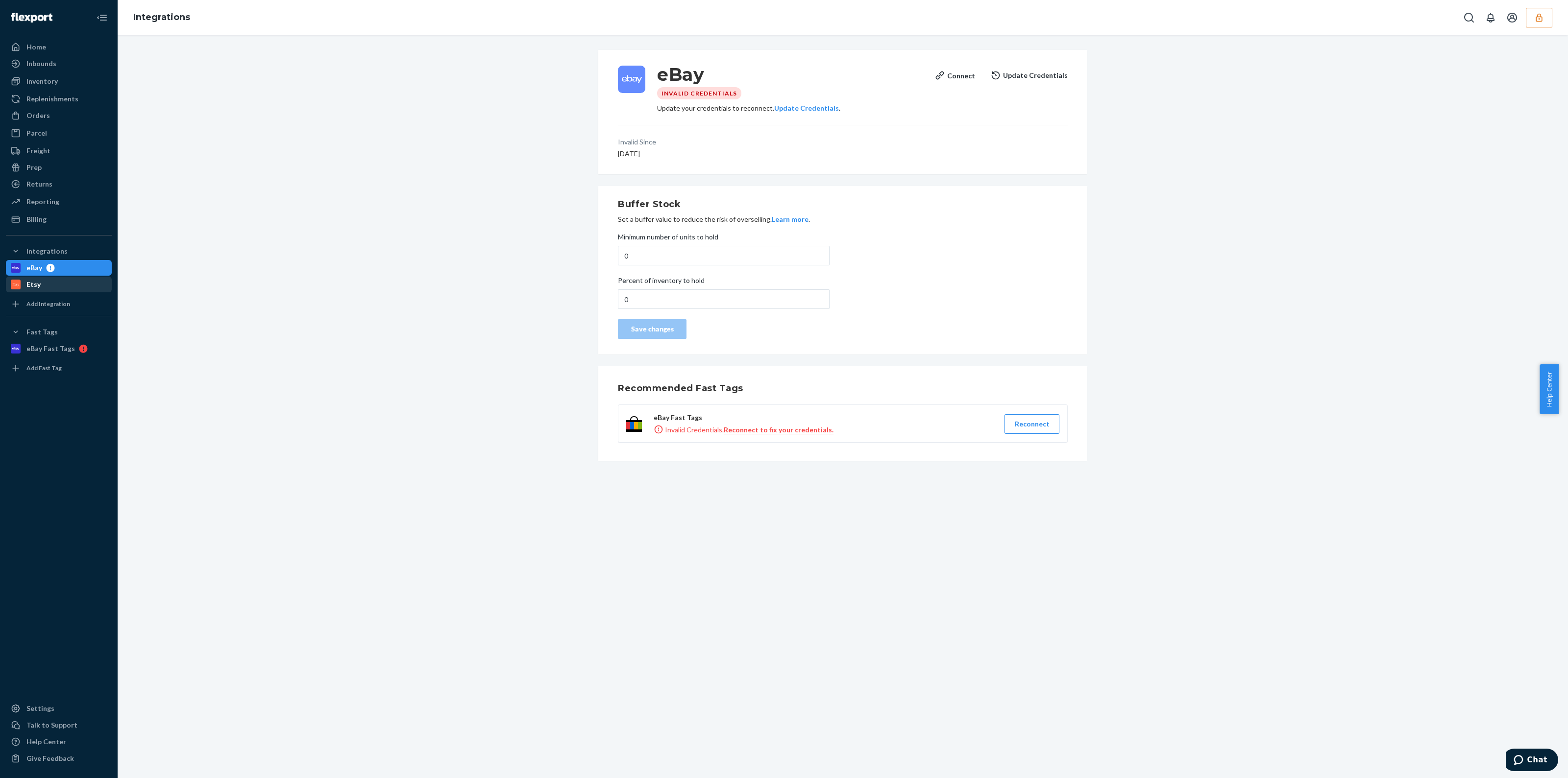
click at [57, 290] on div "Etsy" at bounding box center [59, 285] width 104 height 14
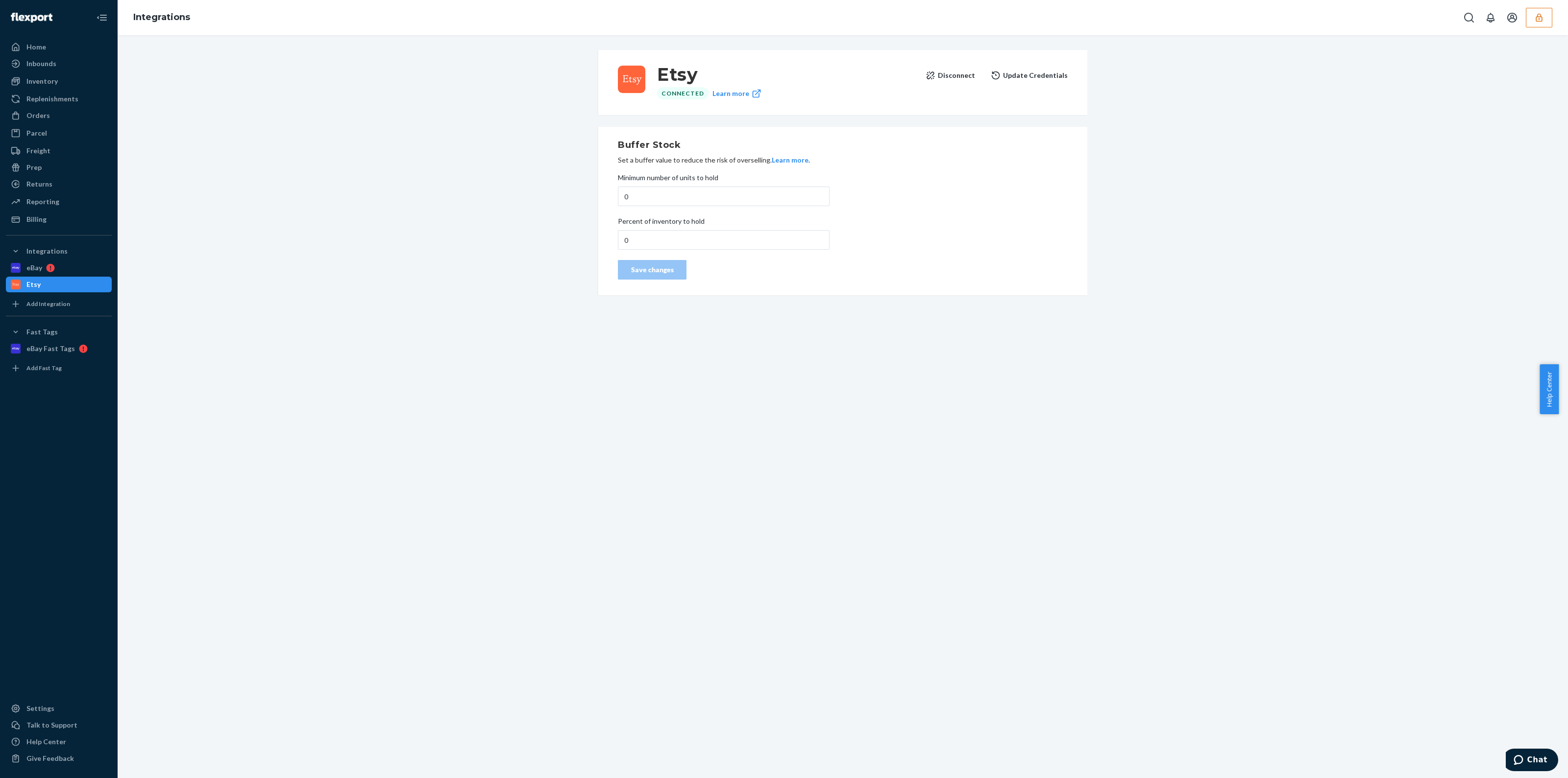
click at [952, 74] on button "Disconnect" at bounding box center [949, 75] width 49 height 20
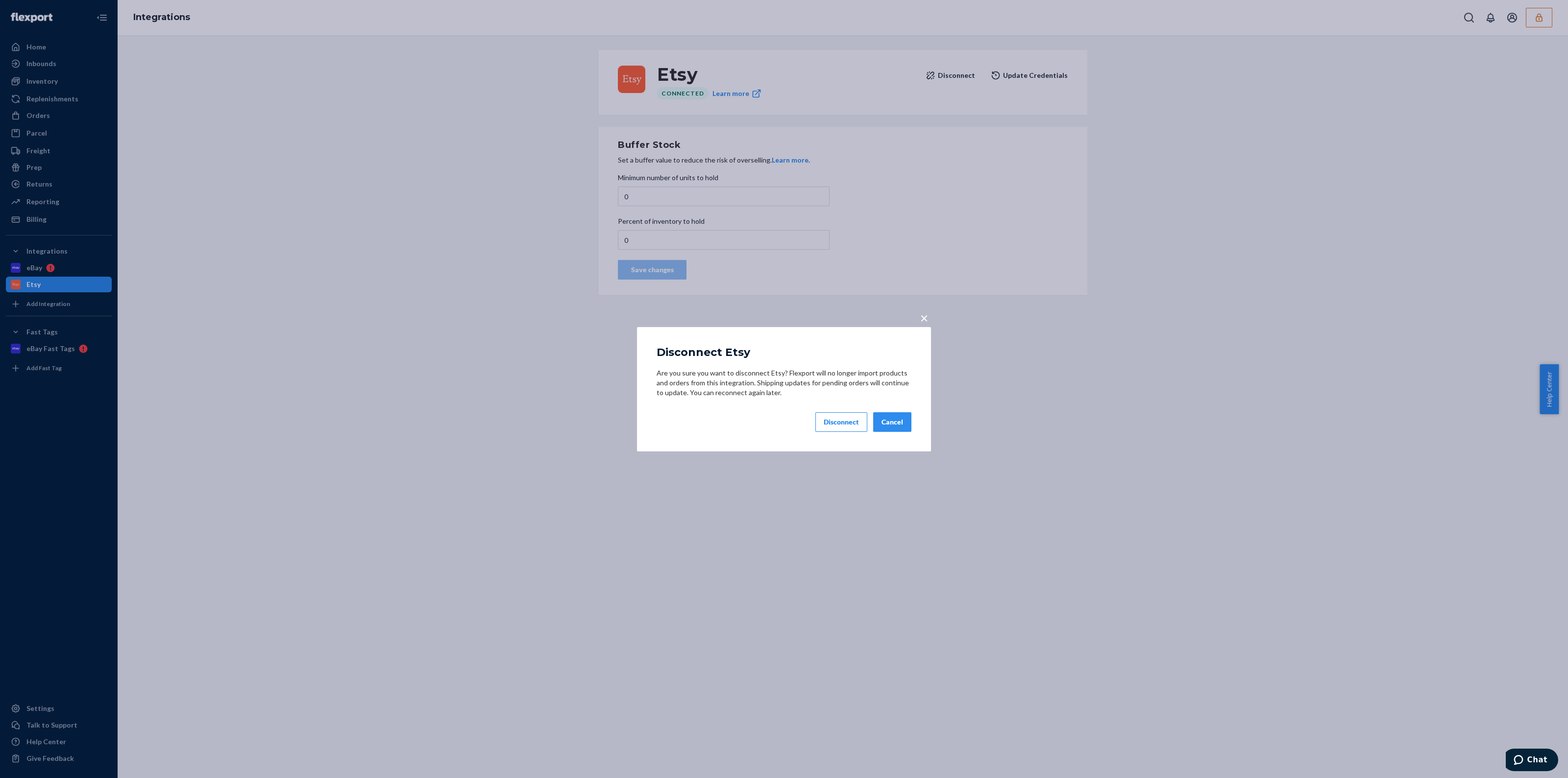
click at [904, 418] on button "Cancel" at bounding box center [892, 421] width 38 height 20
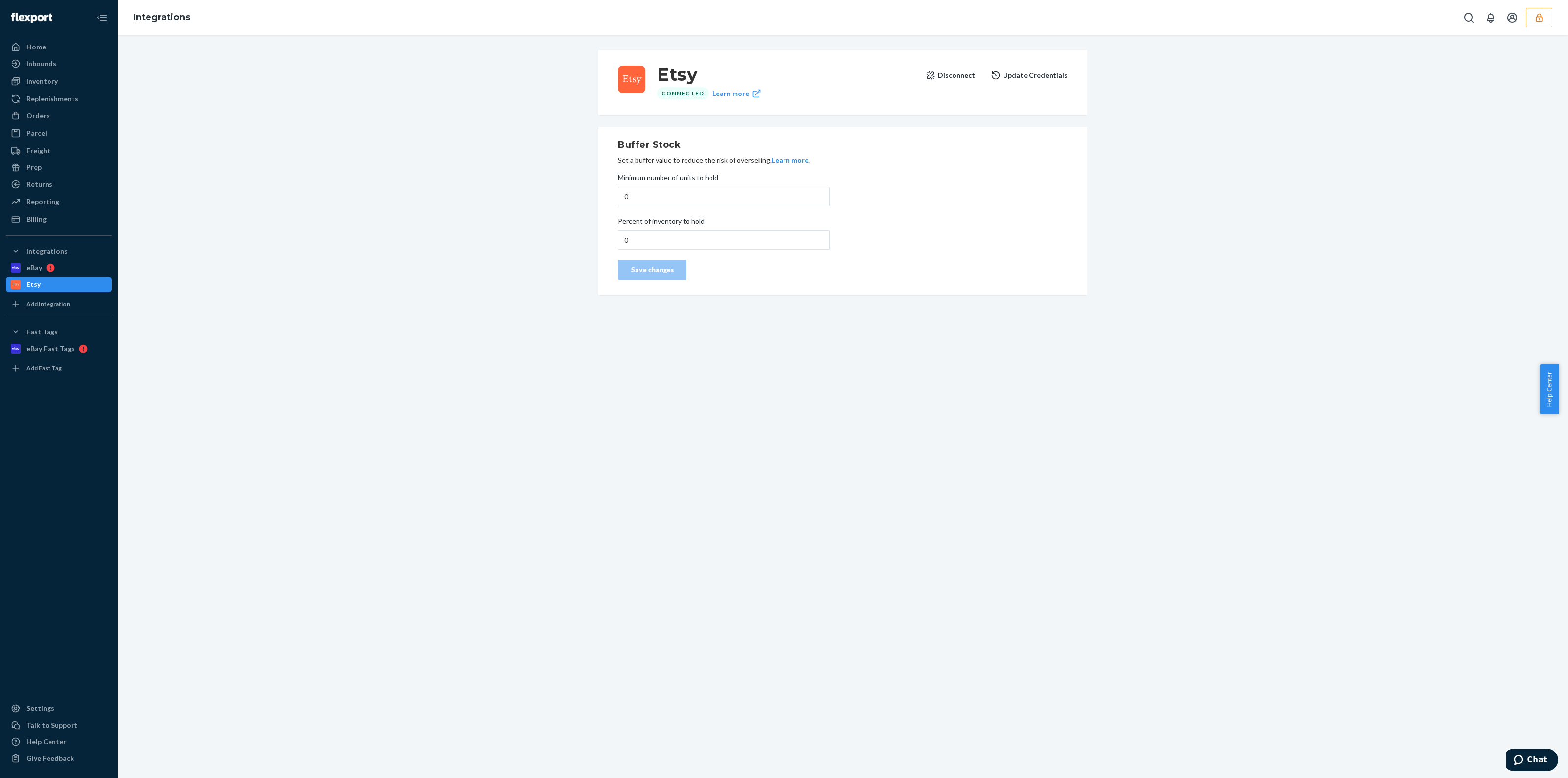
click at [945, 70] on button "Disconnect" at bounding box center [949, 75] width 49 height 20
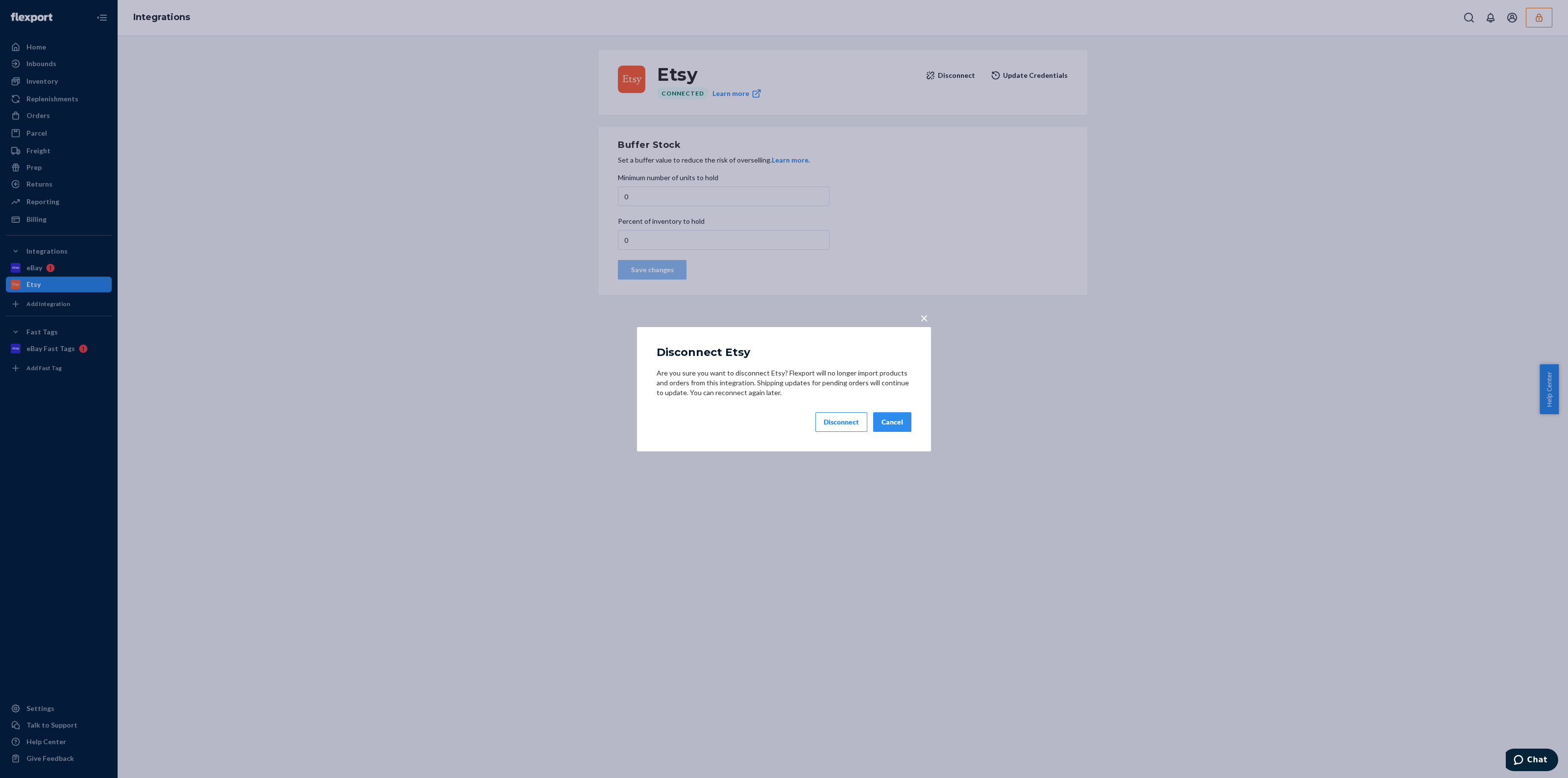
click at [847, 422] on div "Disconnect" at bounding box center [841, 421] width 35 height 9
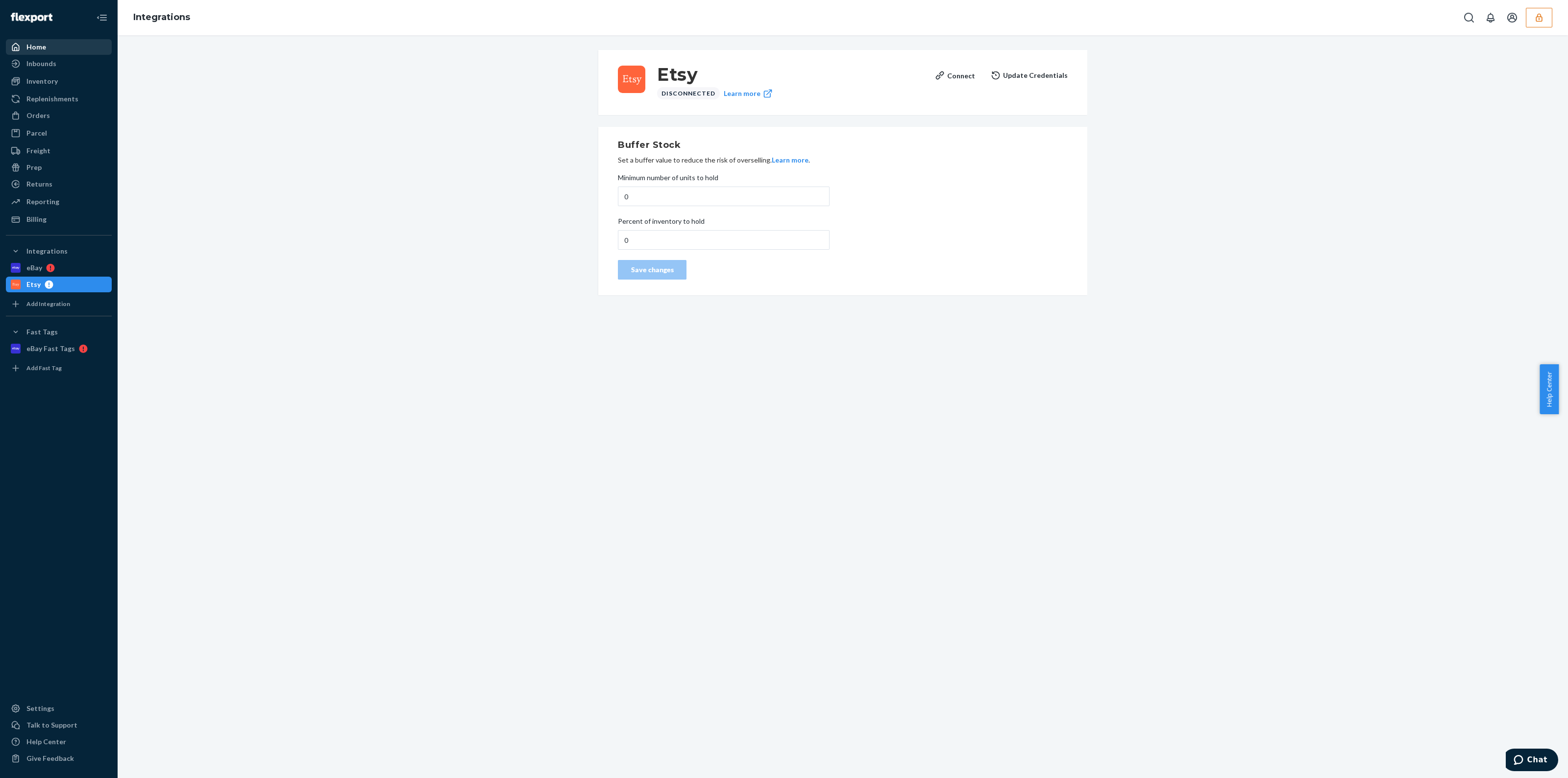
click at [83, 49] on div "Home" at bounding box center [59, 47] width 104 height 14
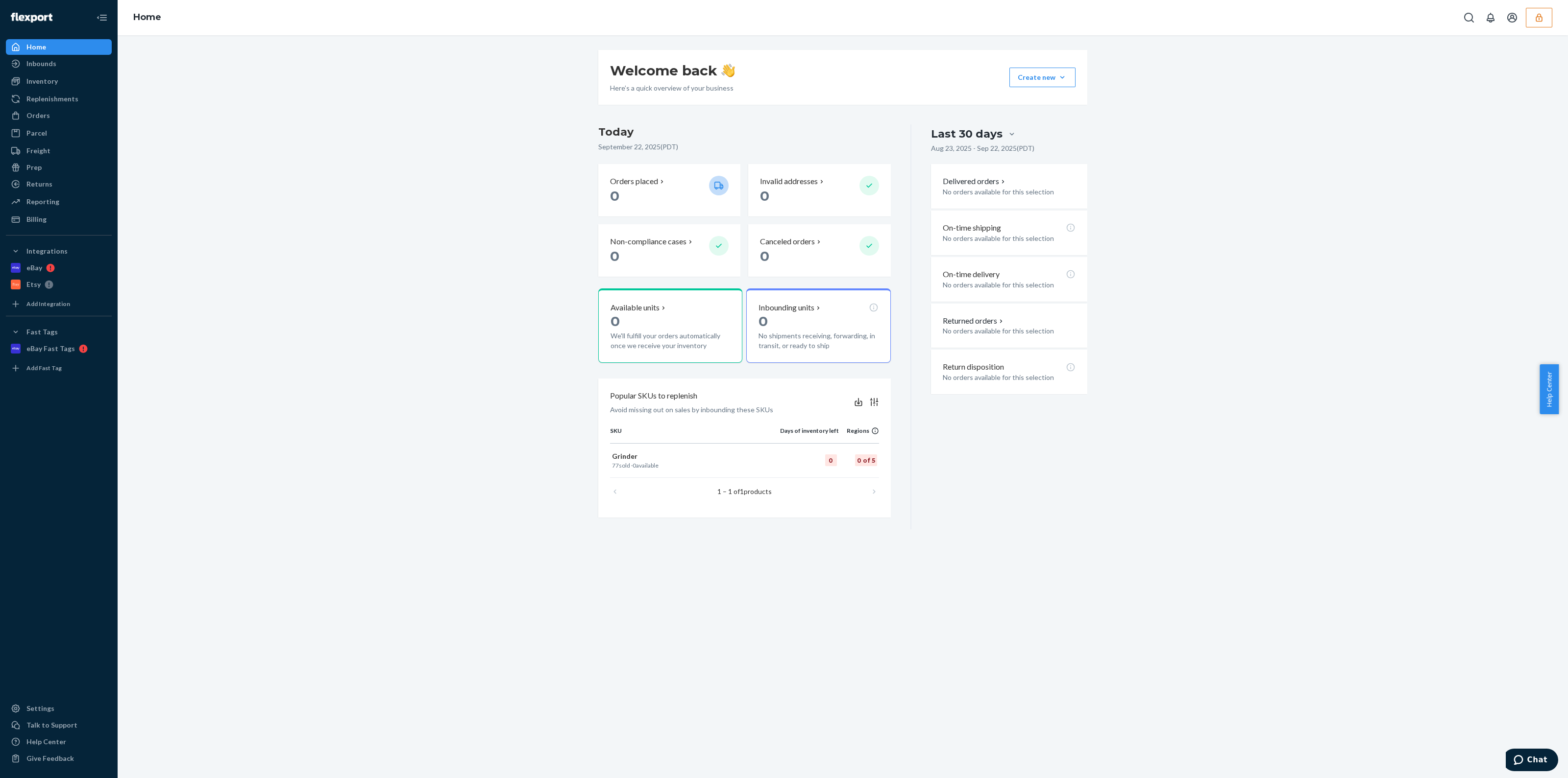
click at [1543, 20] on icon "button" at bounding box center [1538, 17] width 10 height 9
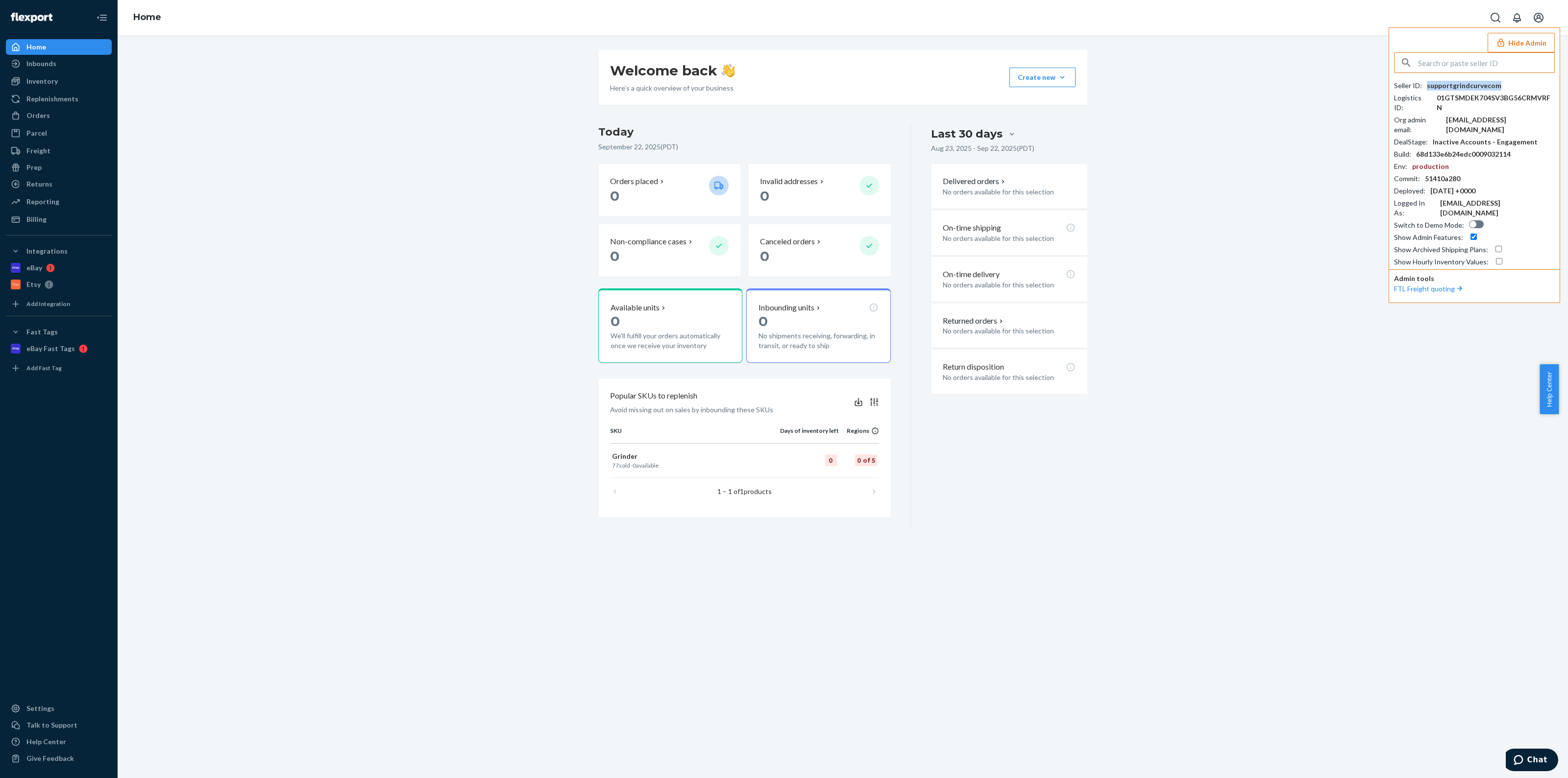
click at [1438, 88] on div "supportgrindcurvecom" at bounding box center [1463, 85] width 74 height 9
click at [48, 709] on div "Settings" at bounding box center [41, 708] width 28 height 9
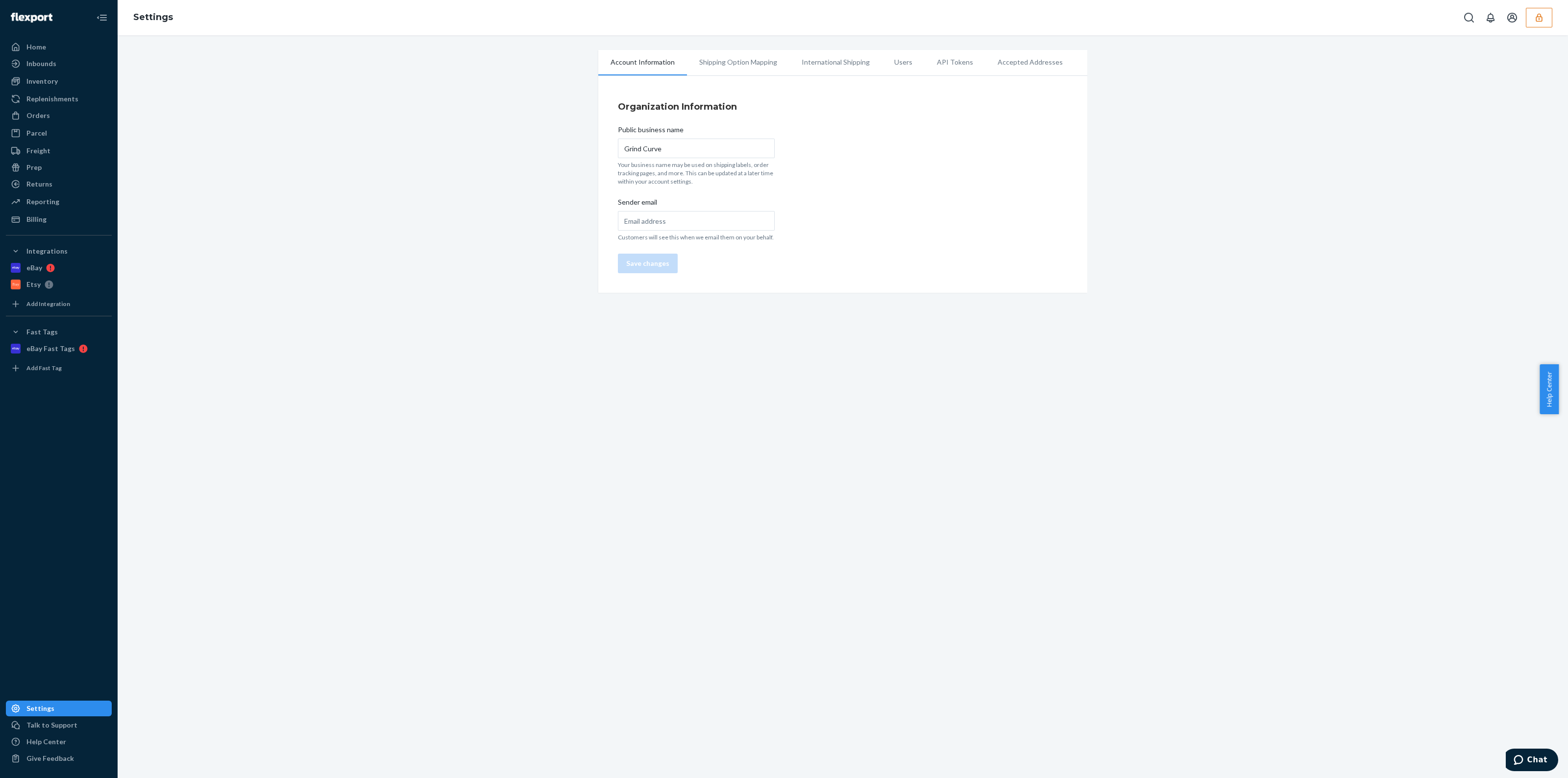
click at [903, 66] on li "Users" at bounding box center [903, 62] width 42 height 24
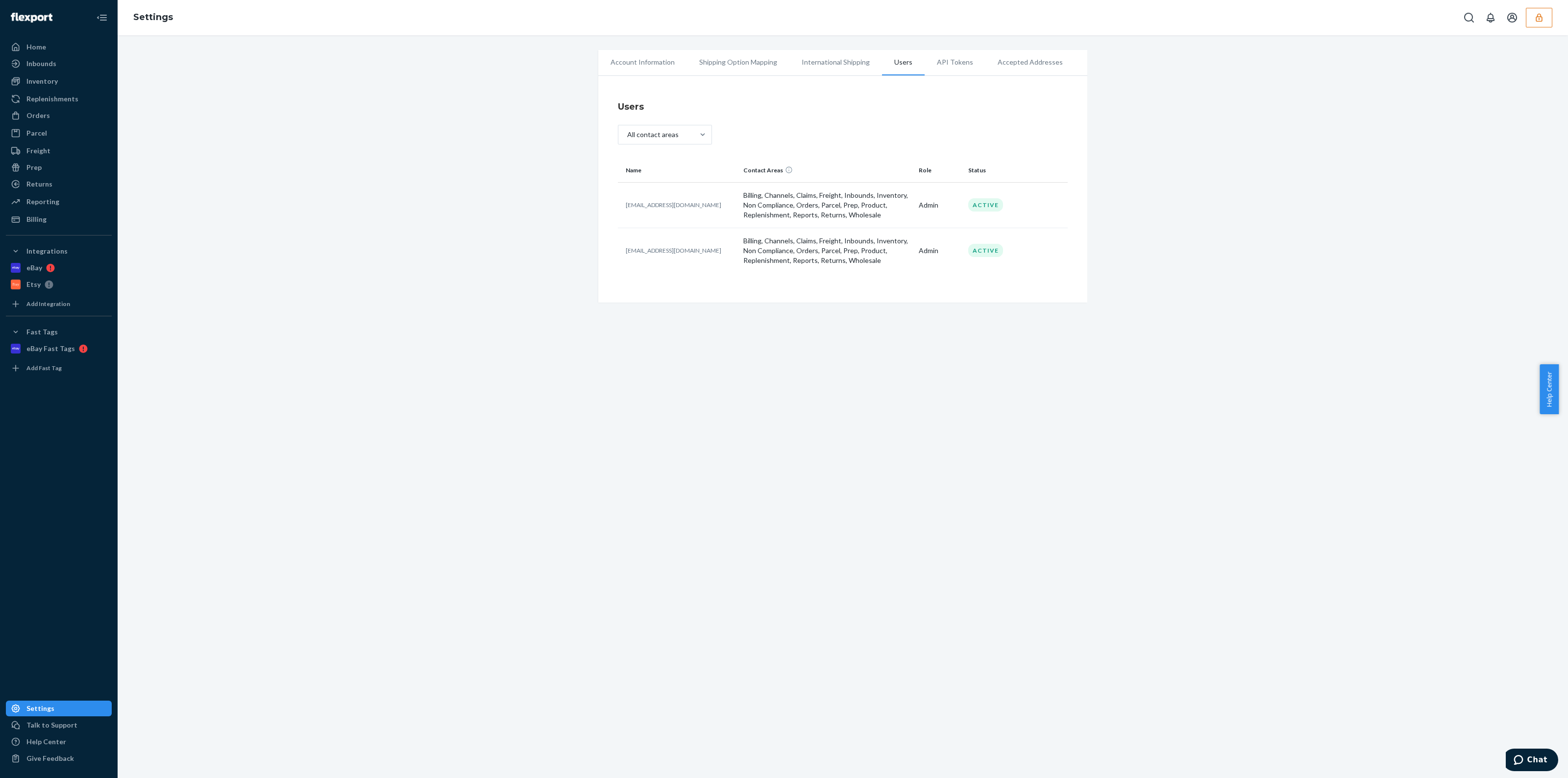
click at [653, 202] on p "gonzalezclement23@gmail.com" at bounding box center [680, 205] width 110 height 9
copy p "gonzalezclement23@gmail.com"
click at [668, 251] on p "support@grindcurve.com" at bounding box center [680, 250] width 110 height 9
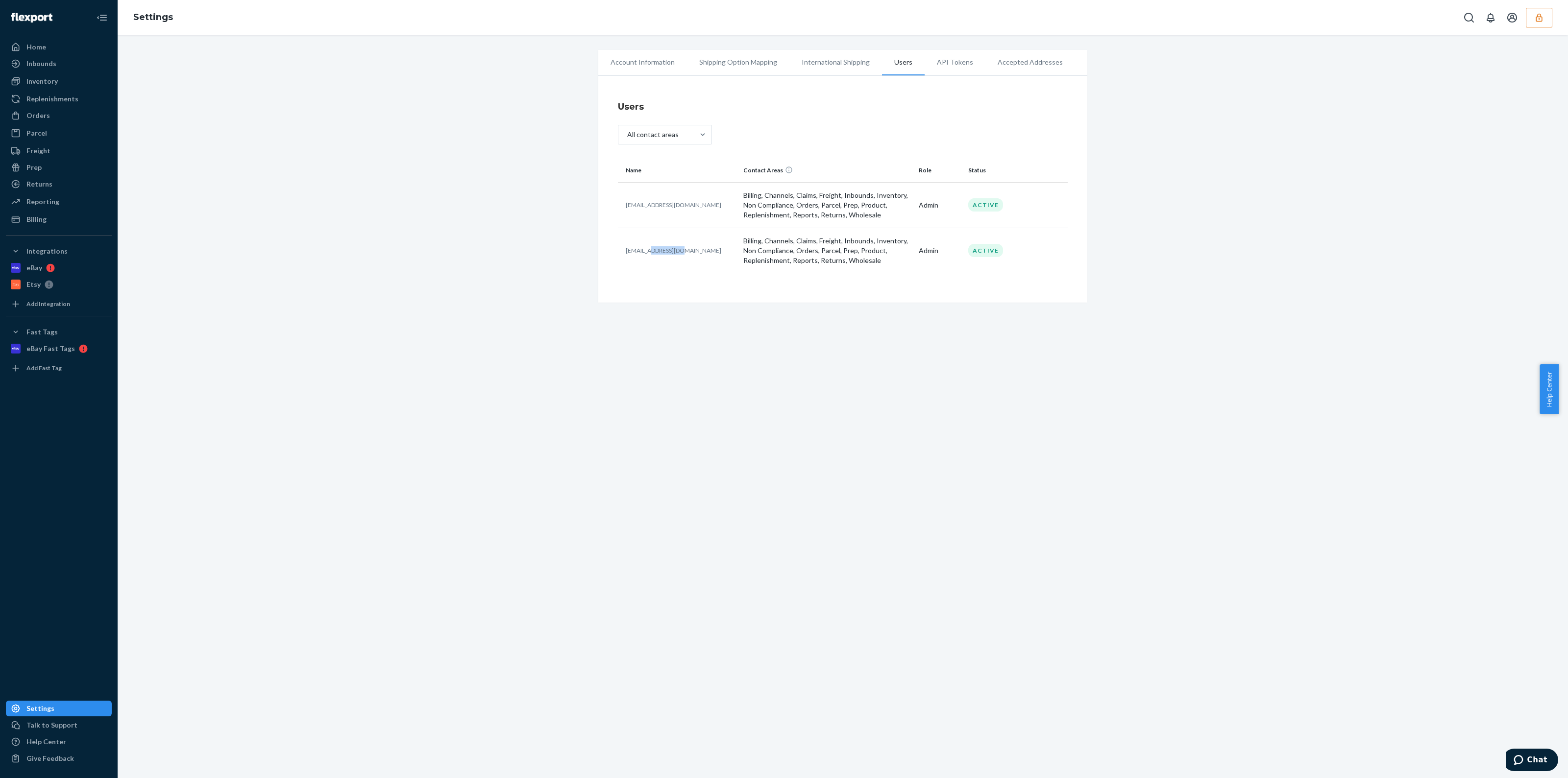
click at [668, 251] on p "support@grindcurve.com" at bounding box center [680, 250] width 110 height 9
click at [1543, 22] on icon "button" at bounding box center [1538, 17] width 10 height 9
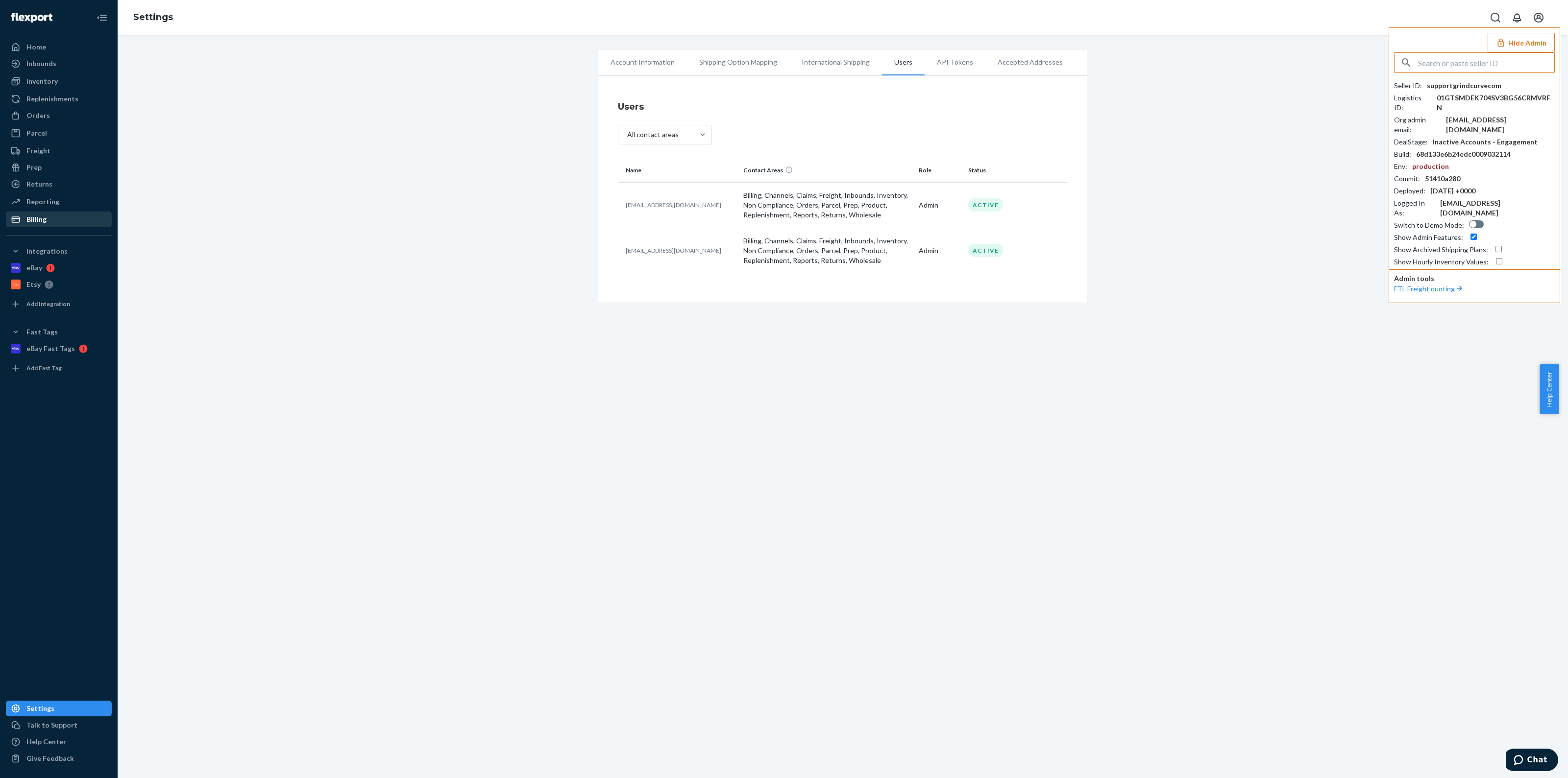
click at [41, 219] on div "Billing" at bounding box center [36, 218] width 20 height 9
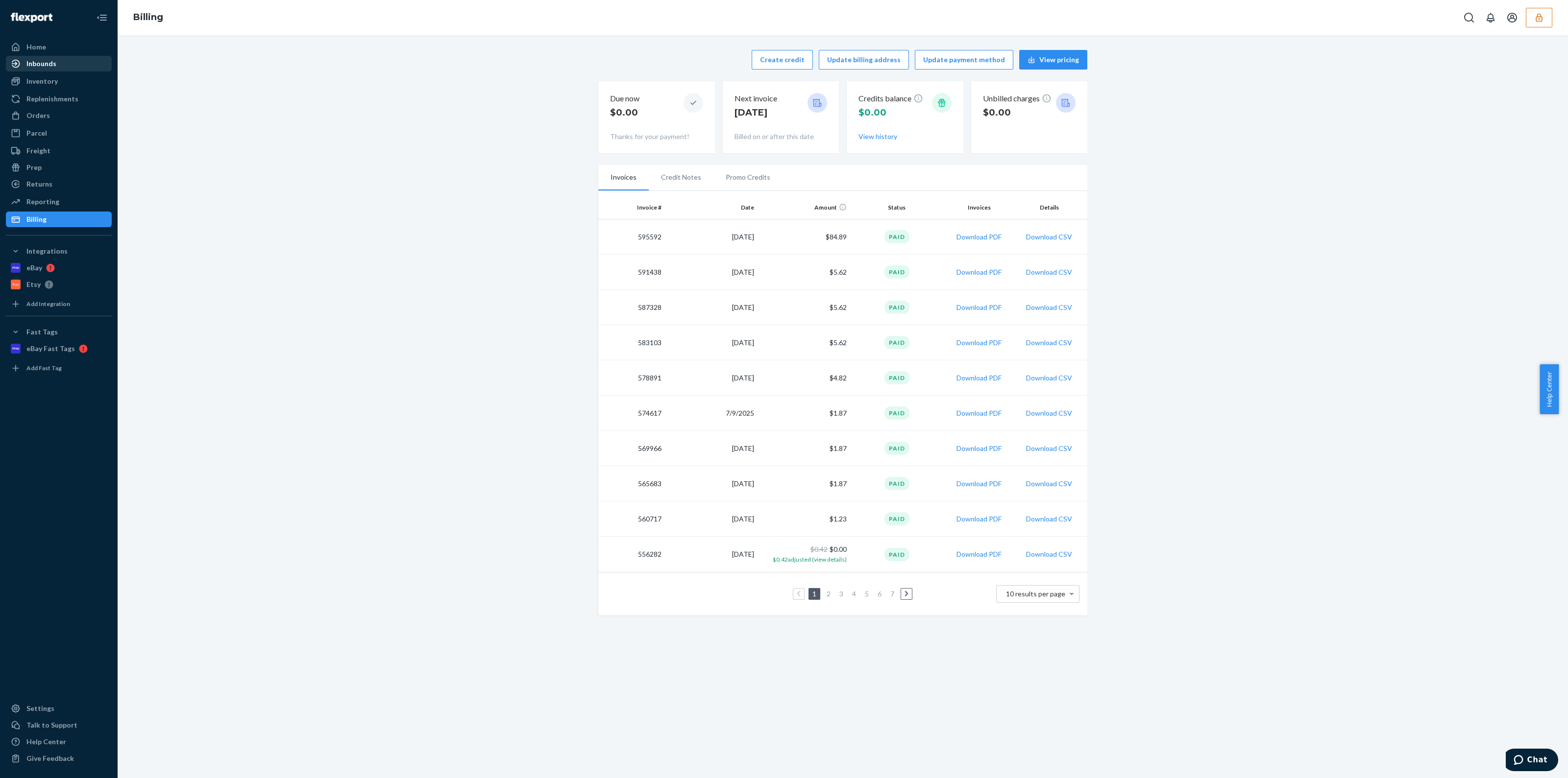
click at [37, 67] on div "Inbounds" at bounding box center [41, 63] width 30 height 9
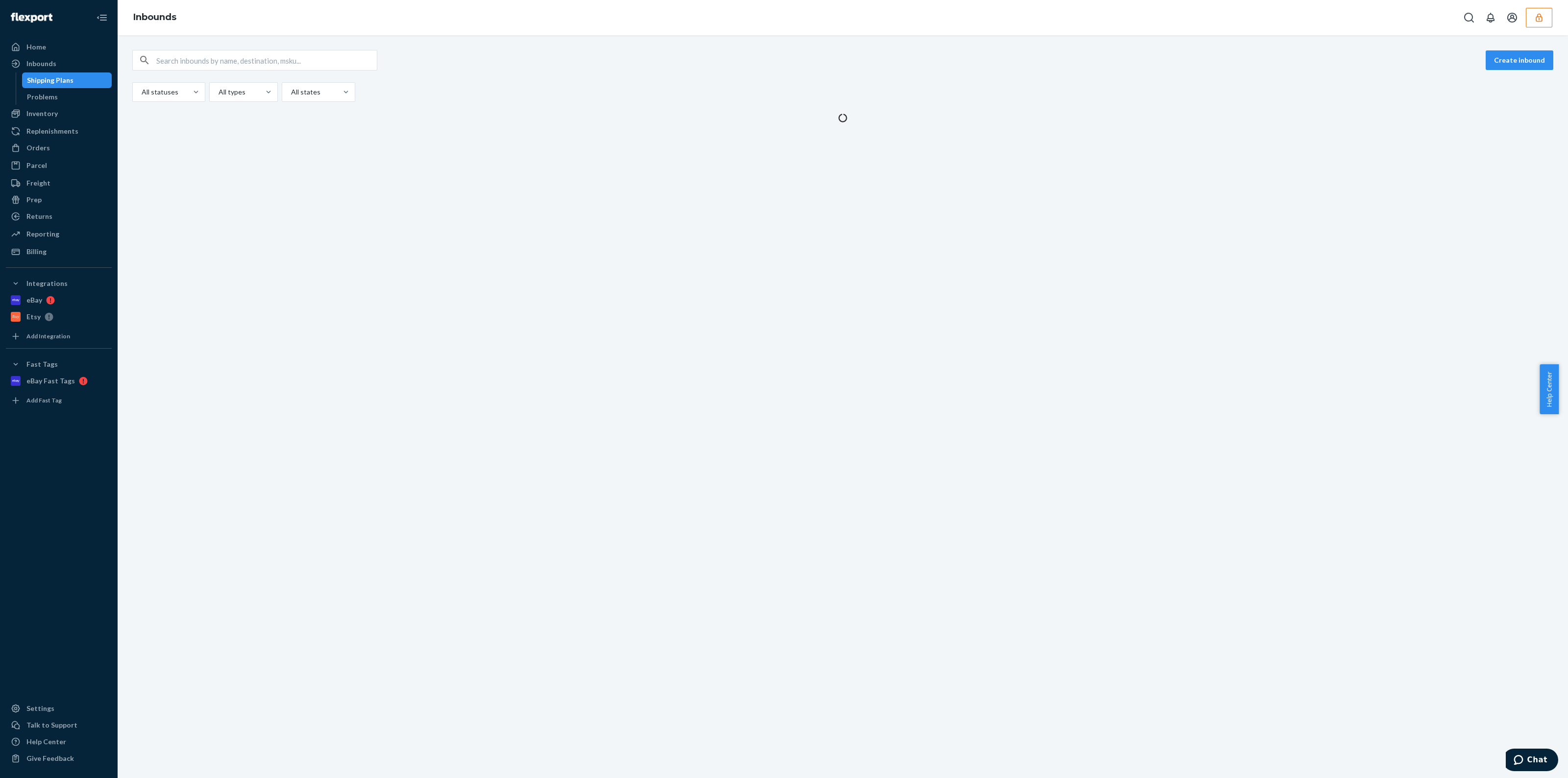
click at [42, 79] on div "Shipping Plans" at bounding box center [50, 79] width 47 height 9
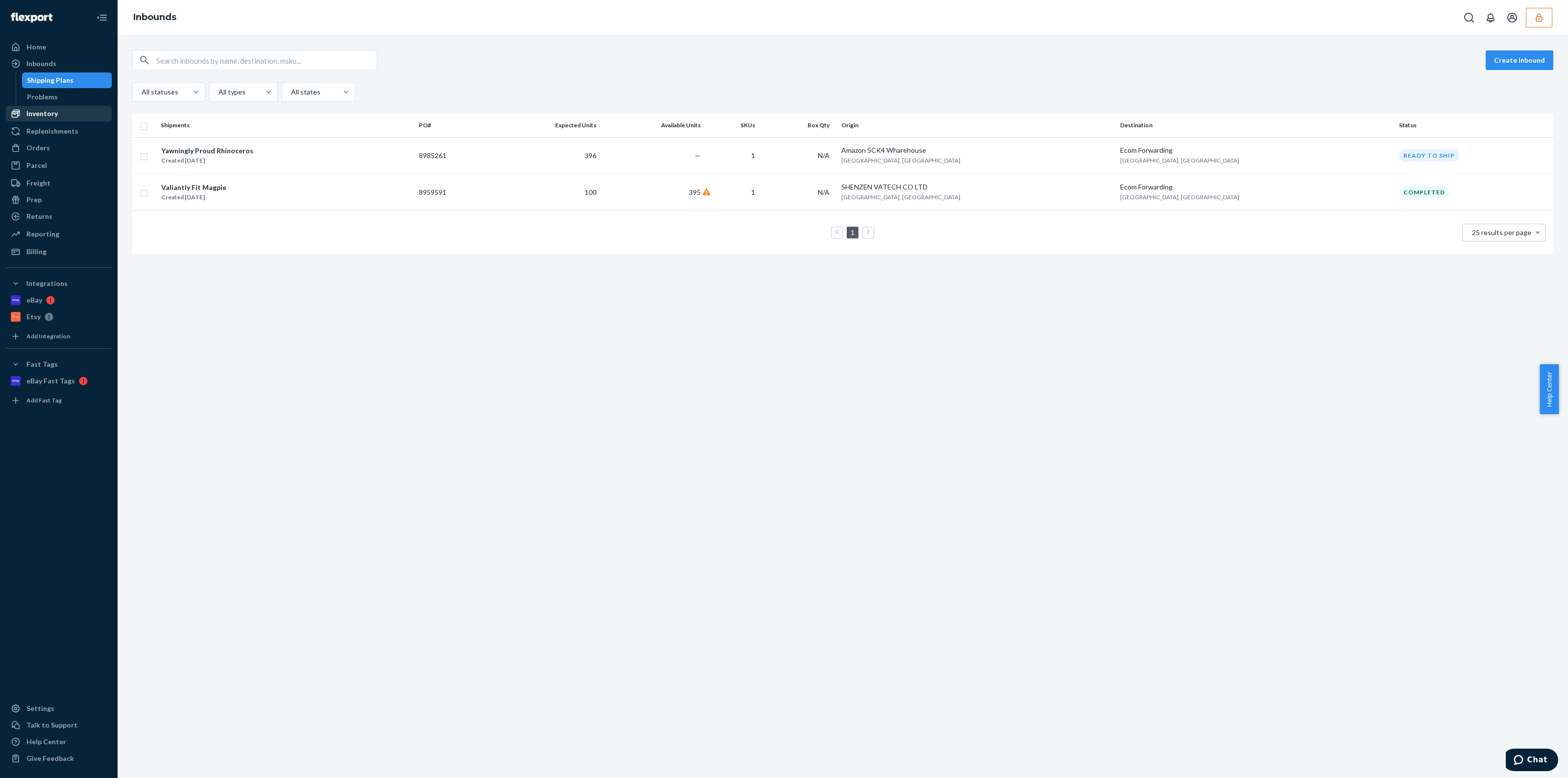
click at [39, 118] on div "Inventory" at bounding box center [59, 114] width 104 height 14
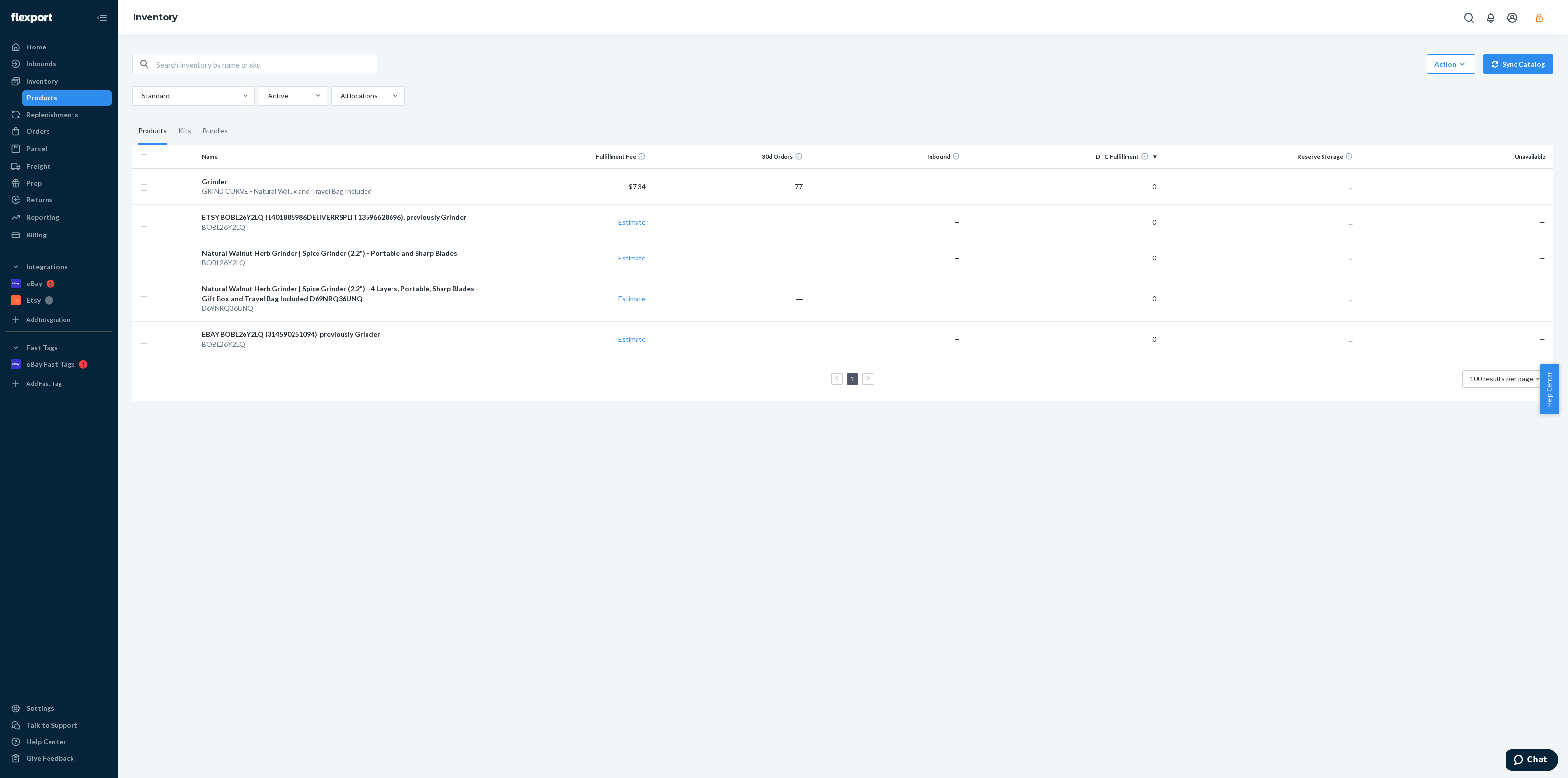
click at [1534, 19] on icon "button" at bounding box center [1538, 17] width 10 height 9
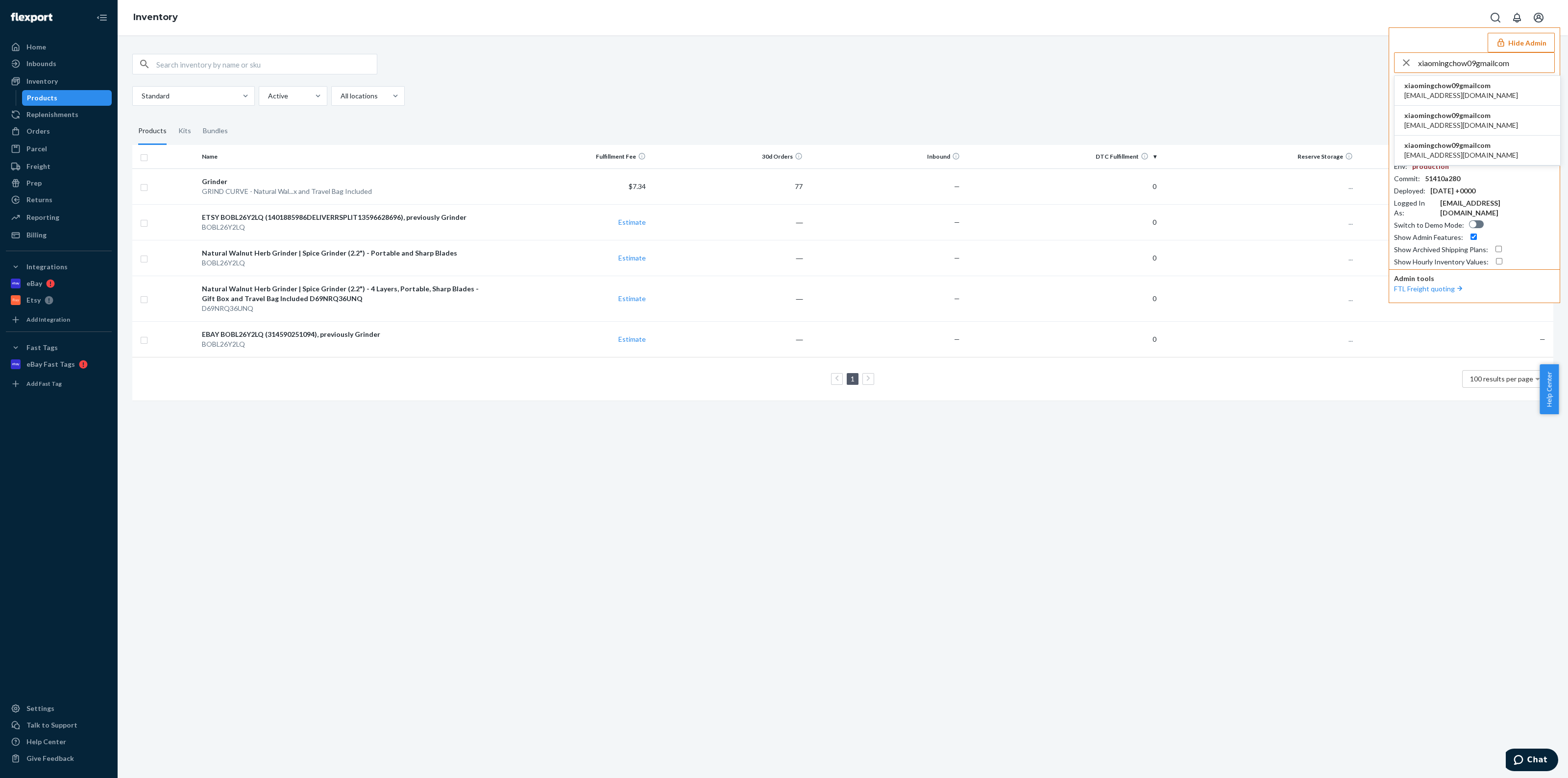
type input "xiaomingchow09gmailcom"
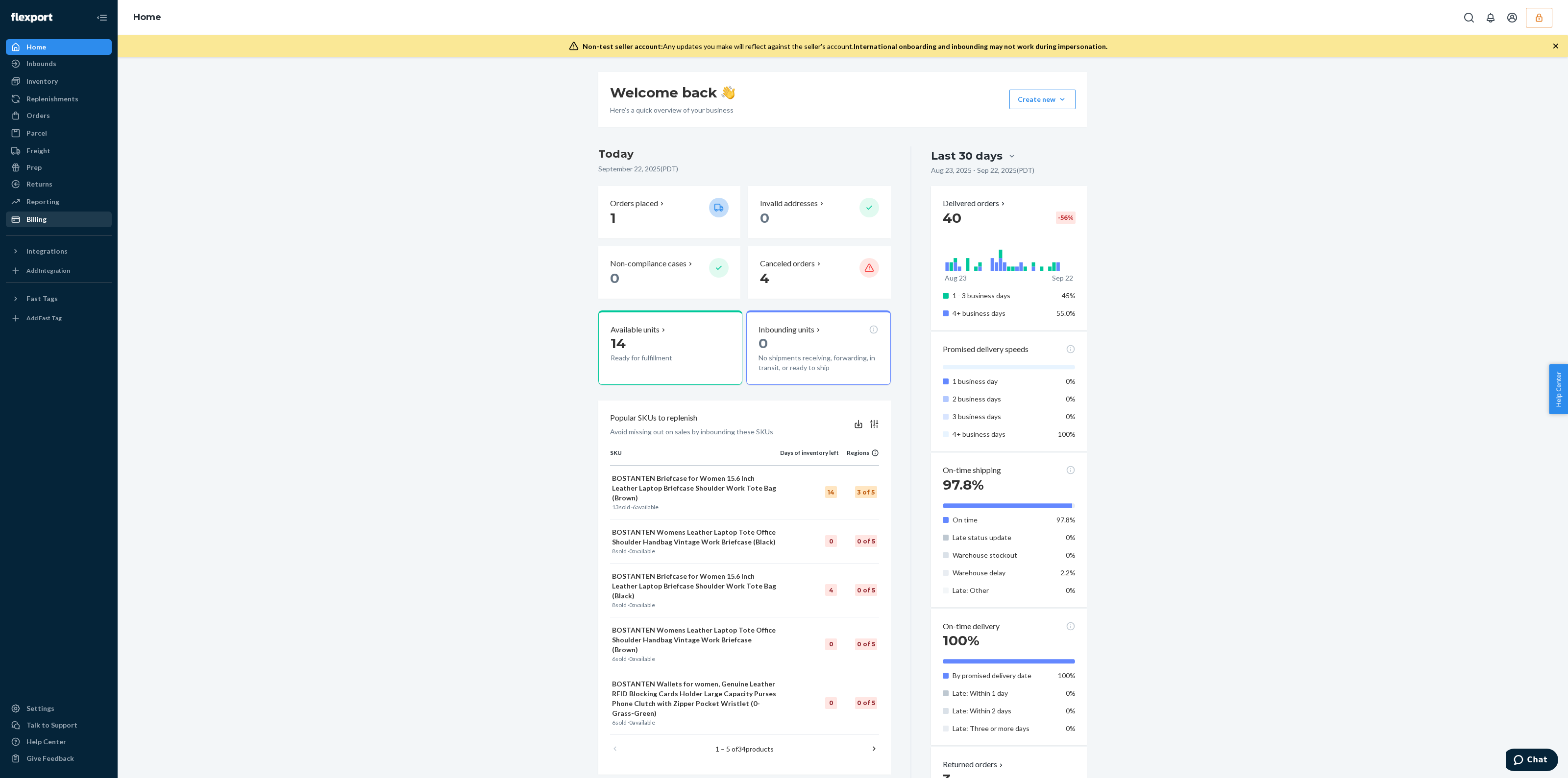
click at [54, 225] on div "Billing" at bounding box center [59, 219] width 104 height 14
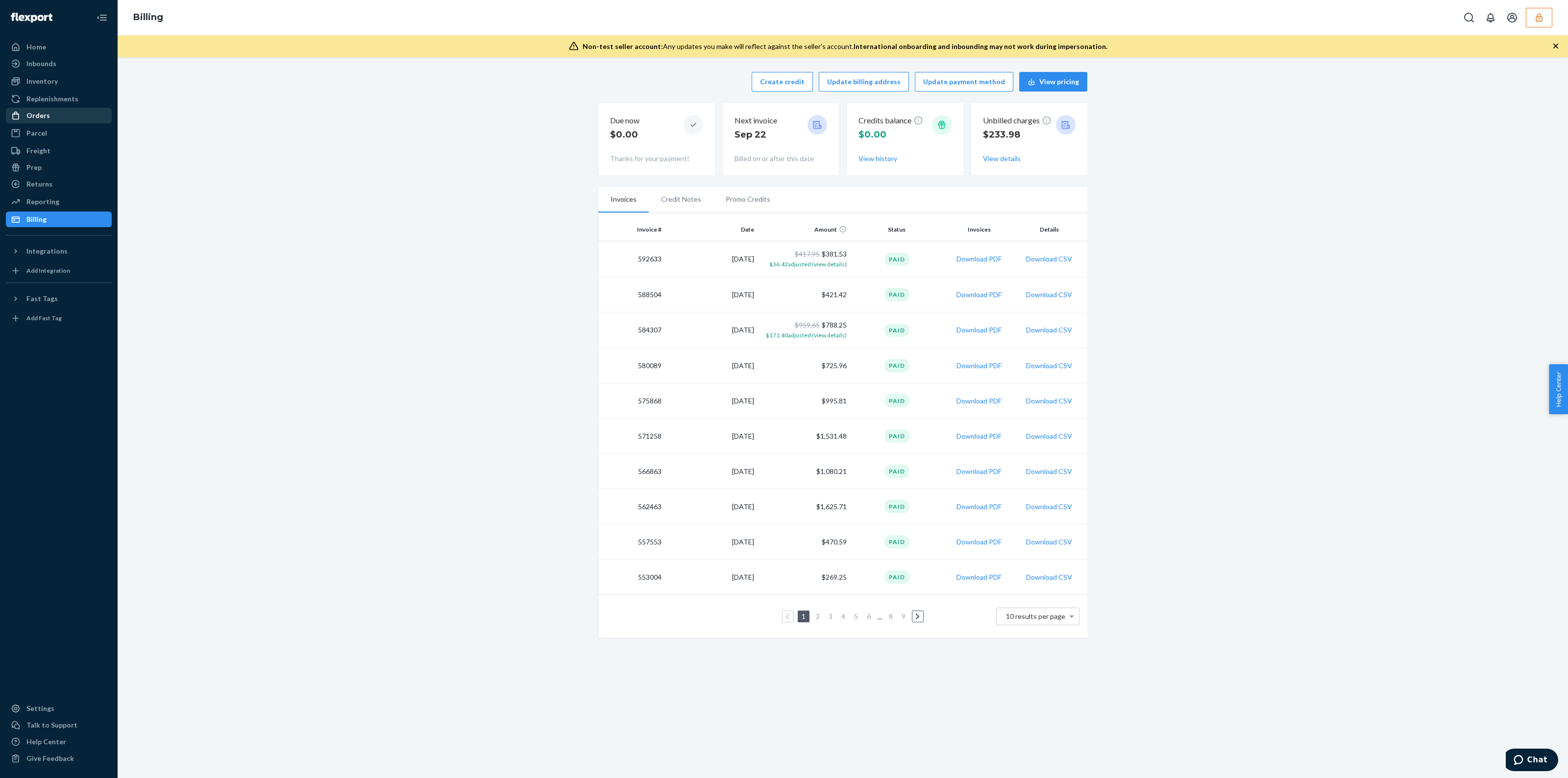
click at [41, 115] on div "Orders" at bounding box center [38, 115] width 23 height 9
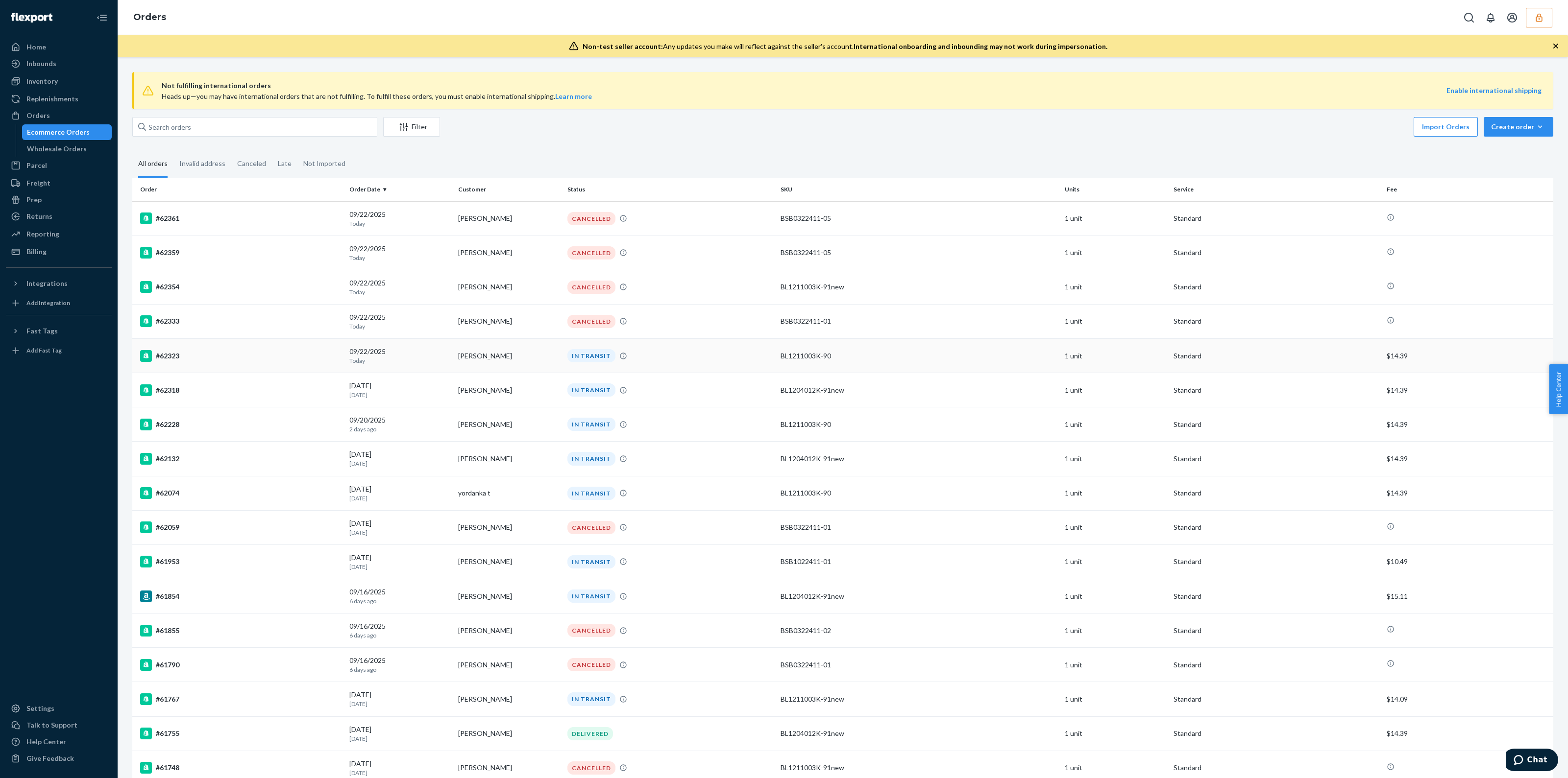
scroll to position [60, 0]
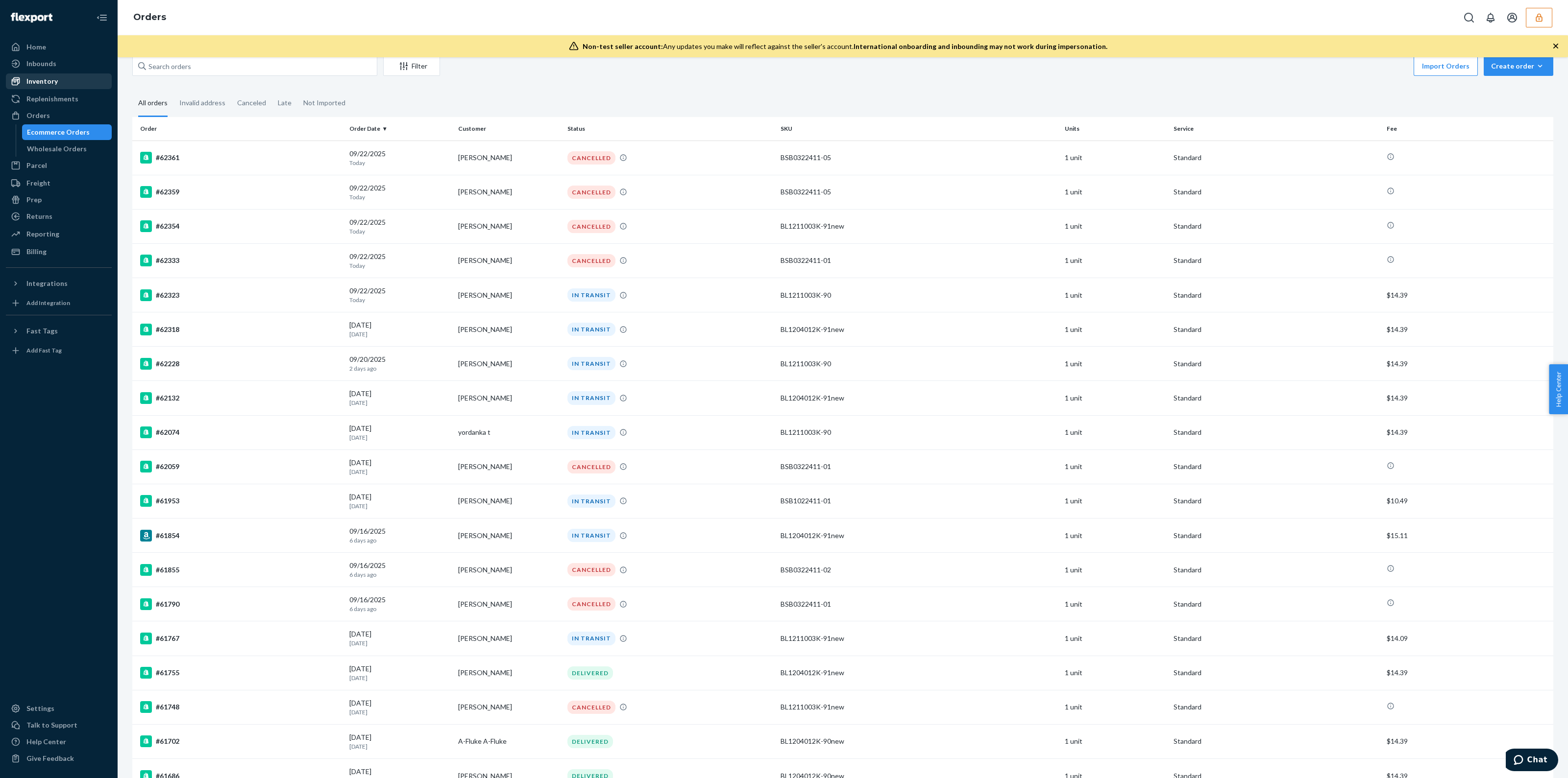
click at [47, 81] on div "Inventory" at bounding box center [42, 80] width 31 height 9
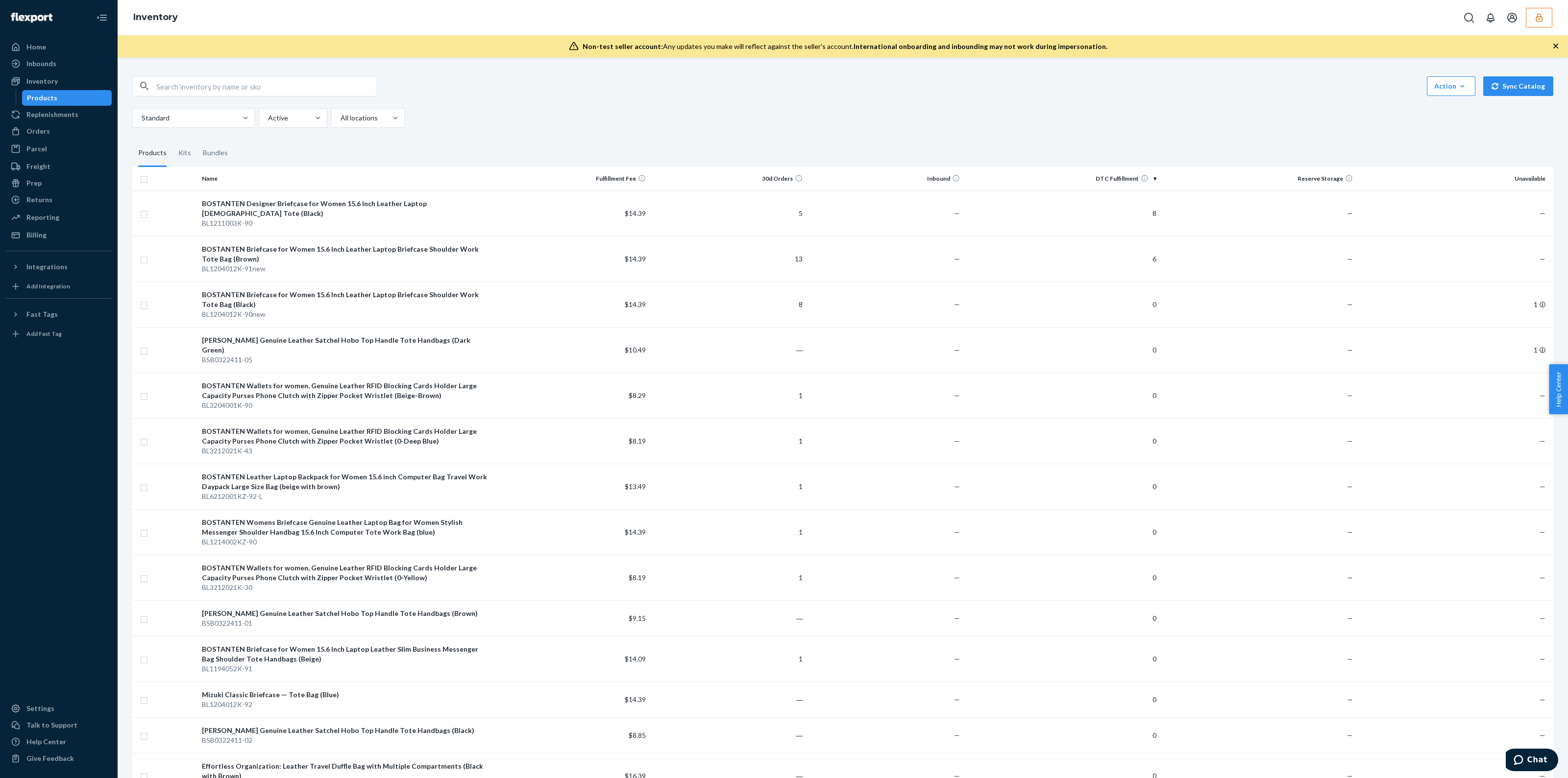
click at [1531, 18] on button "button" at bounding box center [1539, 17] width 27 height 20
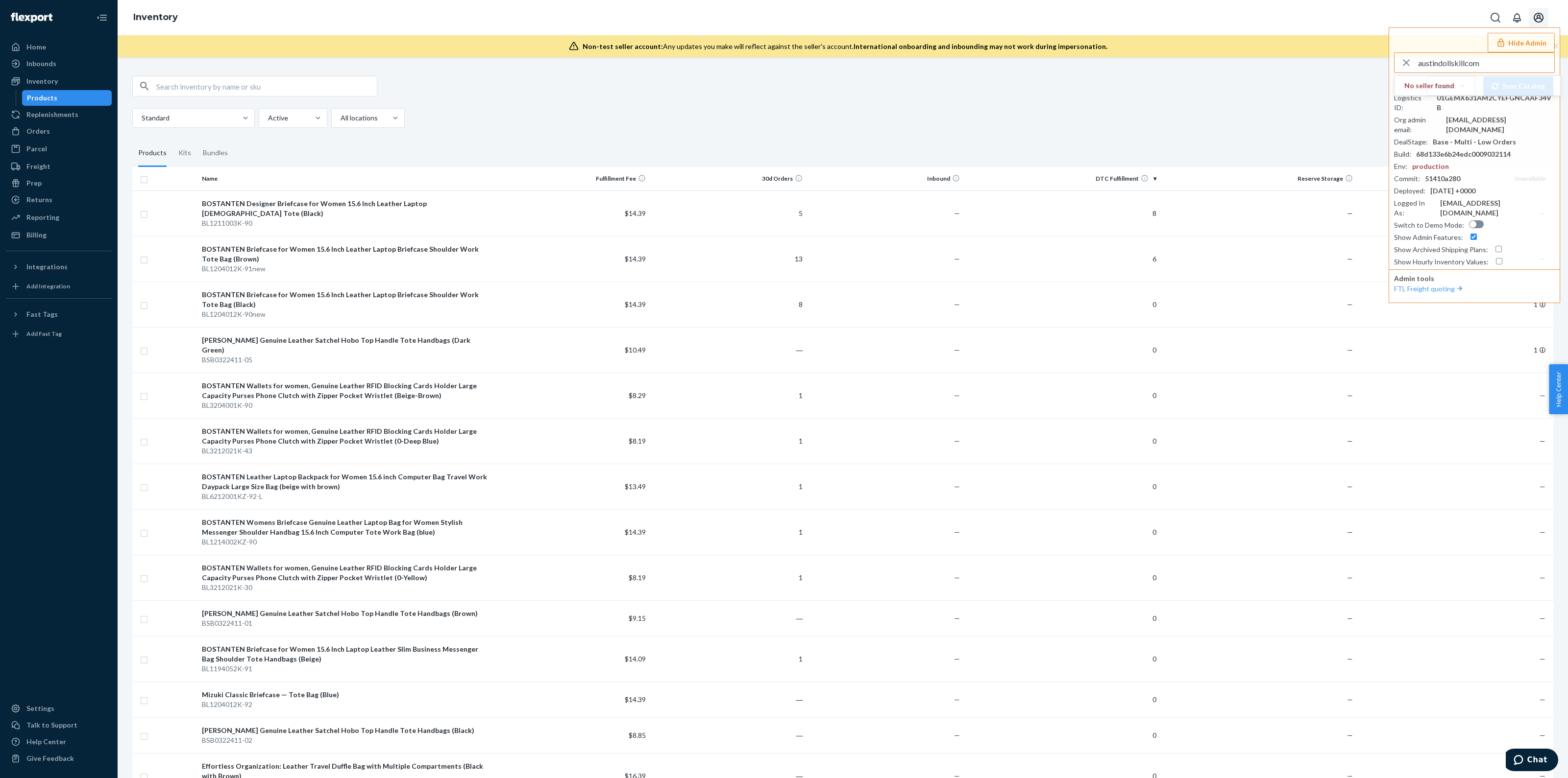
type input "austindollskillcom"
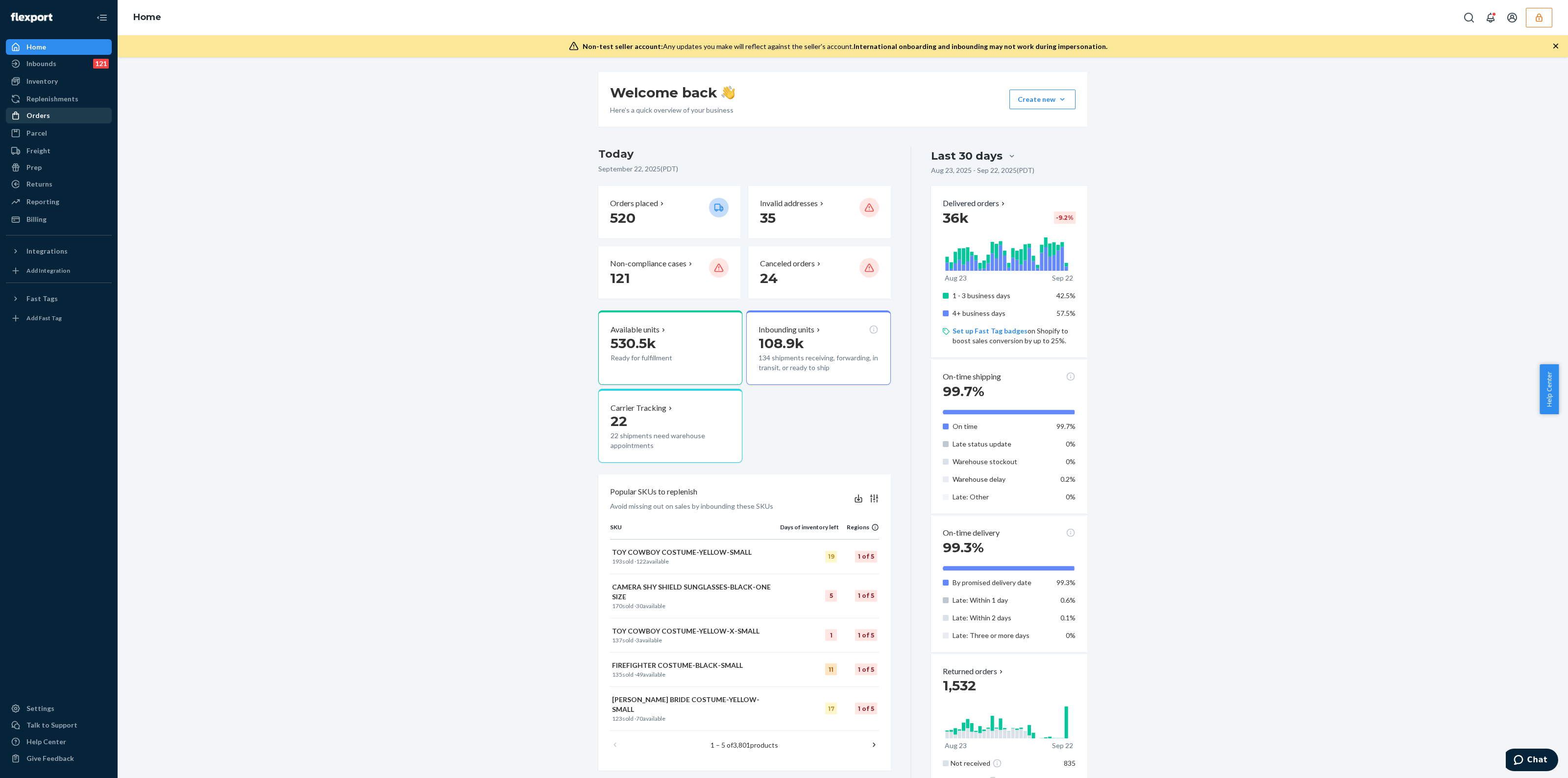
click at [70, 114] on div "Orders" at bounding box center [59, 116] width 104 height 14
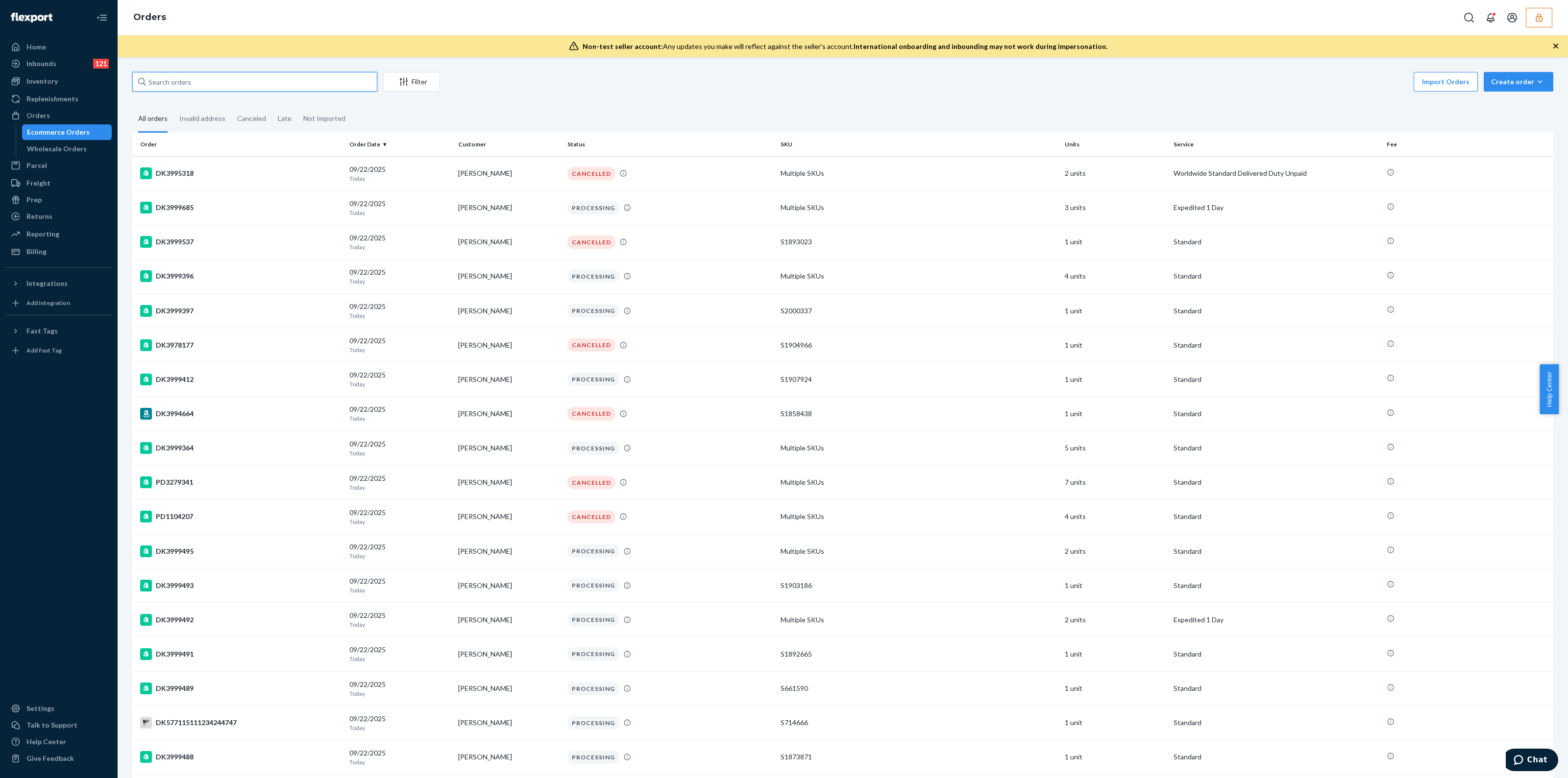
click at [220, 84] on input "text" at bounding box center [255, 81] width 245 height 20
paste input "DK3964195"
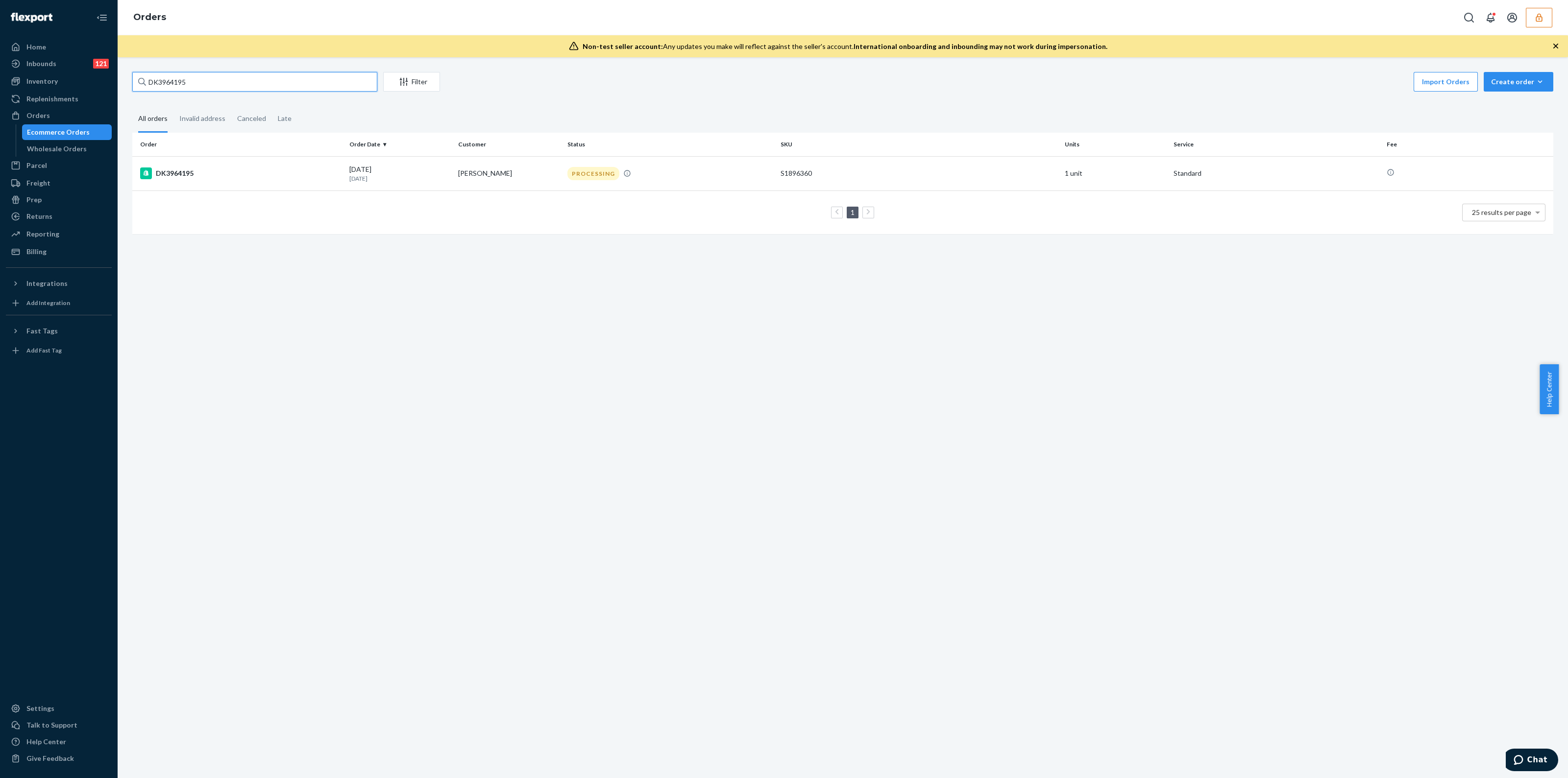
type input "DK3964195"
click at [904, 199] on div "1 25 results per page" at bounding box center [842, 212] width 1405 height 31
click at [924, 178] on td "S1896360" at bounding box center [918, 174] width 284 height 35
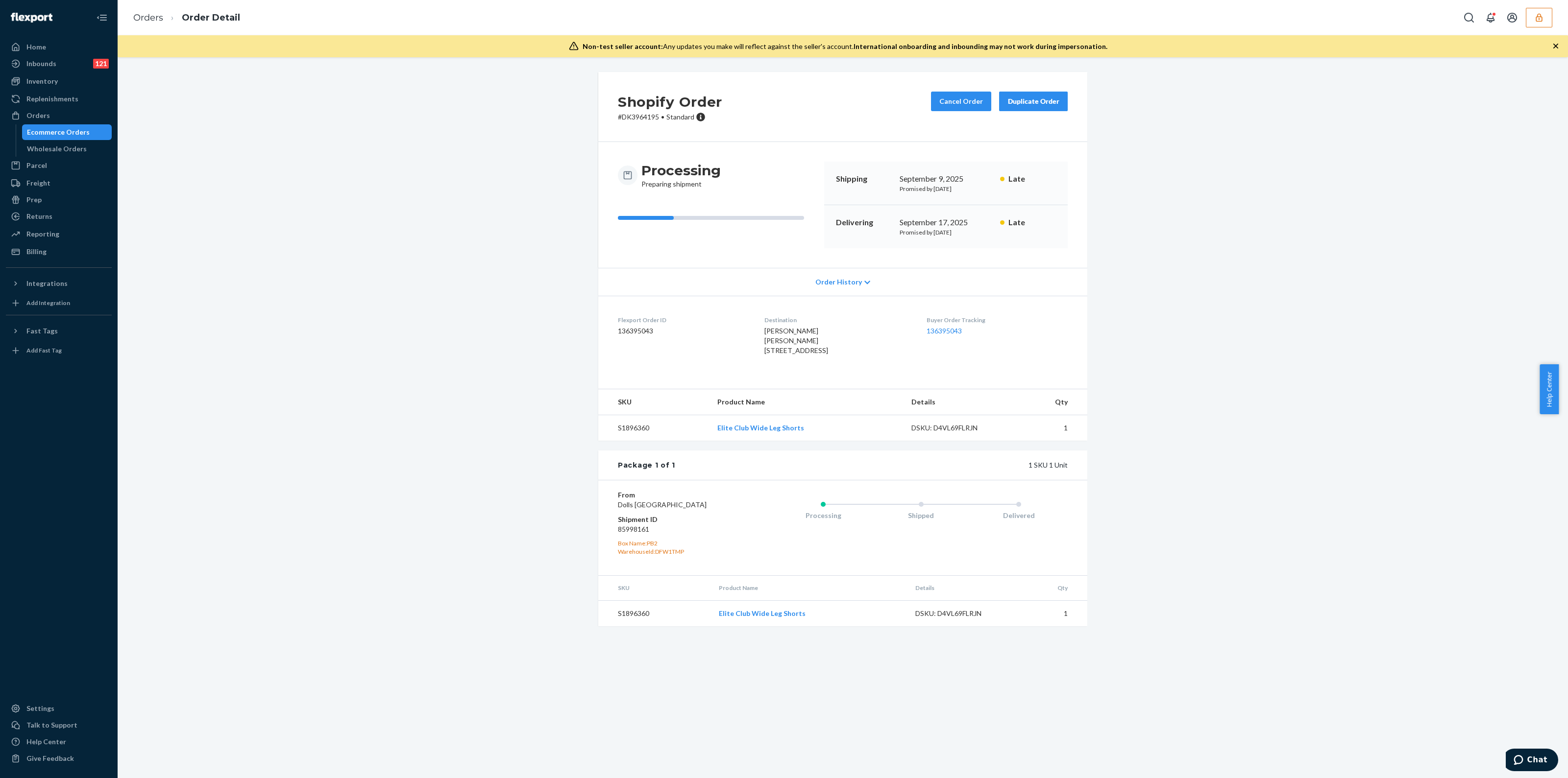
click at [639, 534] on dd "85998161" at bounding box center [676, 528] width 117 height 9
copy dd "85998161"
click at [632, 534] on dd "85998161" at bounding box center [676, 528] width 117 height 9
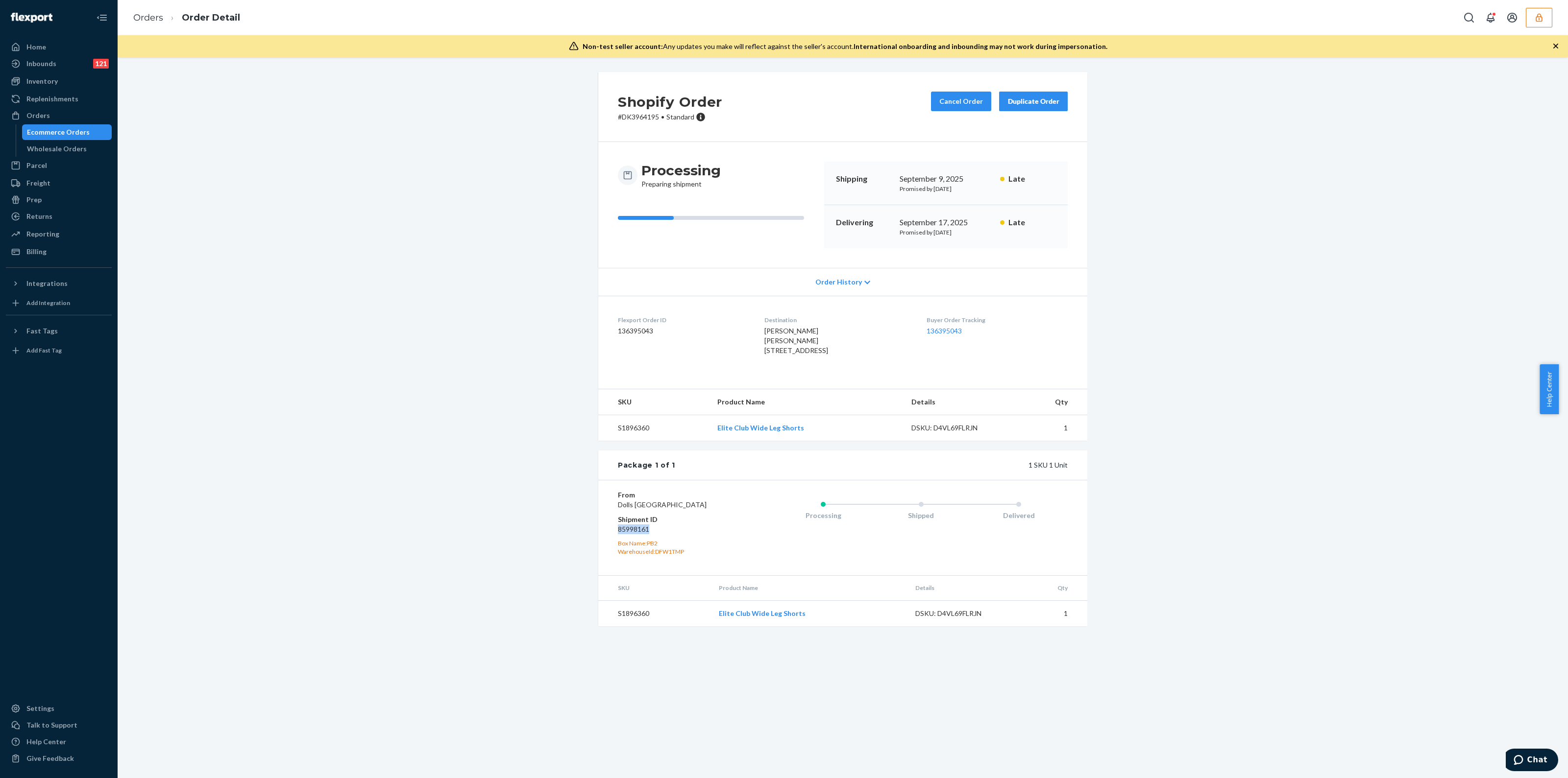
click at [632, 534] on dd "85998161" at bounding box center [676, 528] width 117 height 9
copy dd "85998161"
click at [633, 331] on dd "136395043" at bounding box center [682, 331] width 130 height 9
copy dd "136395043"
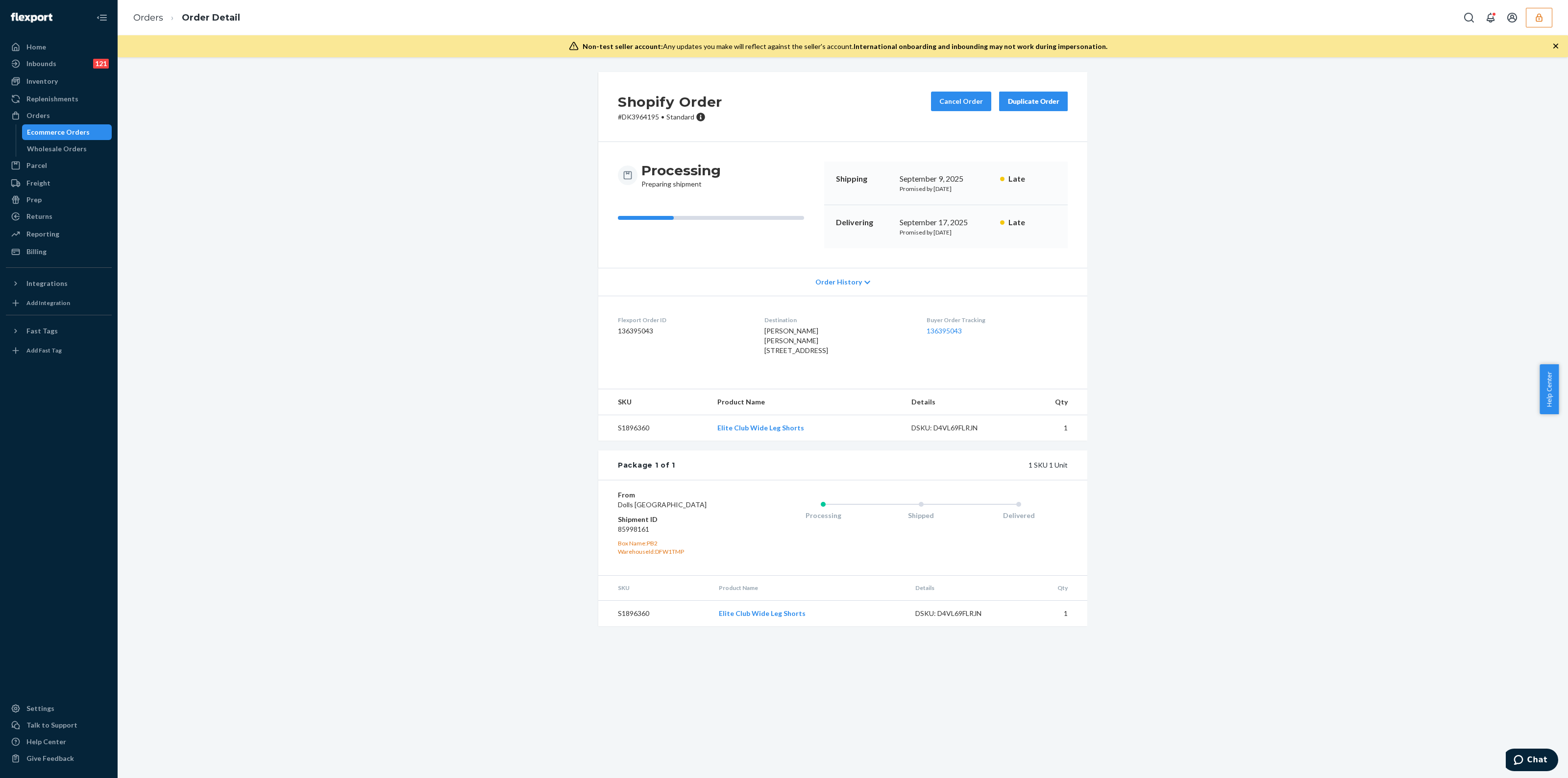
click at [625, 534] on dd "85998161" at bounding box center [676, 528] width 117 height 9
copy dd "85998161"
